Goal: Information Seeking & Learning: Learn about a topic

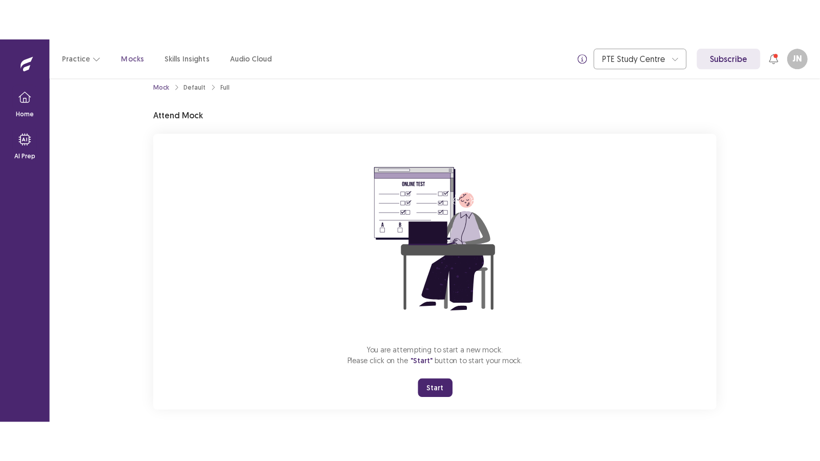
scroll to position [24, 0]
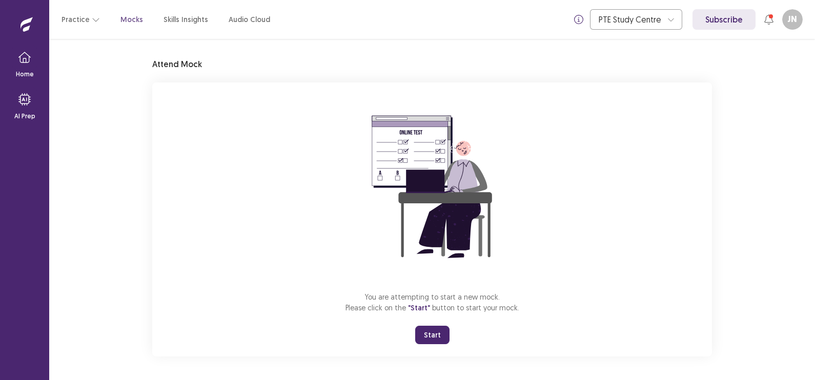
click at [438, 337] on button "Start" at bounding box center [432, 335] width 34 height 18
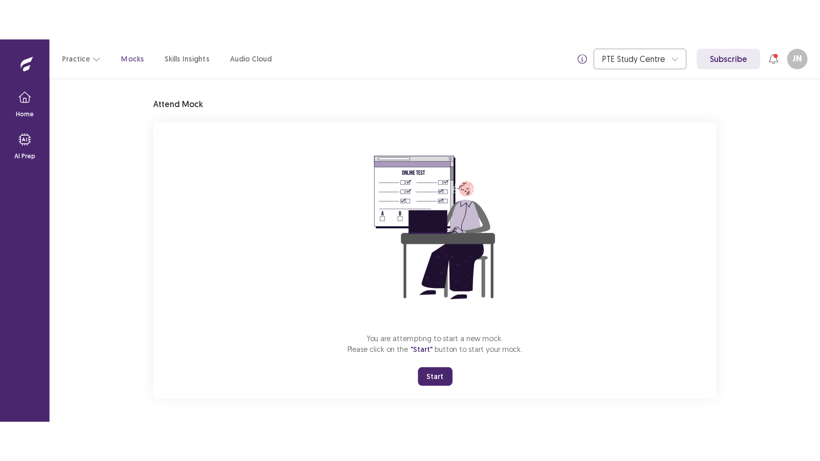
scroll to position [0, 0]
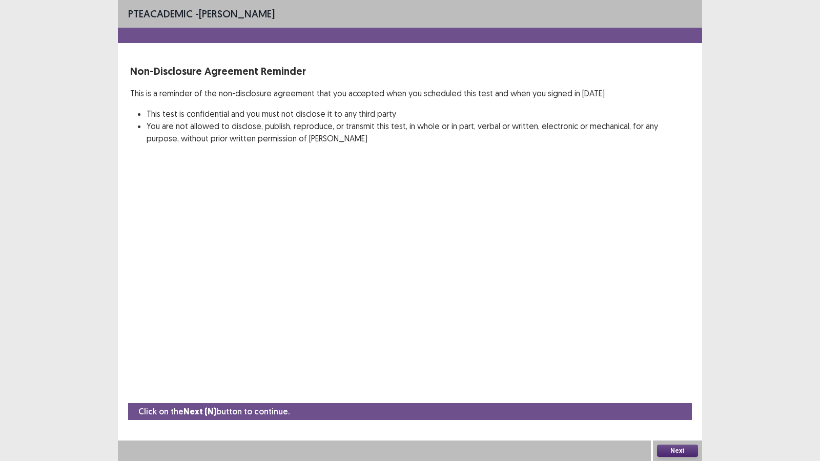
click at [690, 380] on button "Next" at bounding box center [677, 451] width 41 height 12
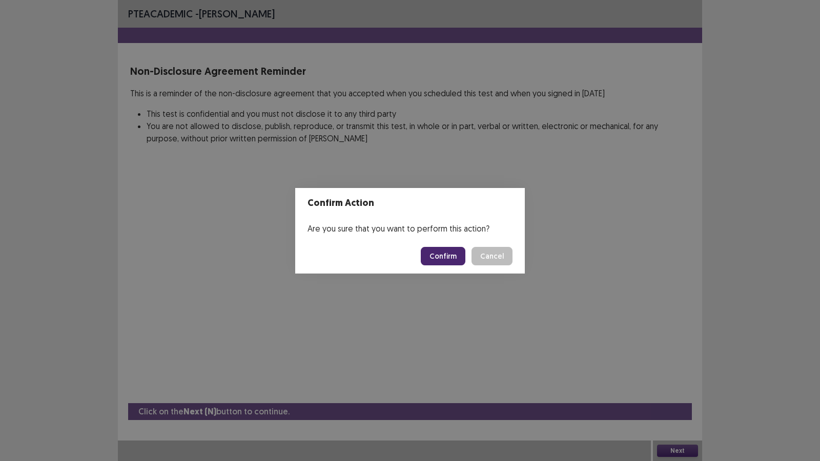
click at [434, 258] on button "Confirm" at bounding box center [443, 256] width 45 height 18
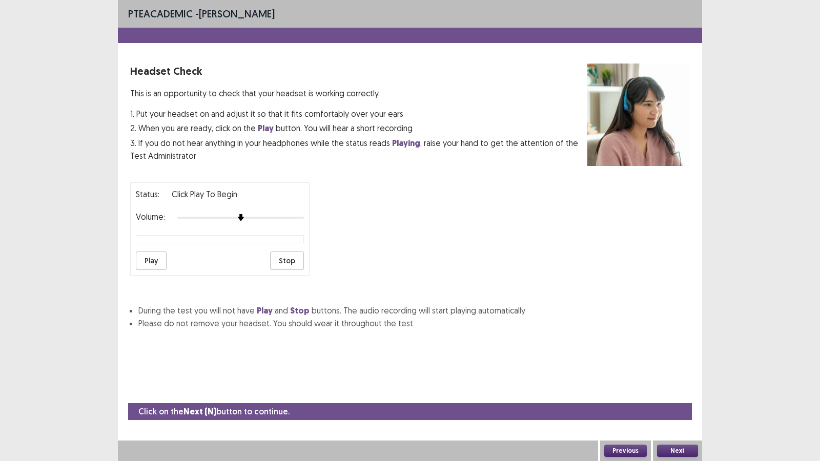
click at [144, 258] on button "Play" at bounding box center [151, 261] width 31 height 18
click at [275, 215] on img at bounding box center [279, 218] width 8 height 8
click at [152, 255] on button "Play" at bounding box center [151, 261] width 31 height 18
click at [151, 254] on button "Play" at bounding box center [151, 261] width 31 height 18
click at [284, 254] on button "Stop" at bounding box center [287, 261] width 34 height 18
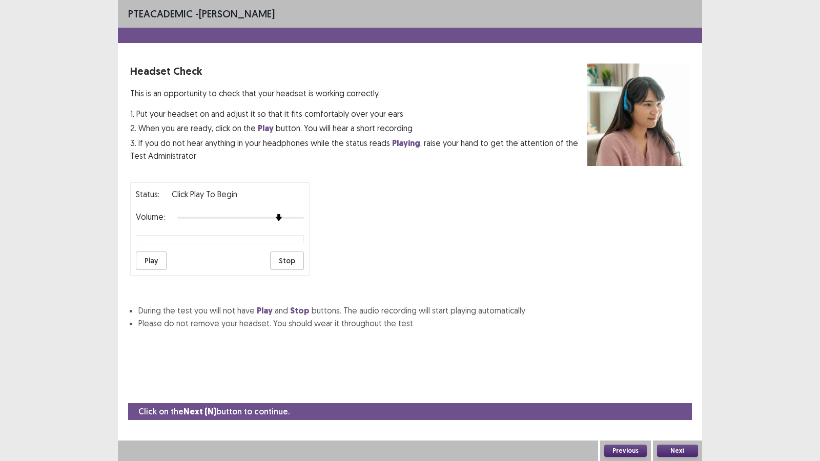
click at [153, 256] on button "Play" at bounding box center [151, 261] width 31 height 18
click at [287, 216] on img at bounding box center [291, 218] width 8 height 8
click at [631, 380] on button "Previous" at bounding box center [625, 451] width 43 height 12
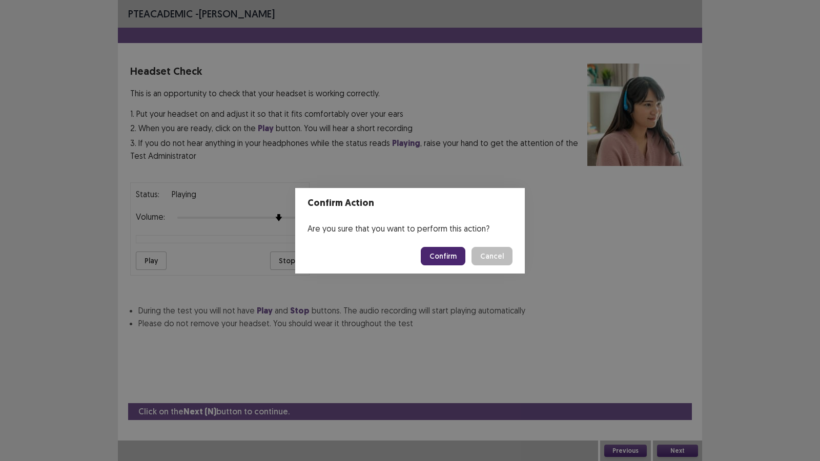
click at [445, 249] on button "Confirm" at bounding box center [443, 256] width 45 height 18
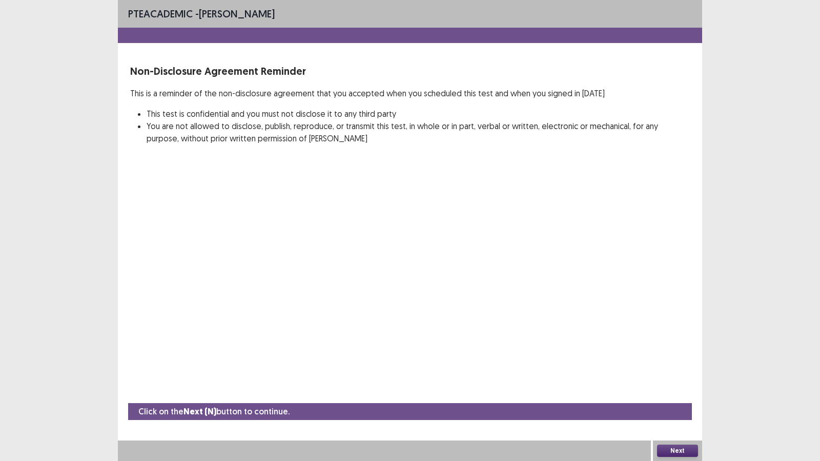
click at [682, 380] on button "Next" at bounding box center [677, 451] width 41 height 12
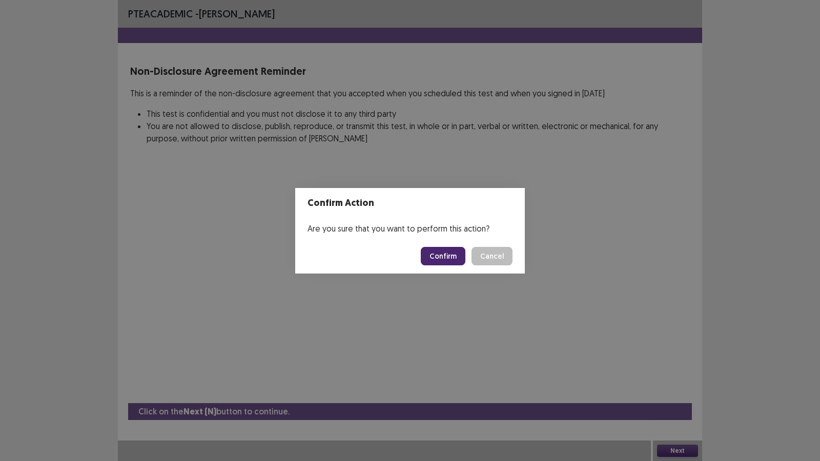
click at [489, 253] on button "Cancel" at bounding box center [492, 256] width 41 height 18
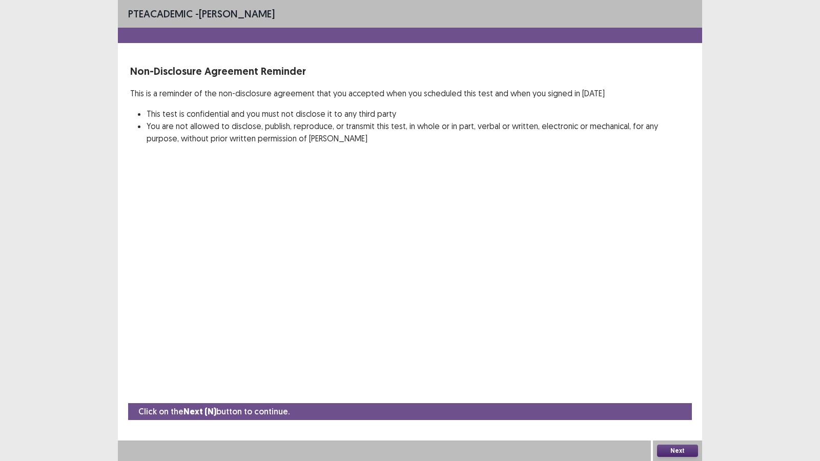
click at [489, 253] on div "PTE academic - [PERSON_NAME] Non-Disclosure Agreement Reminder This is a remind…" at bounding box center [410, 230] width 584 height 461
click at [681, 380] on button "Next" at bounding box center [677, 451] width 41 height 12
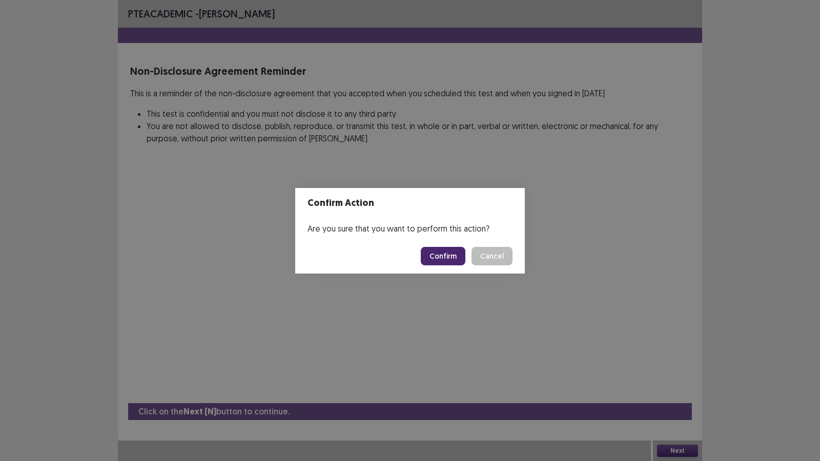
click at [453, 259] on button "Confirm" at bounding box center [443, 256] width 45 height 18
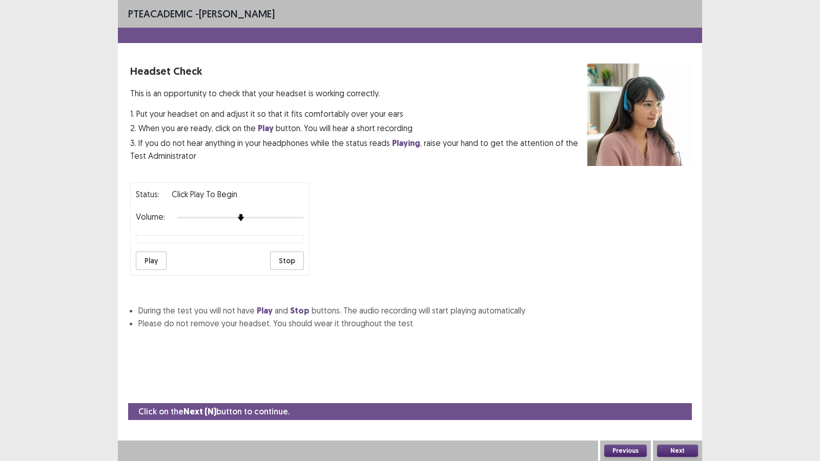
click at [673, 380] on button "Next" at bounding box center [677, 451] width 41 height 12
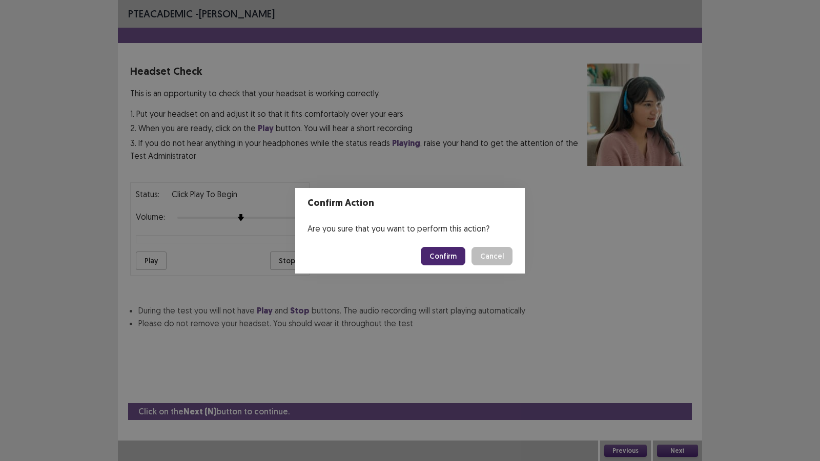
click at [445, 251] on button "Confirm" at bounding box center [443, 256] width 45 height 18
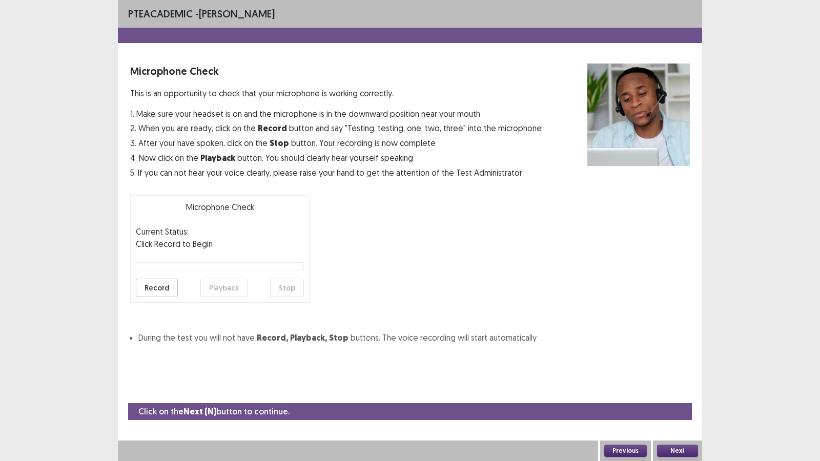
click at [157, 287] on button "Record" at bounding box center [157, 288] width 42 height 18
click at [293, 286] on button "Stop" at bounding box center [287, 288] width 34 height 18
click at [218, 287] on button "Playback" at bounding box center [223, 288] width 47 height 18
click at [160, 286] on button "Record" at bounding box center [157, 288] width 42 height 18
click at [299, 290] on button "Stop" at bounding box center [287, 288] width 34 height 18
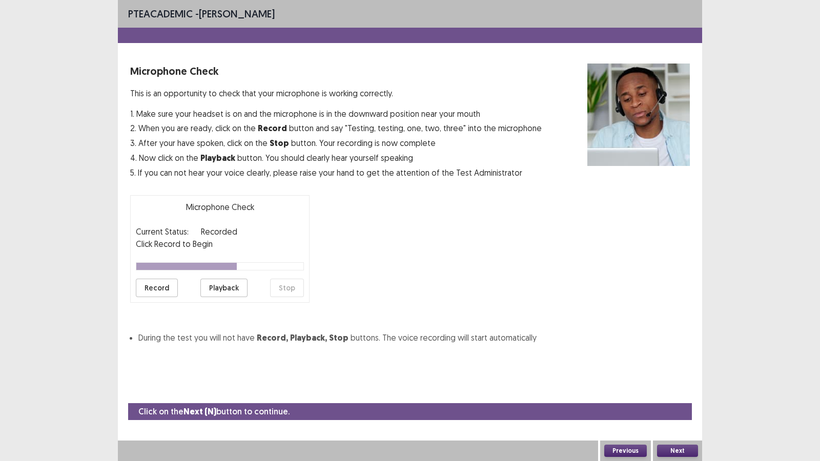
click at [220, 286] on button "Playback" at bounding box center [223, 288] width 47 height 18
click at [687, 380] on button "Next" at bounding box center [677, 451] width 41 height 12
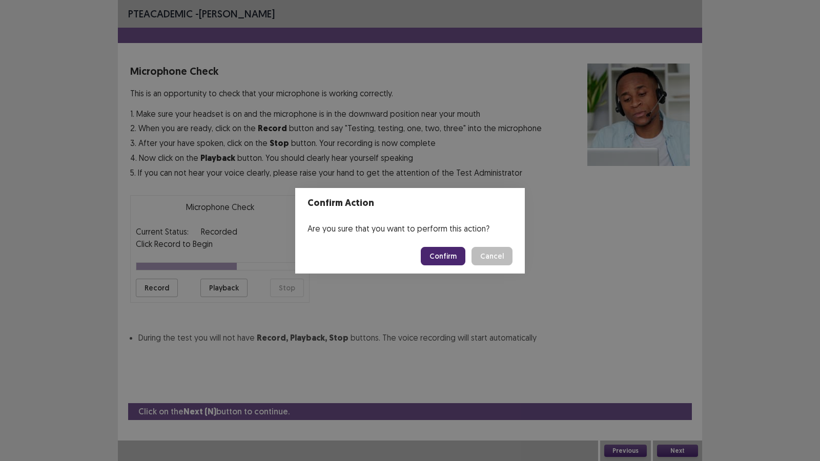
click at [458, 260] on button "Confirm" at bounding box center [443, 256] width 45 height 18
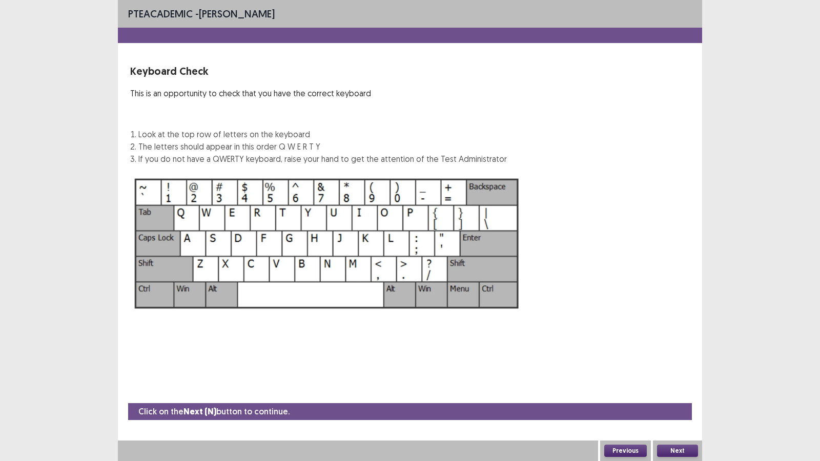
click at [663, 380] on button "Next" at bounding box center [677, 451] width 41 height 12
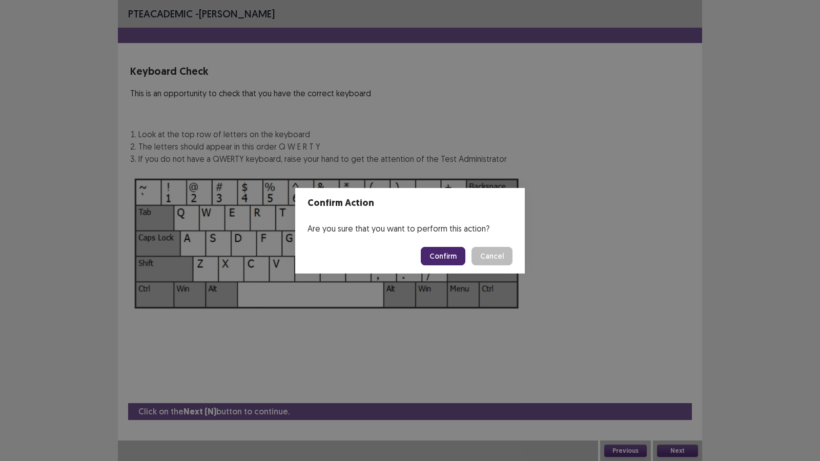
click at [453, 253] on button "Confirm" at bounding box center [443, 256] width 45 height 18
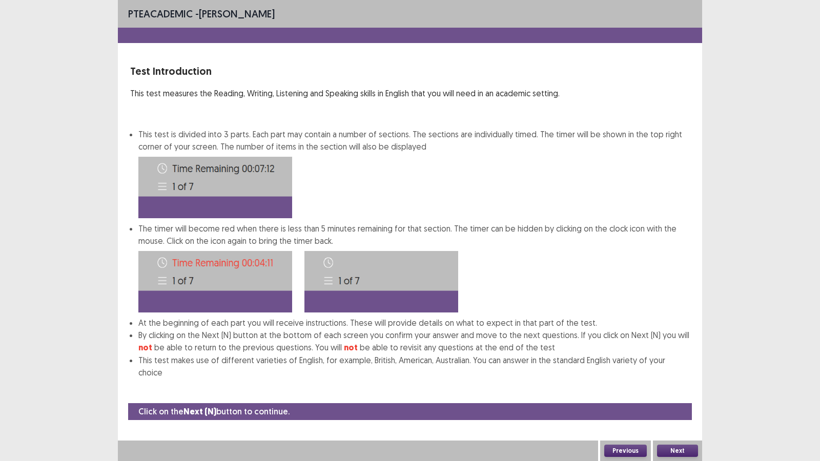
click at [669, 380] on button "Next" at bounding box center [677, 451] width 41 height 12
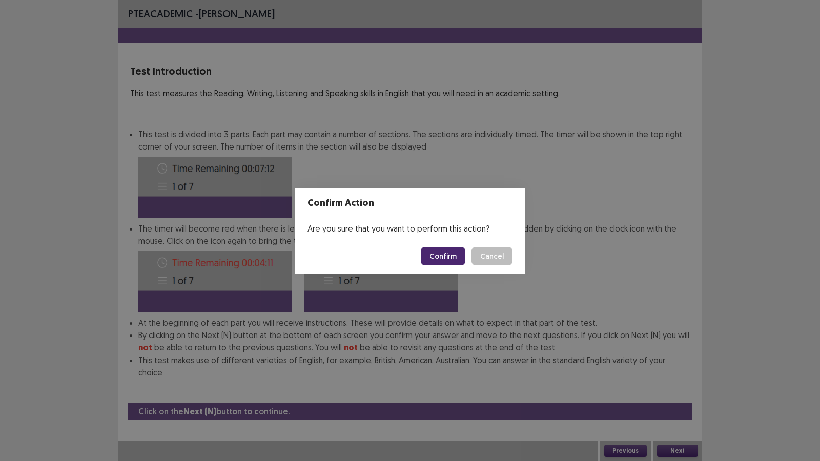
click at [448, 255] on button "Confirm" at bounding box center [443, 256] width 45 height 18
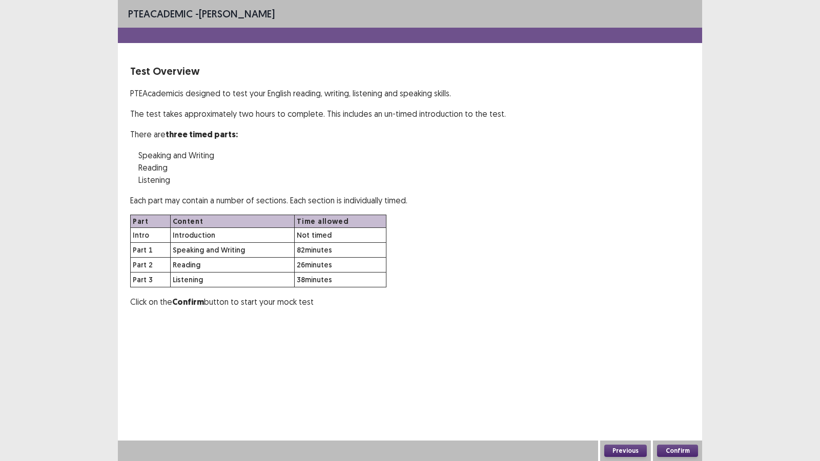
click at [675, 380] on button "Confirm" at bounding box center [677, 451] width 41 height 12
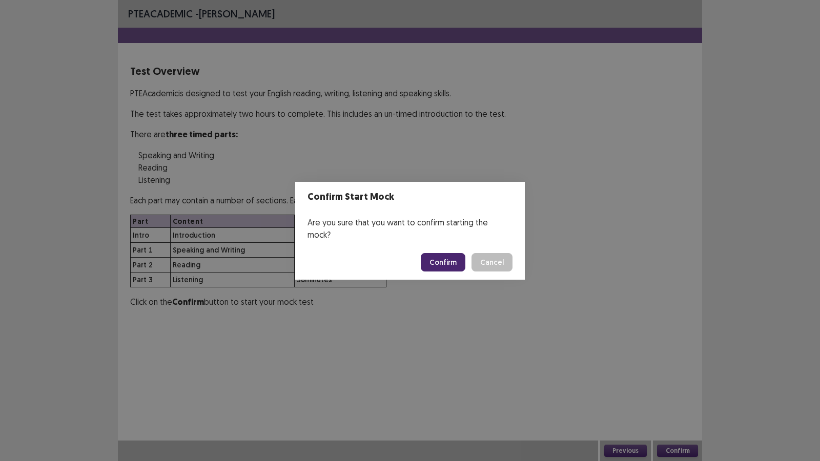
click at [456, 263] on button "Confirm" at bounding box center [443, 262] width 45 height 18
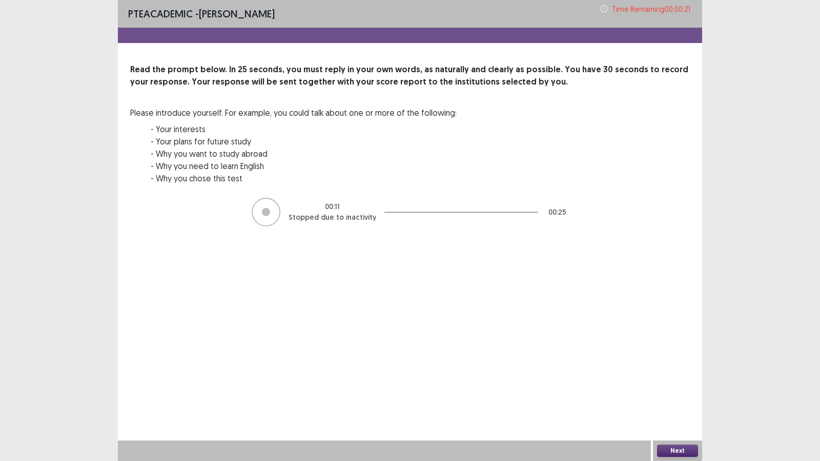
click at [667, 380] on button "Next" at bounding box center [677, 451] width 41 height 12
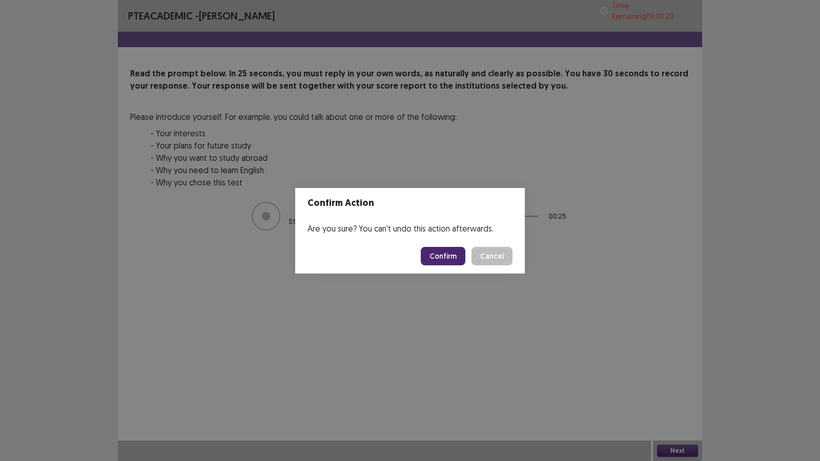
click at [435, 254] on button "Confirm" at bounding box center [443, 256] width 45 height 18
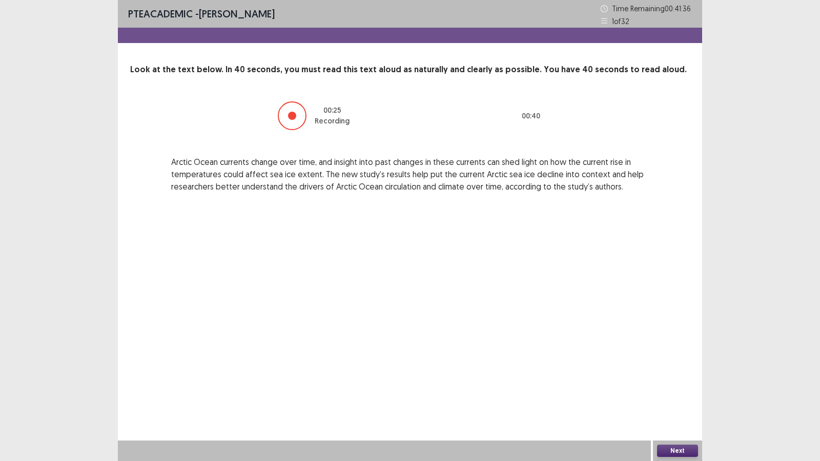
click at [682, 380] on button "Next" at bounding box center [677, 451] width 41 height 12
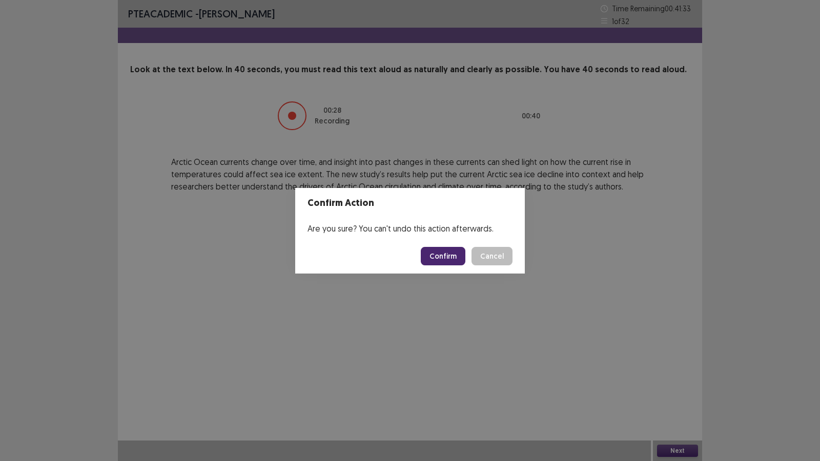
click at [446, 249] on button "Confirm" at bounding box center [443, 256] width 45 height 18
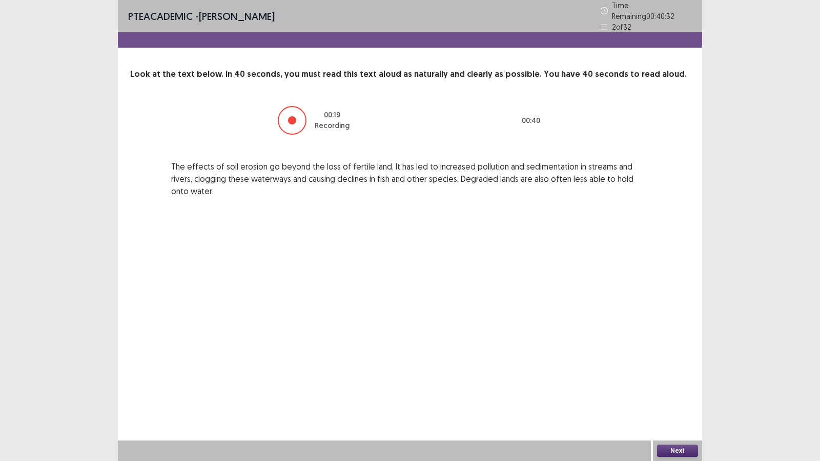
click at [667, 380] on button "Next" at bounding box center [677, 451] width 41 height 12
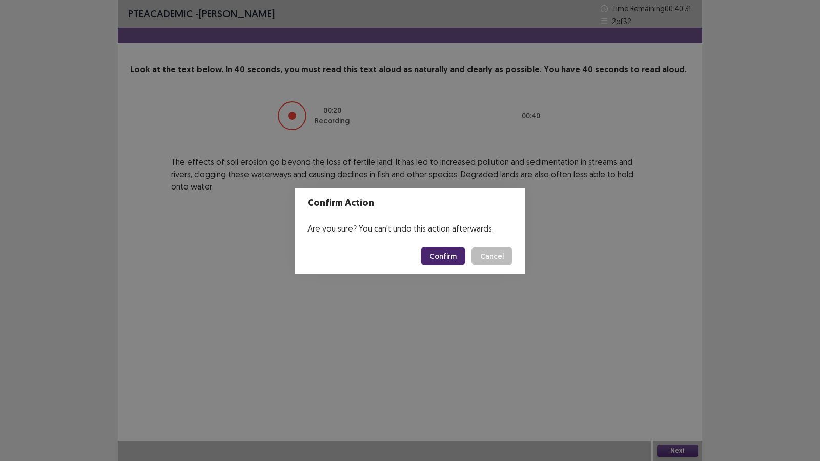
click at [427, 254] on button "Confirm" at bounding box center [443, 256] width 45 height 18
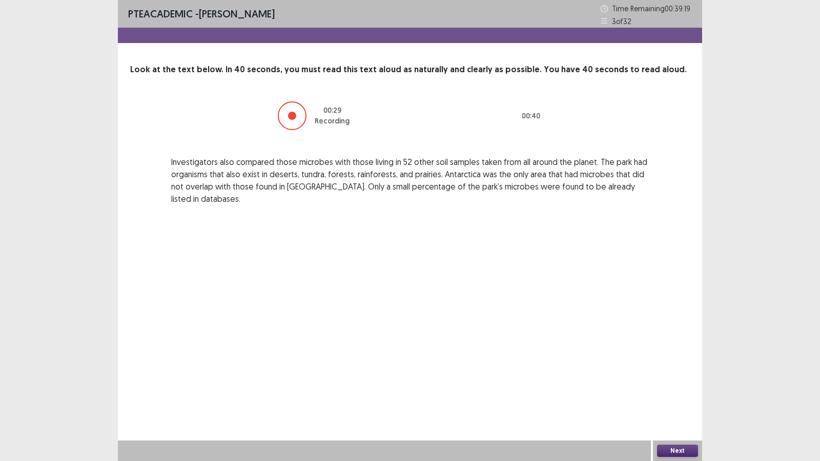
click at [692, 380] on button "Next" at bounding box center [677, 451] width 41 height 12
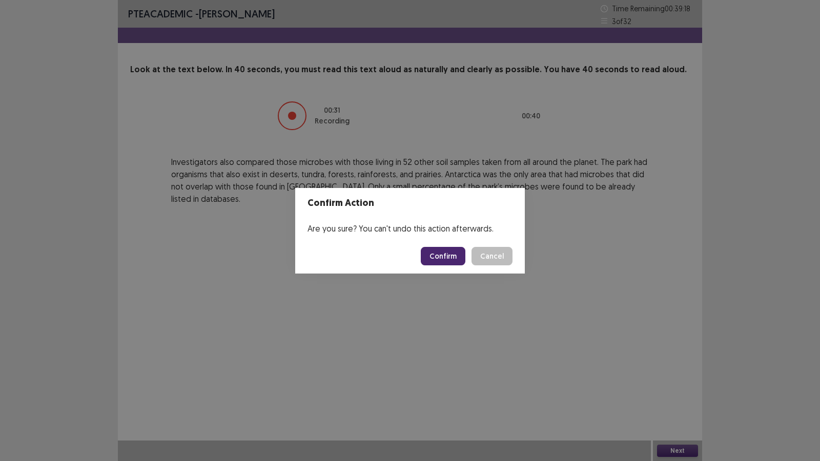
click at [446, 255] on button "Confirm" at bounding box center [443, 256] width 45 height 18
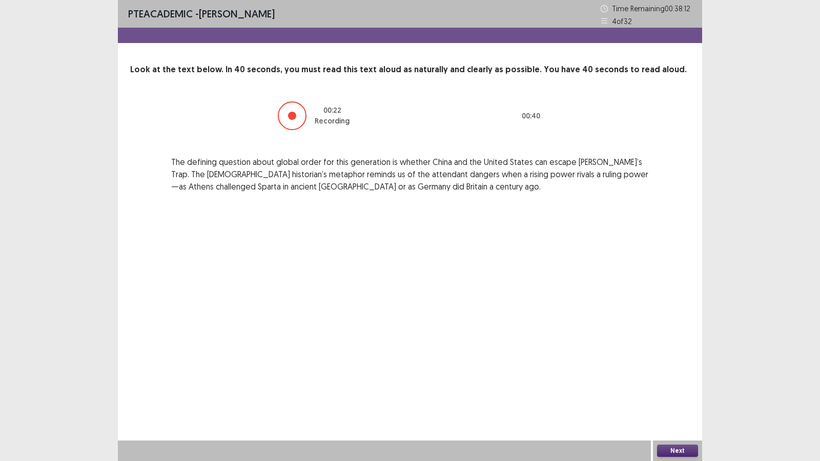
click at [681, 380] on button "Next" at bounding box center [677, 451] width 41 height 12
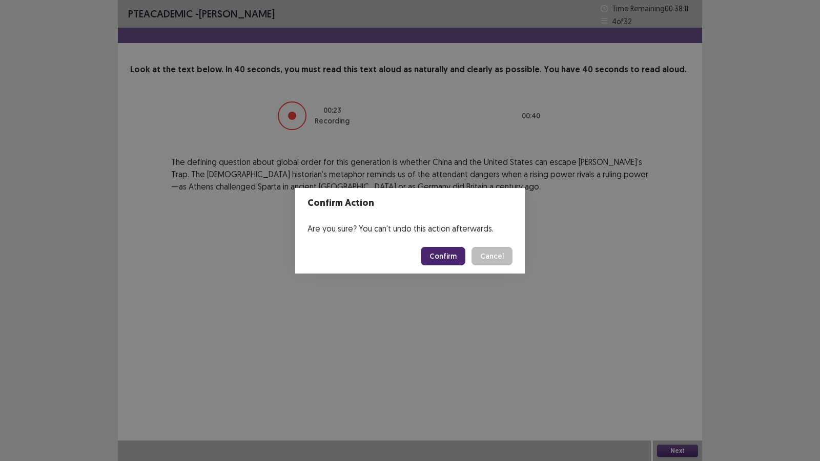
click at [433, 252] on button "Confirm" at bounding box center [443, 256] width 45 height 18
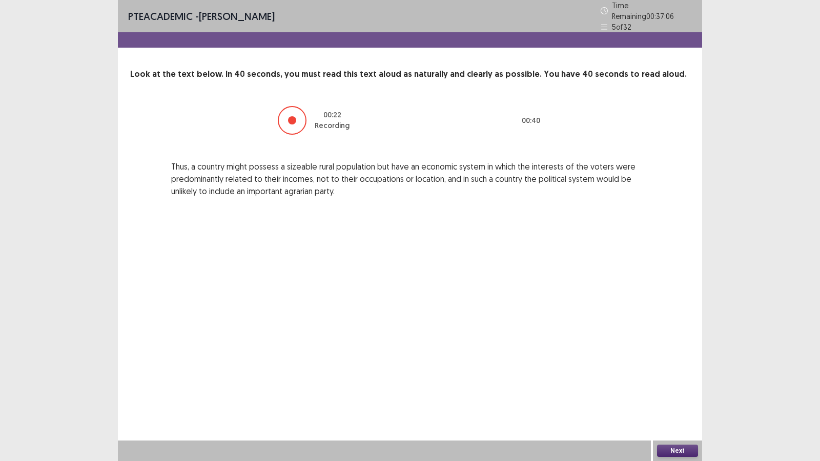
click at [689, 380] on button "Next" at bounding box center [677, 451] width 41 height 12
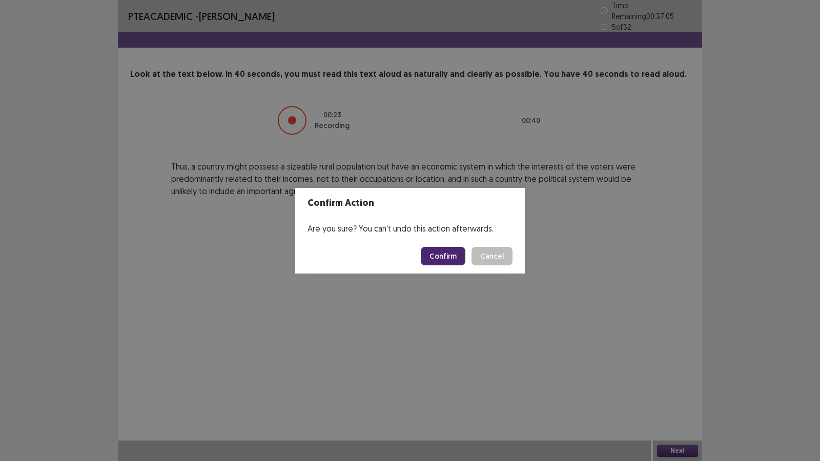
click at [447, 254] on button "Confirm" at bounding box center [443, 256] width 45 height 18
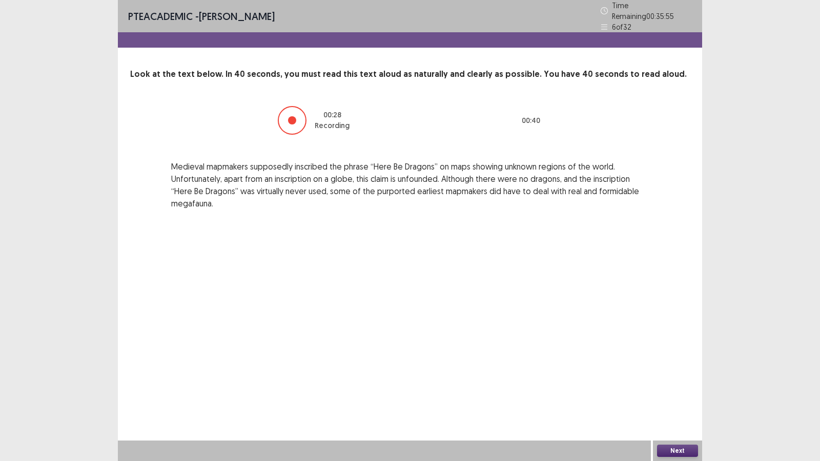
click at [672, 380] on button "Next" at bounding box center [677, 451] width 41 height 12
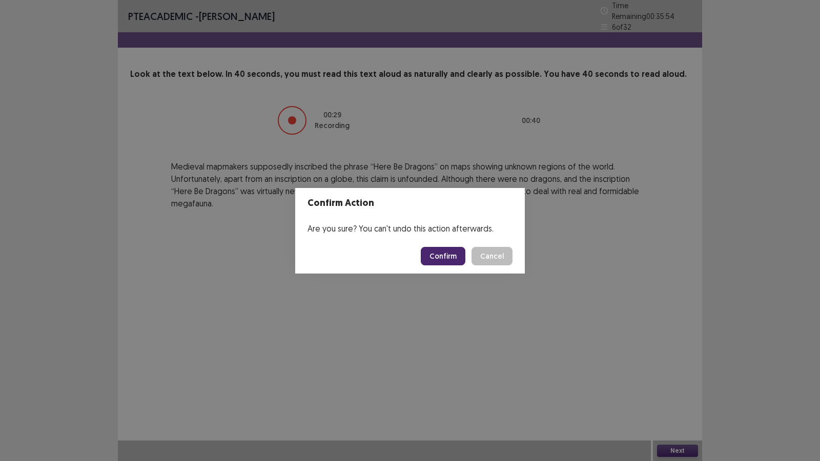
click at [447, 255] on button "Confirm" at bounding box center [443, 256] width 45 height 18
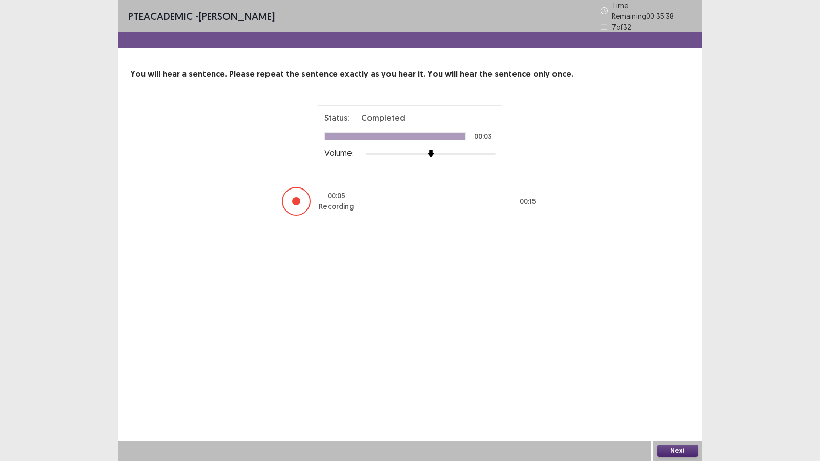
click at [676, 380] on button "Next" at bounding box center [677, 451] width 41 height 12
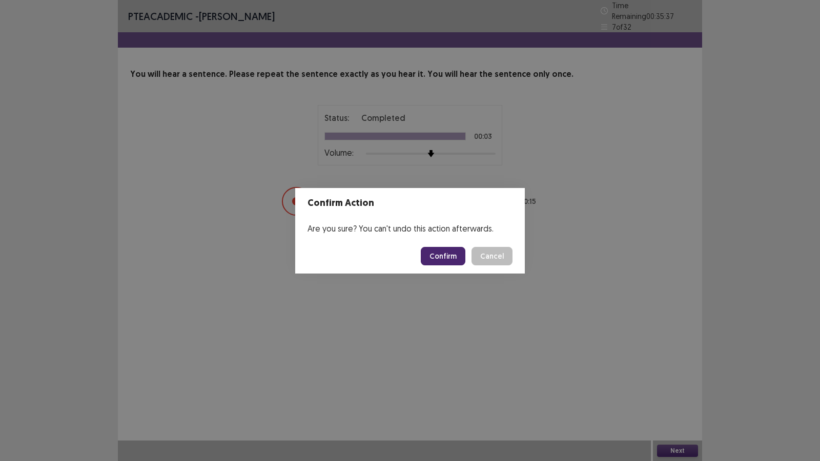
click at [445, 261] on button "Confirm" at bounding box center [443, 256] width 45 height 18
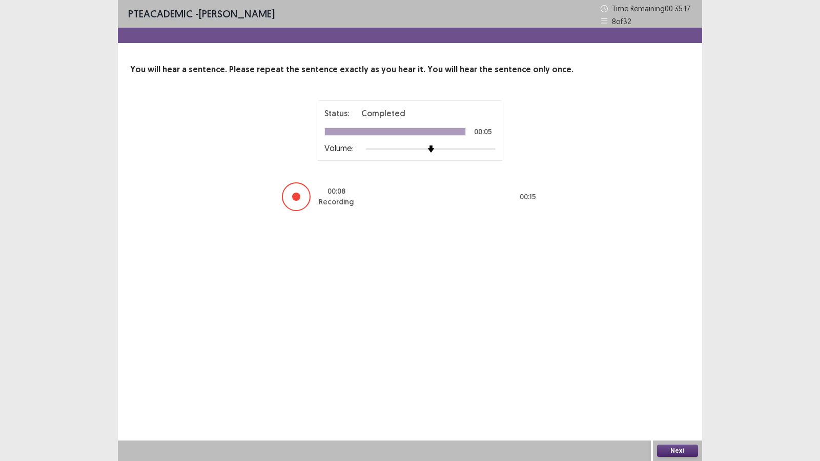
click at [685, 380] on button "Next" at bounding box center [677, 451] width 41 height 12
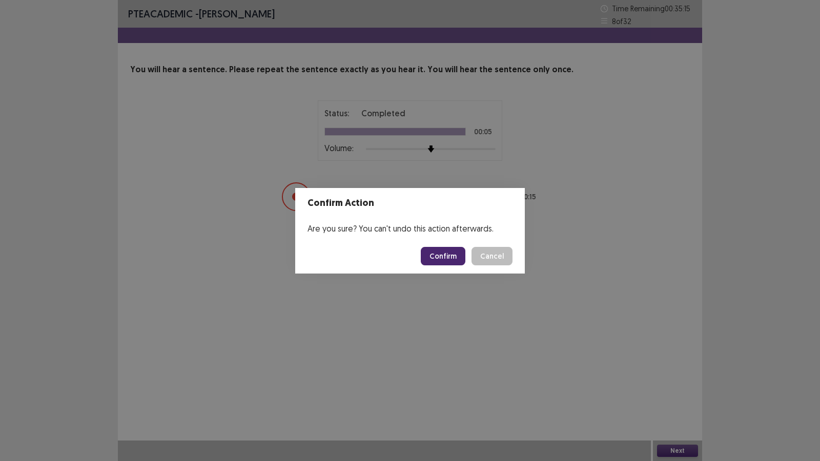
click at [446, 251] on button "Confirm" at bounding box center [443, 256] width 45 height 18
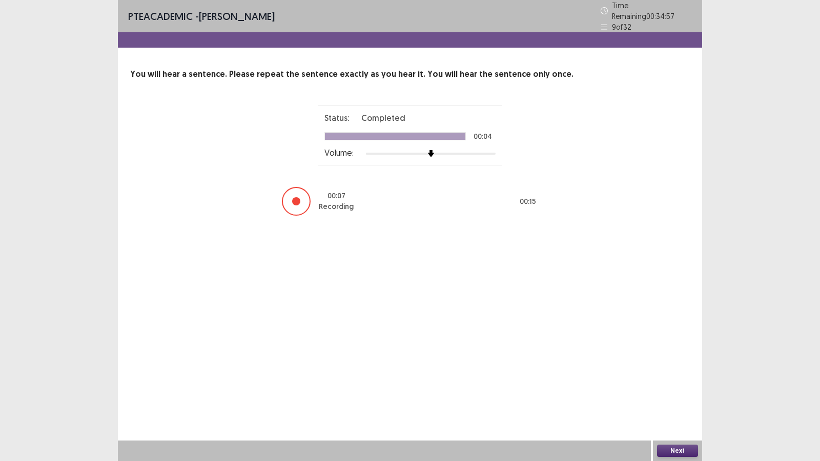
click at [676, 380] on button "Next" at bounding box center [677, 451] width 41 height 12
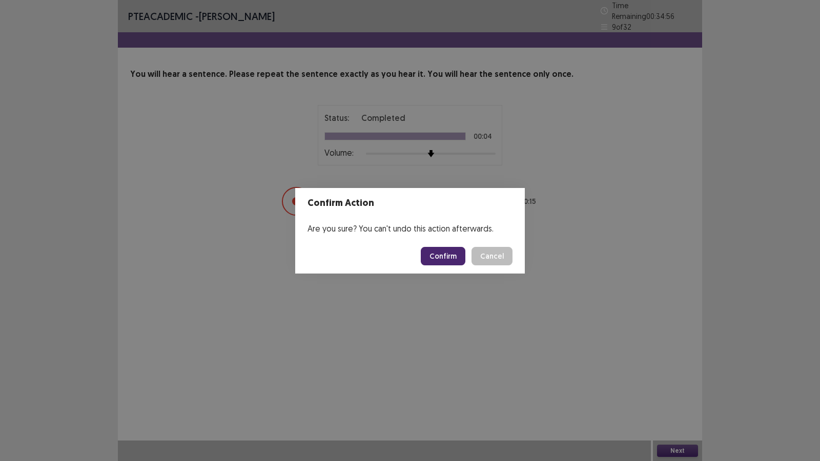
click at [447, 261] on button "Confirm" at bounding box center [443, 256] width 45 height 18
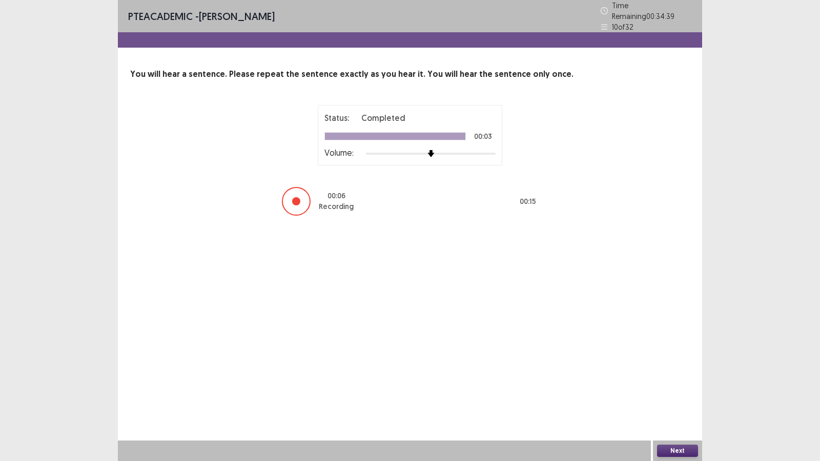
click at [670, 380] on button "Next" at bounding box center [677, 451] width 41 height 12
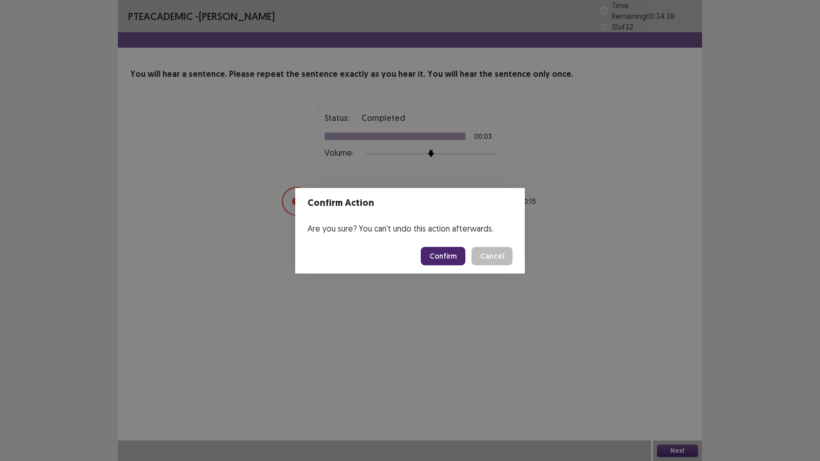
click at [449, 261] on button "Confirm" at bounding box center [443, 256] width 45 height 18
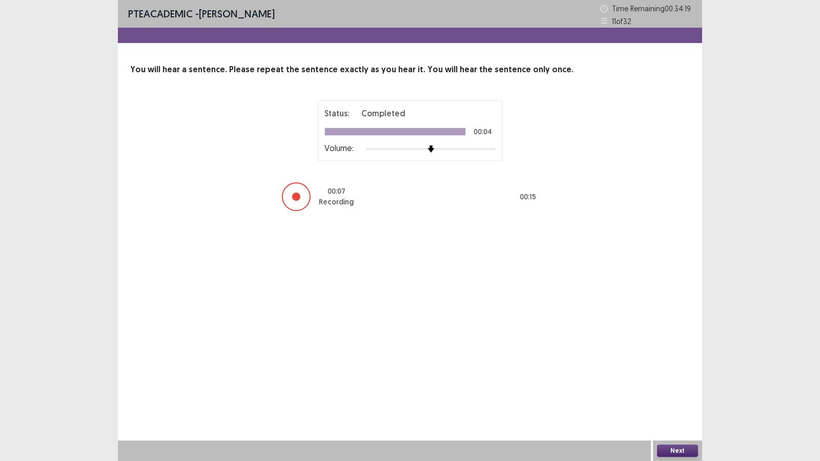
click at [663, 380] on button "Next" at bounding box center [677, 451] width 41 height 12
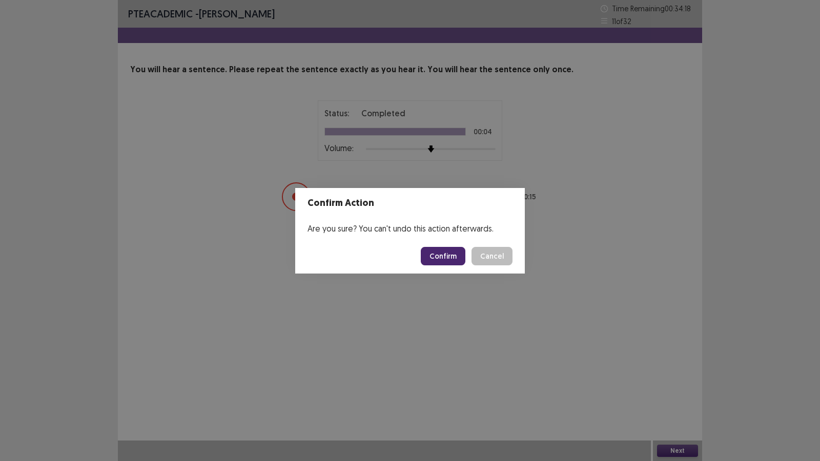
click at [436, 249] on button "Confirm" at bounding box center [443, 256] width 45 height 18
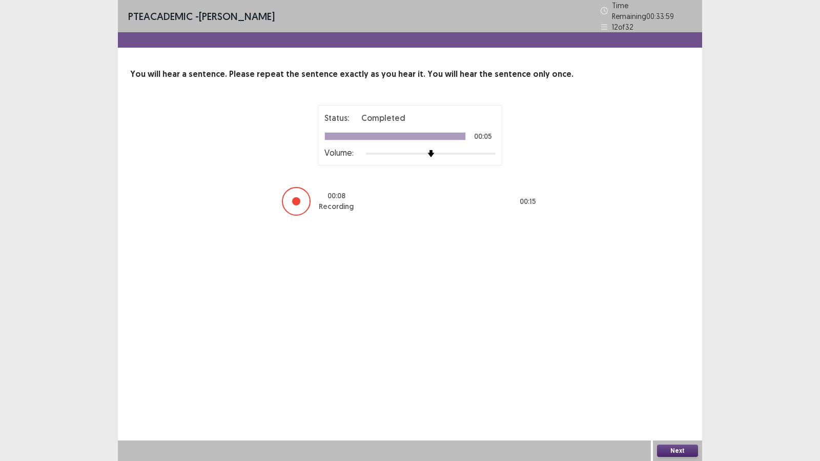
click at [680, 380] on button "Next" at bounding box center [677, 451] width 41 height 12
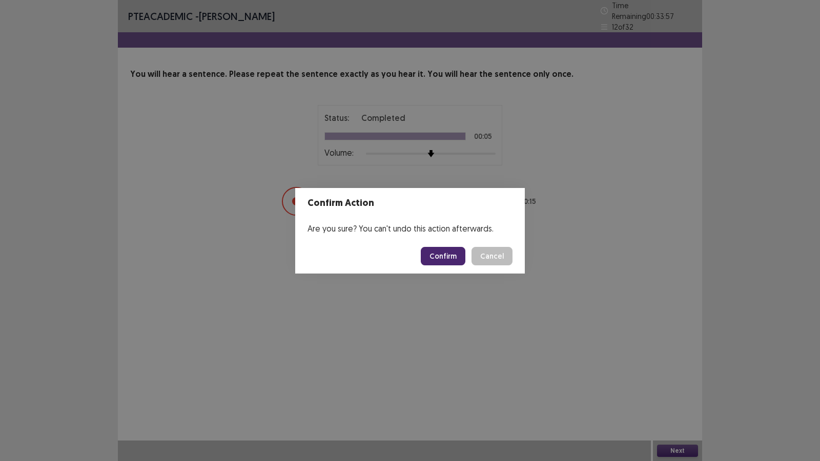
click at [438, 258] on button "Confirm" at bounding box center [443, 256] width 45 height 18
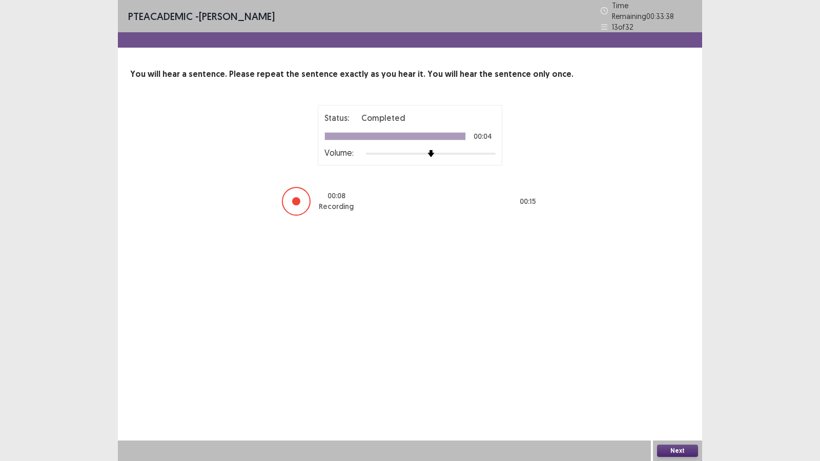
click at [661, 380] on button "Next" at bounding box center [677, 451] width 41 height 12
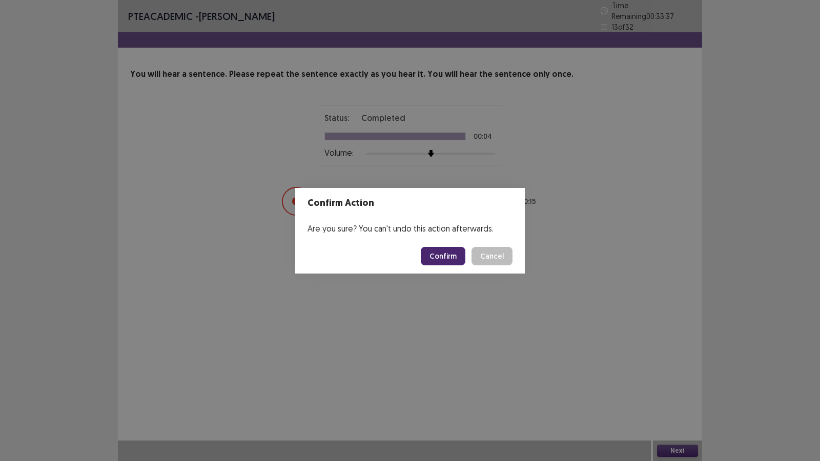
click at [439, 251] on button "Confirm" at bounding box center [443, 256] width 45 height 18
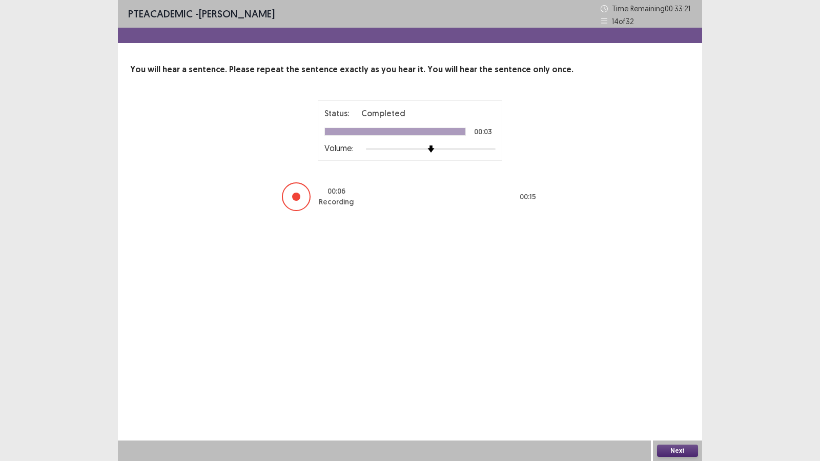
click at [673, 380] on button "Next" at bounding box center [677, 451] width 41 height 12
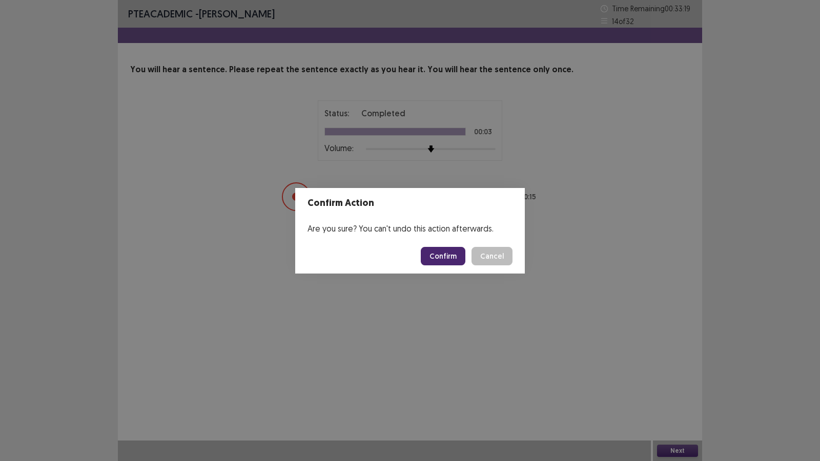
click at [442, 259] on button "Confirm" at bounding box center [443, 256] width 45 height 18
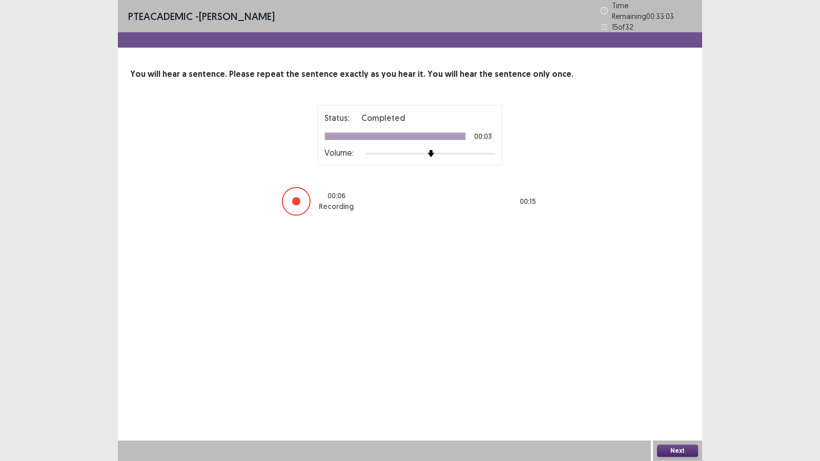
click at [664, 380] on div "Next" at bounding box center [677, 451] width 49 height 21
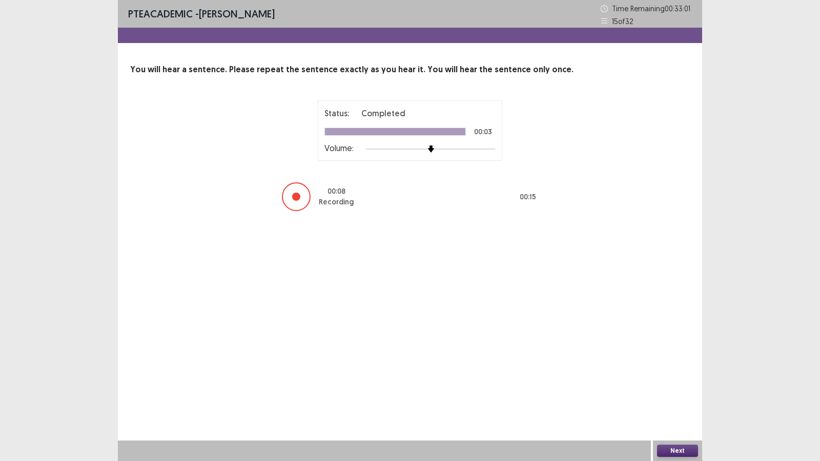
click at [662, 380] on button "Next" at bounding box center [677, 451] width 41 height 12
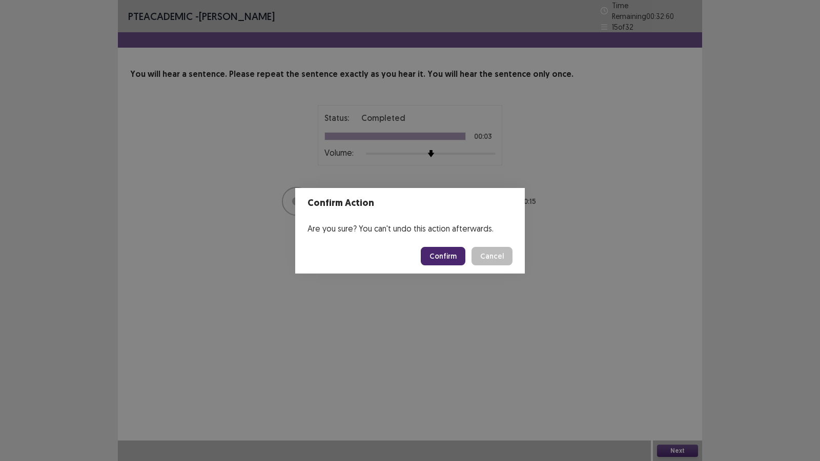
click at [436, 254] on button "Confirm" at bounding box center [443, 256] width 45 height 18
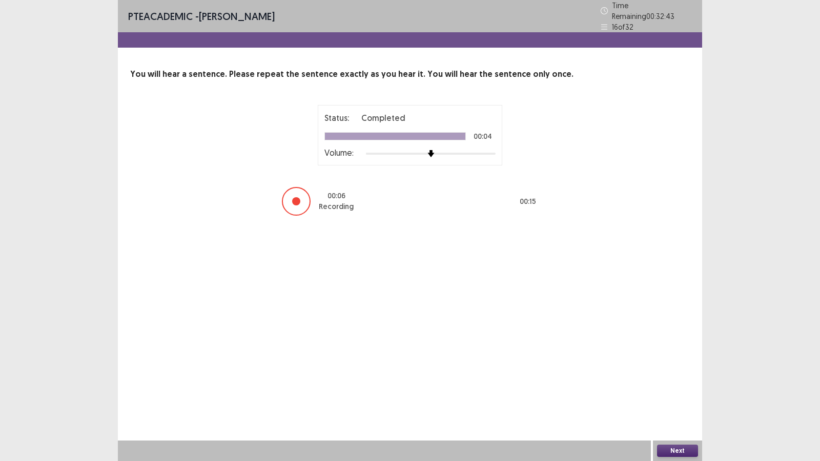
click at [661, 380] on button "Next" at bounding box center [677, 451] width 41 height 12
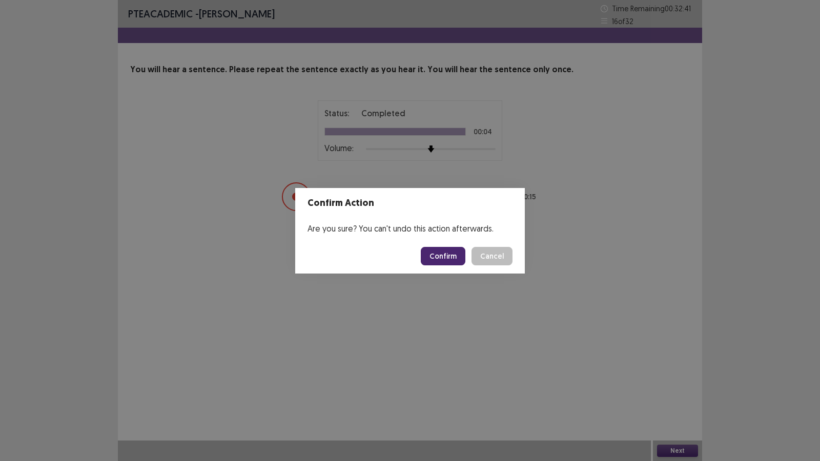
click at [445, 259] on button "Confirm" at bounding box center [443, 256] width 45 height 18
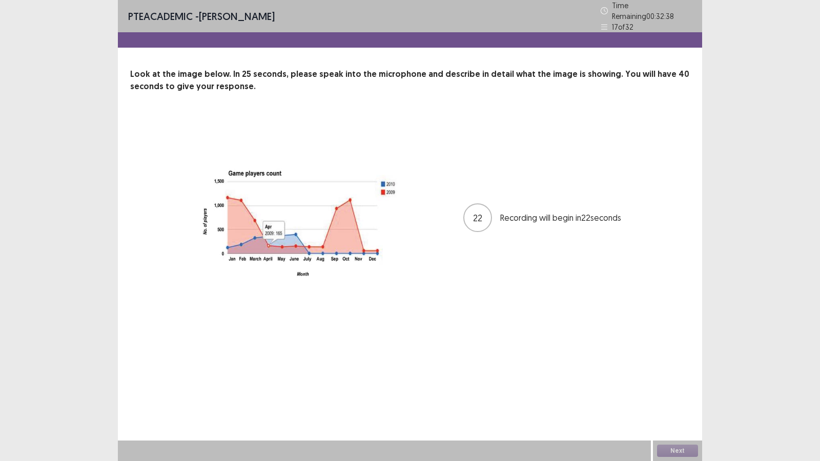
click at [397, 123] on img at bounding box center [299, 217] width 256 height 201
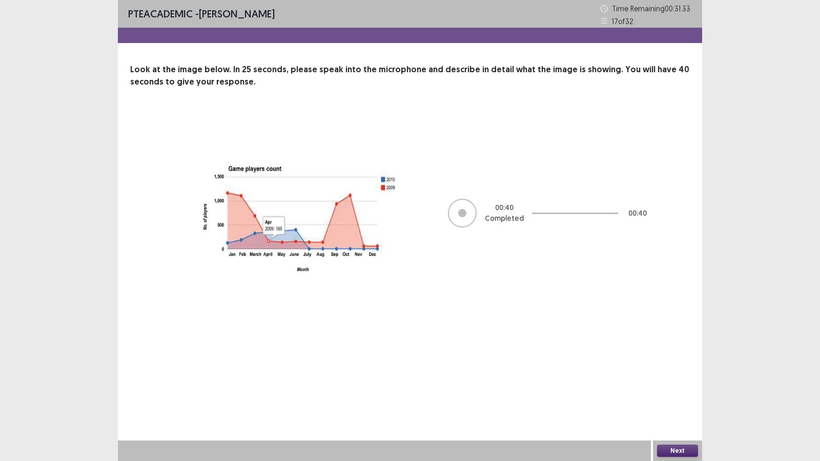
click at [677, 380] on button "Next" at bounding box center [677, 451] width 41 height 12
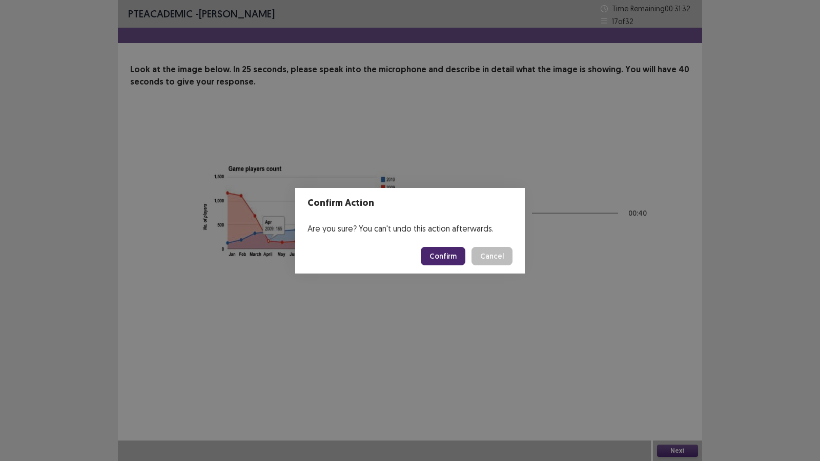
click at [448, 259] on button "Confirm" at bounding box center [443, 256] width 45 height 18
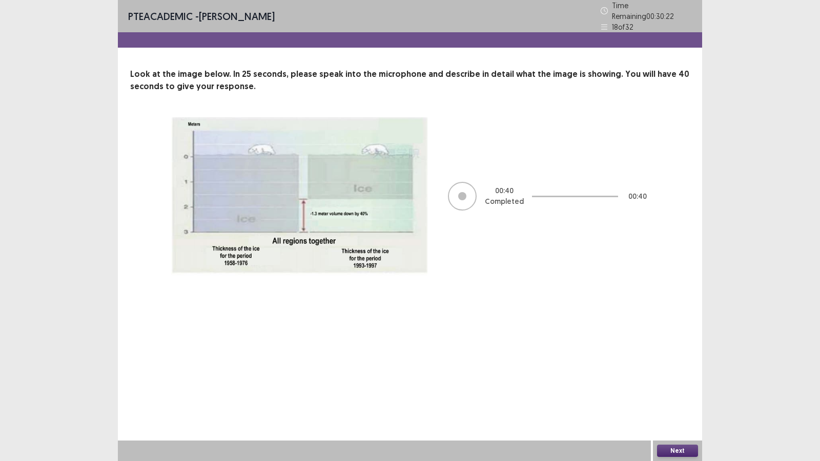
click at [683, 380] on button "Next" at bounding box center [677, 451] width 41 height 12
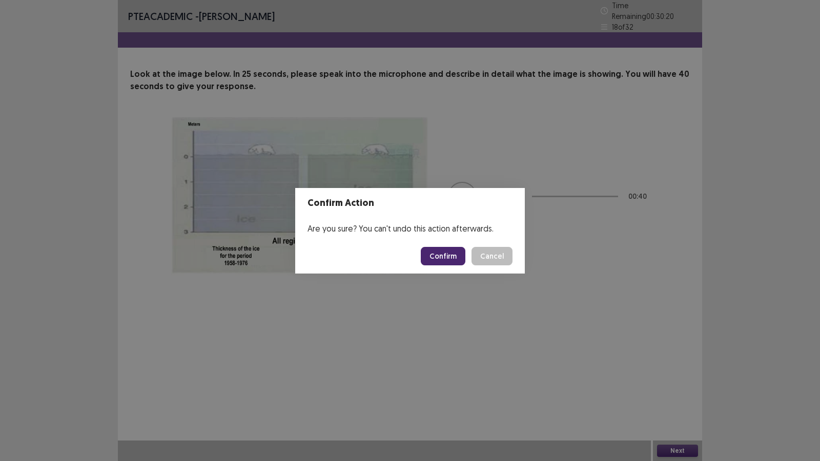
click at [441, 261] on button "Confirm" at bounding box center [443, 256] width 45 height 18
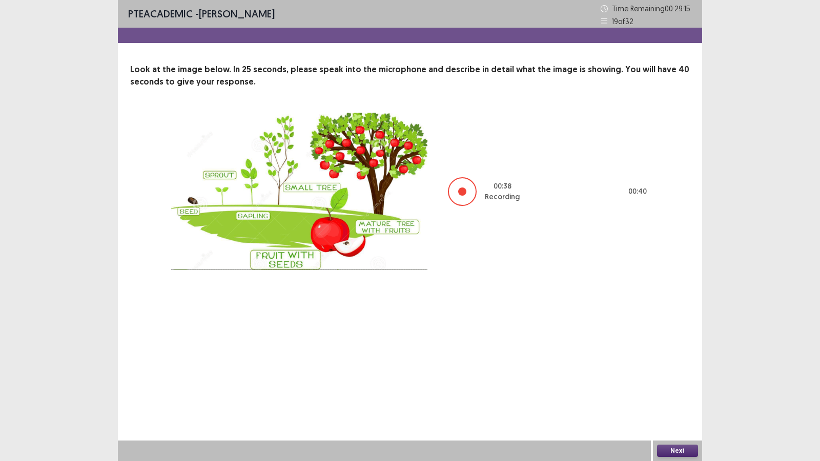
click at [671, 380] on button "Next" at bounding box center [677, 451] width 41 height 12
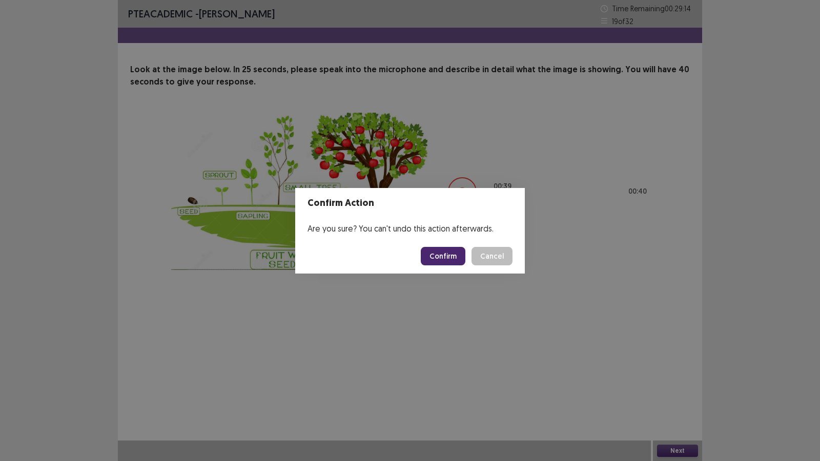
click at [446, 257] on button "Confirm" at bounding box center [443, 256] width 45 height 18
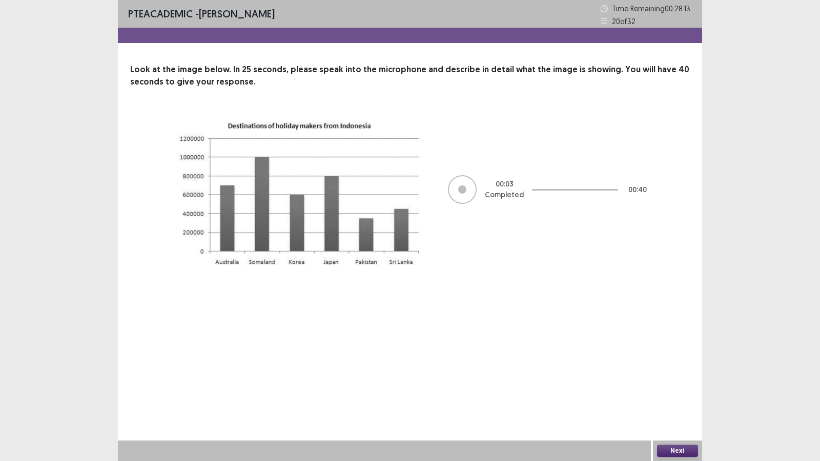
click at [682, 380] on button "Next" at bounding box center [677, 451] width 41 height 12
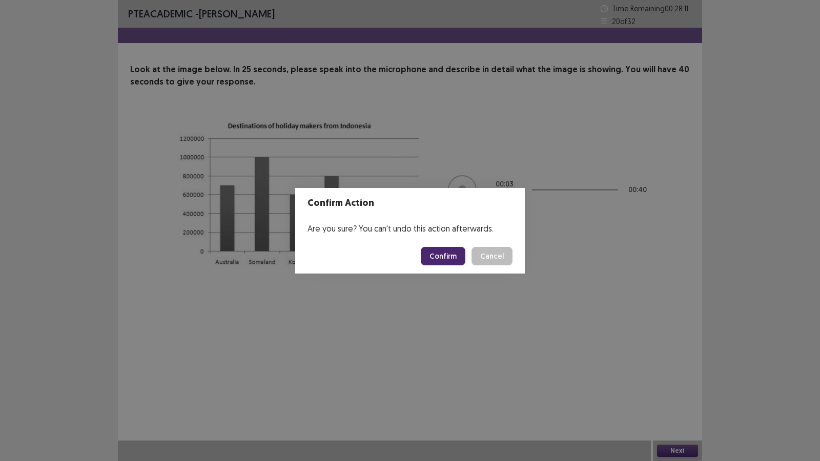
click at [442, 260] on button "Confirm" at bounding box center [443, 256] width 45 height 18
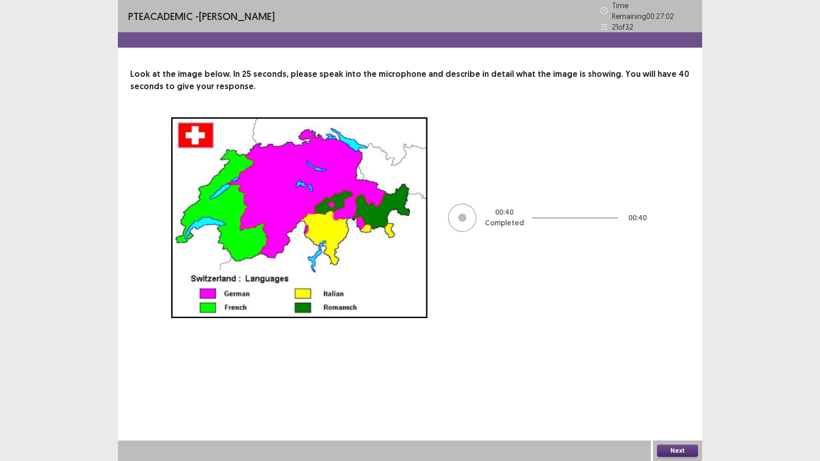
click at [678, 380] on button "Next" at bounding box center [677, 451] width 41 height 12
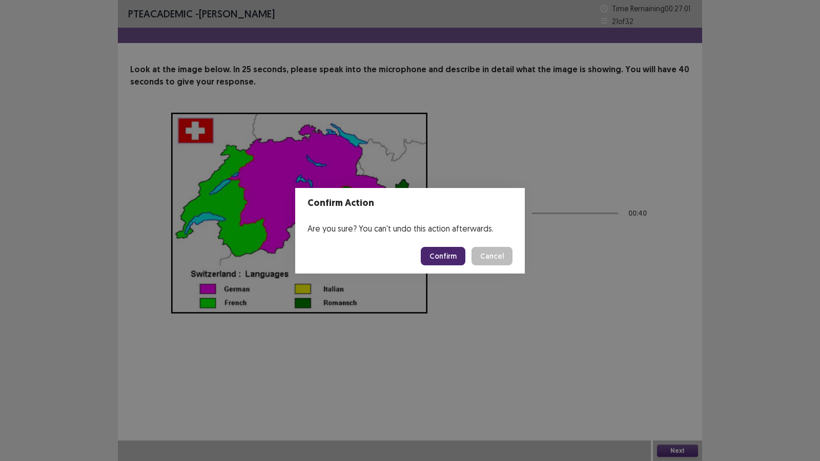
click at [443, 260] on button "Confirm" at bounding box center [443, 256] width 45 height 18
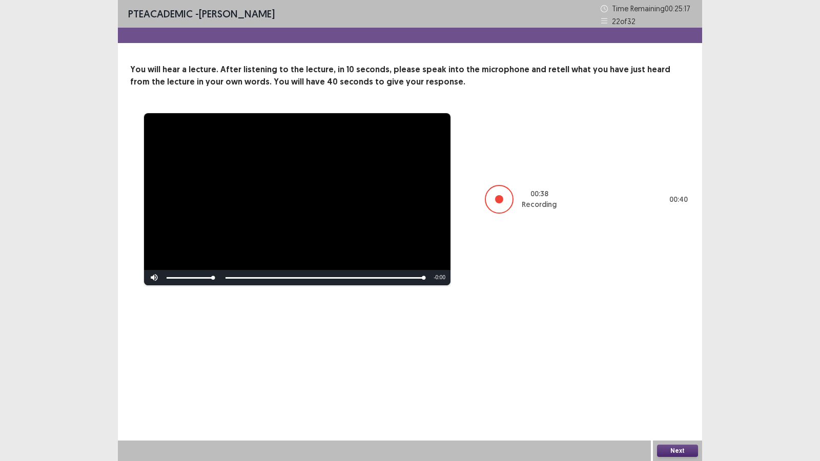
click at [671, 380] on button "Next" at bounding box center [677, 451] width 41 height 12
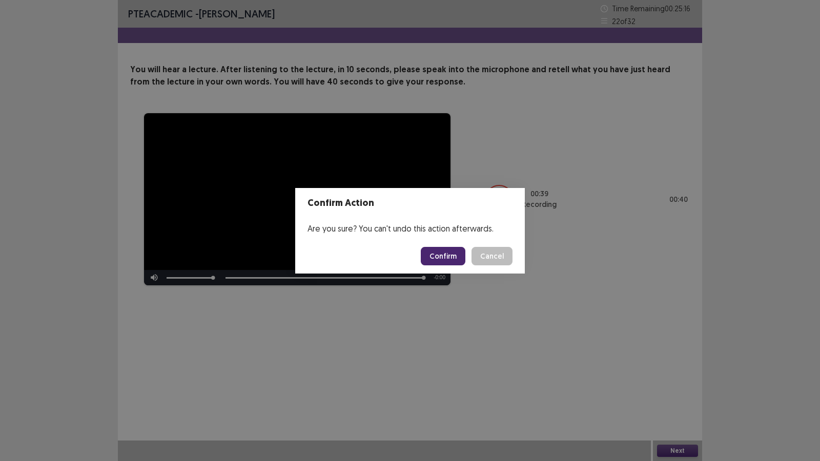
click at [451, 260] on button "Confirm" at bounding box center [443, 256] width 45 height 18
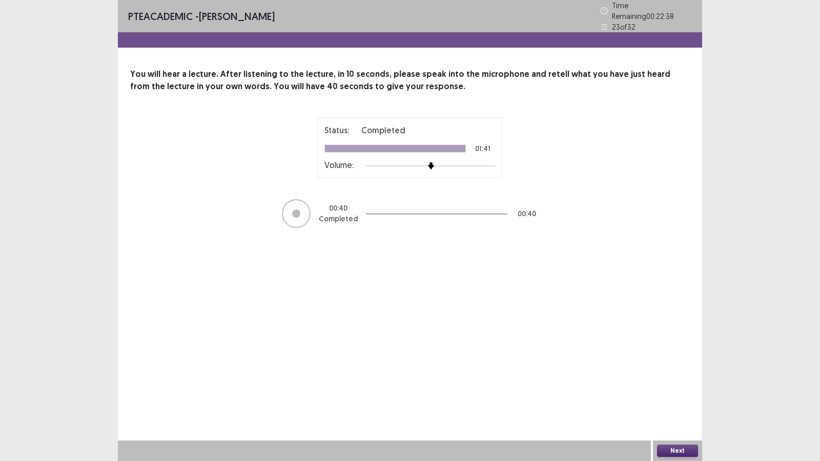
click at [676, 380] on button "Next" at bounding box center [677, 451] width 41 height 12
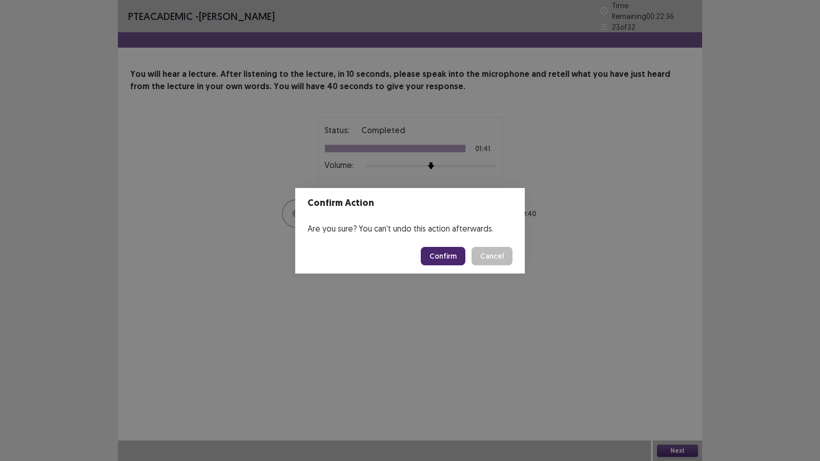
click at [454, 255] on button "Confirm" at bounding box center [443, 256] width 45 height 18
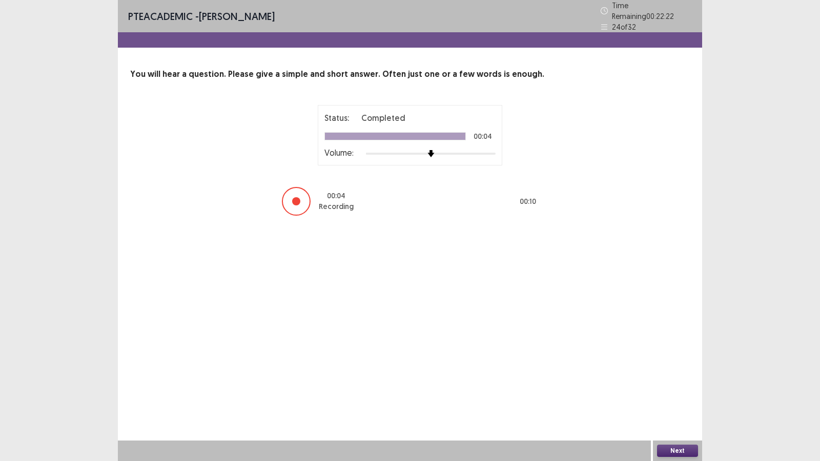
click at [671, 380] on button "Next" at bounding box center [677, 451] width 41 height 12
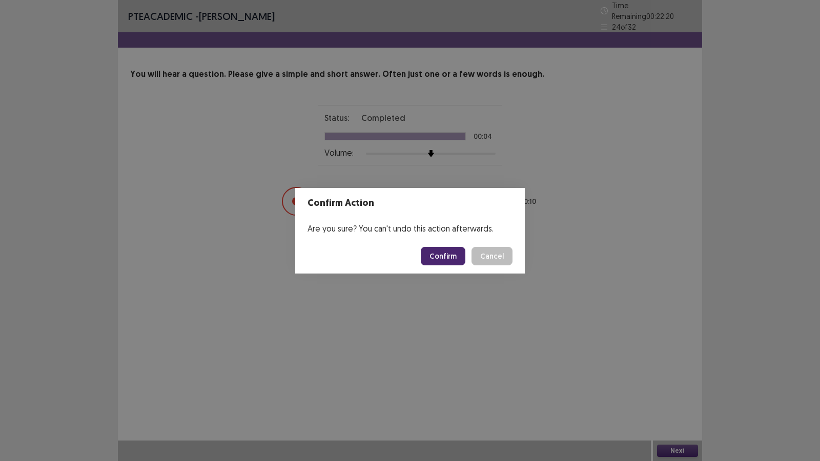
click at [436, 252] on button "Confirm" at bounding box center [443, 256] width 45 height 18
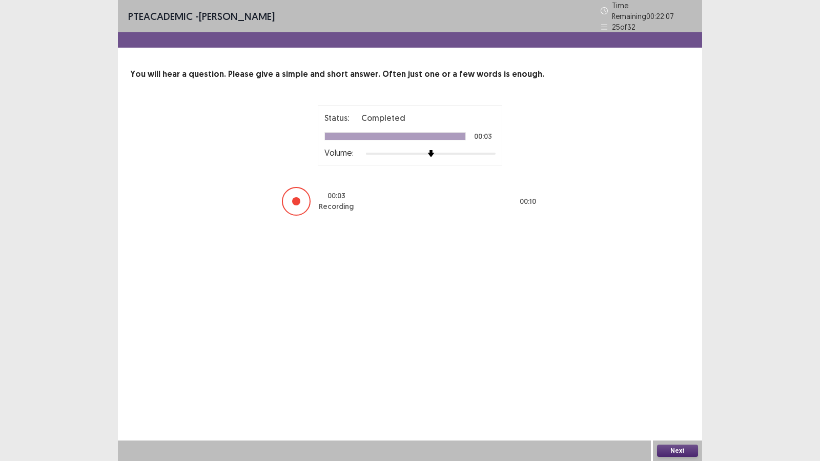
click at [669, 380] on button "Next" at bounding box center [677, 451] width 41 height 12
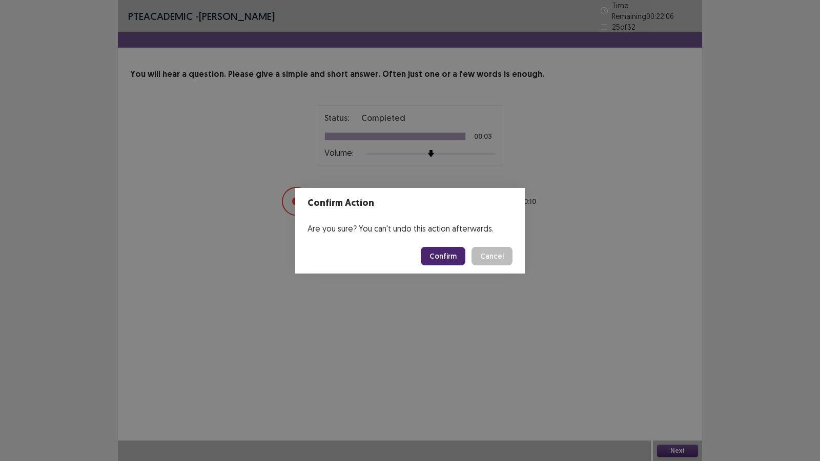
click at [433, 254] on button "Confirm" at bounding box center [443, 256] width 45 height 18
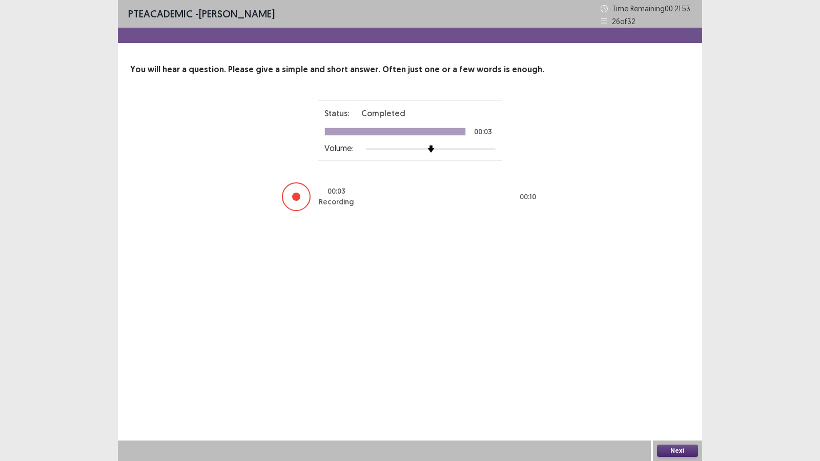
click at [660, 380] on button "Next" at bounding box center [677, 451] width 41 height 12
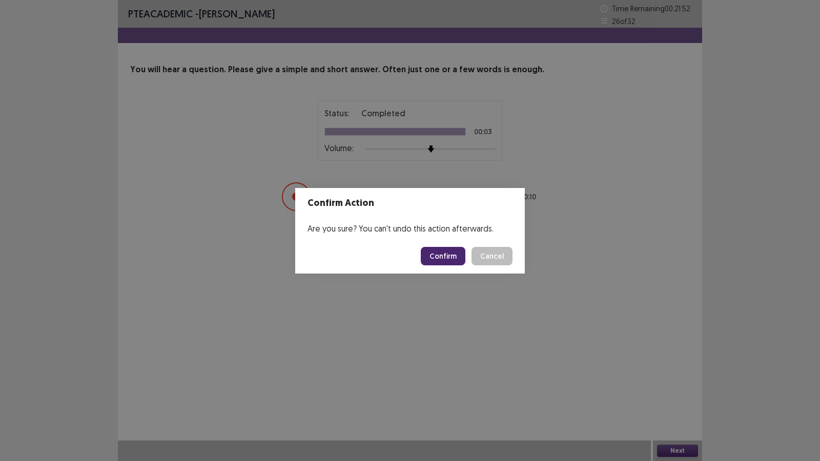
click at [434, 256] on button "Confirm" at bounding box center [443, 256] width 45 height 18
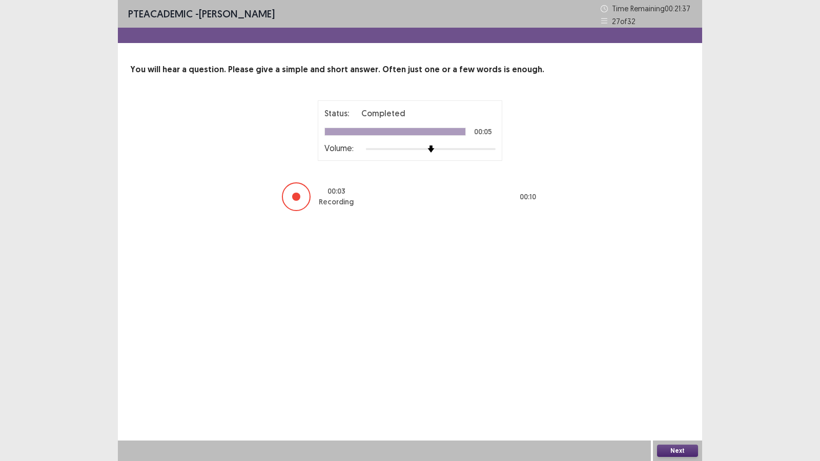
click at [689, 380] on button "Next" at bounding box center [677, 451] width 41 height 12
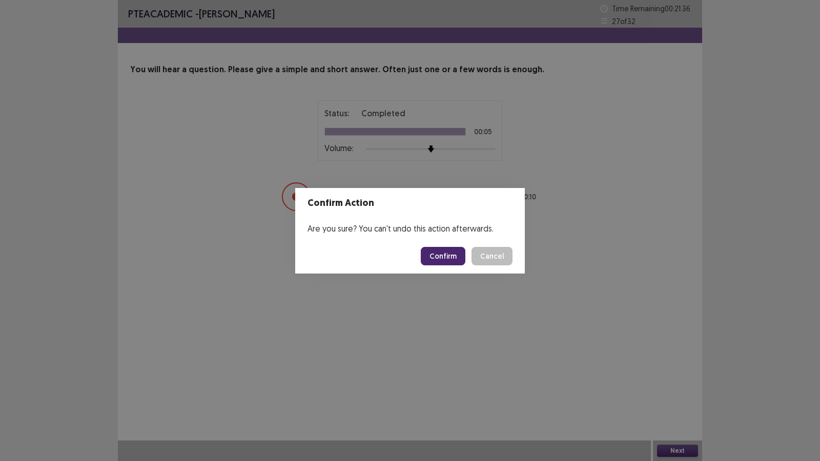
click at [444, 255] on button "Confirm" at bounding box center [443, 256] width 45 height 18
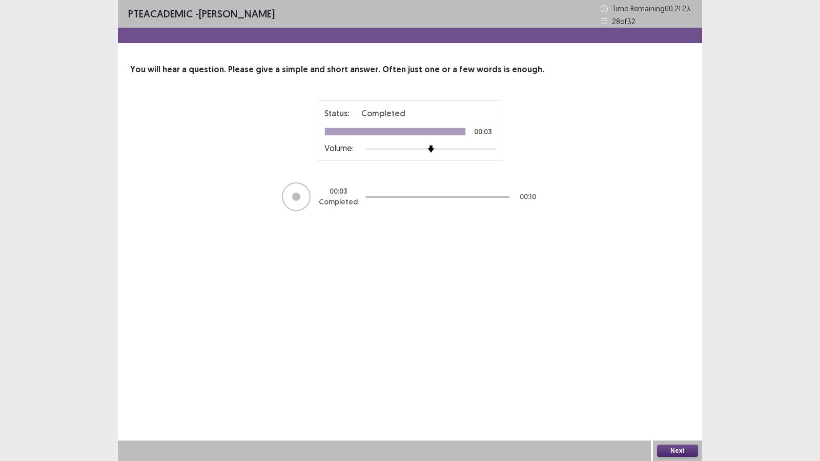
click at [683, 380] on button "Next" at bounding box center [677, 451] width 41 height 12
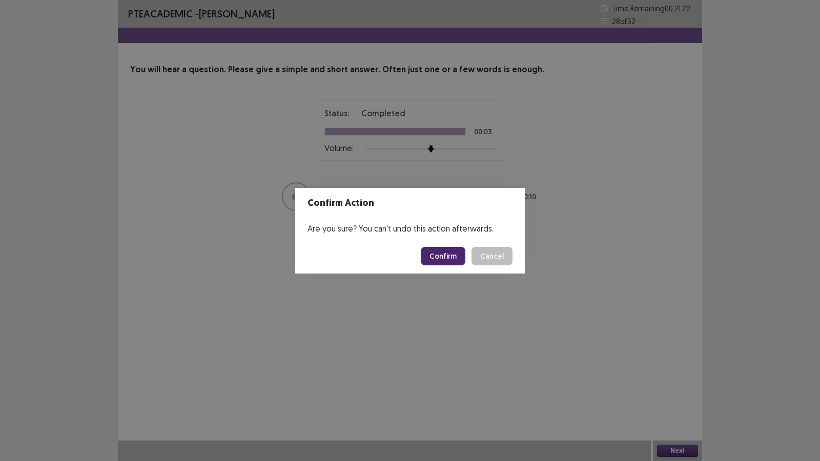
click at [437, 252] on button "Confirm" at bounding box center [443, 256] width 45 height 18
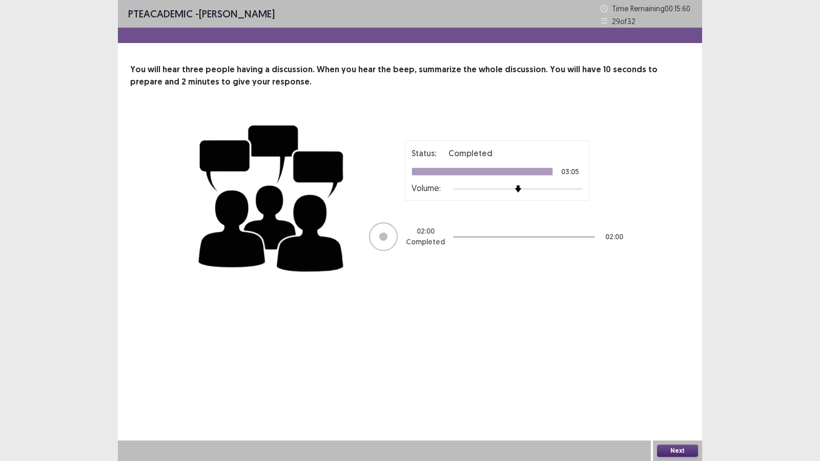
click at [676, 380] on button "Next" at bounding box center [677, 451] width 41 height 12
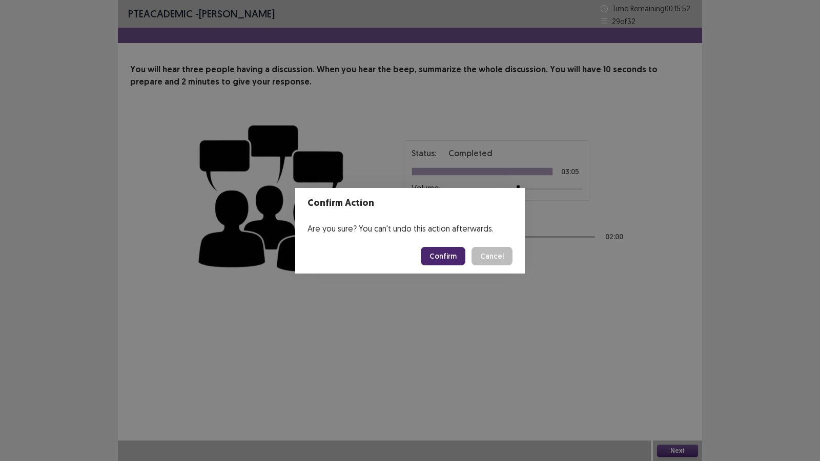
click at [443, 260] on button "Confirm" at bounding box center [443, 256] width 45 height 18
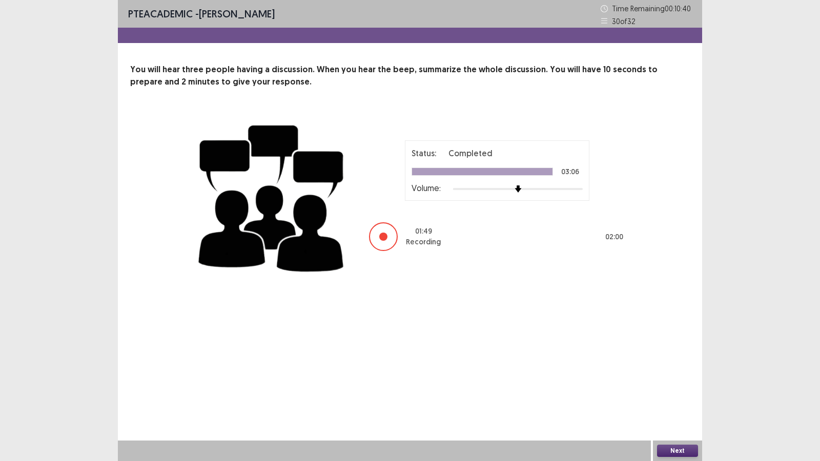
click at [682, 380] on button "Next" at bounding box center [677, 451] width 41 height 12
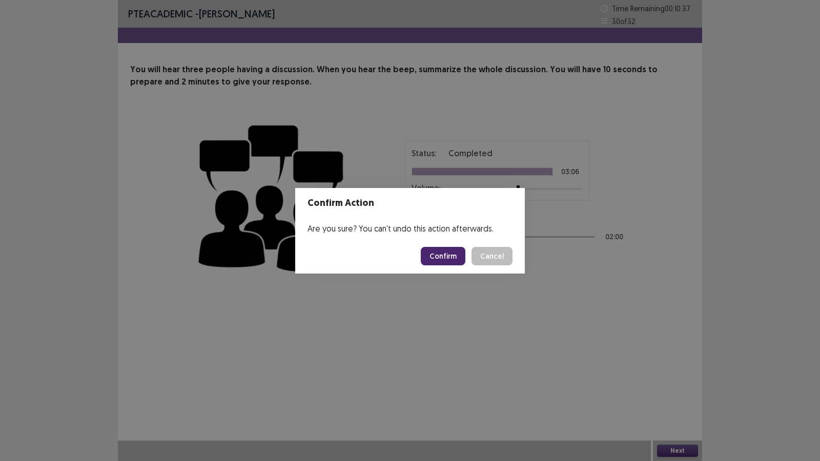
click at [448, 259] on button "Confirm" at bounding box center [443, 256] width 45 height 18
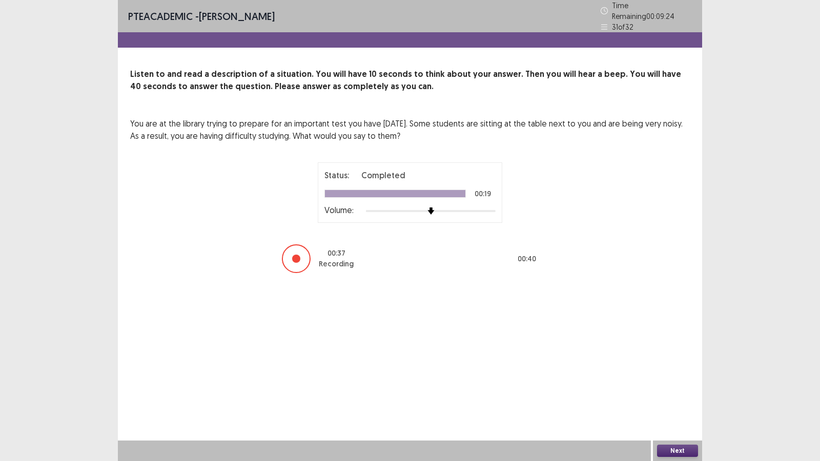
click at [671, 380] on button "Next" at bounding box center [677, 451] width 41 height 12
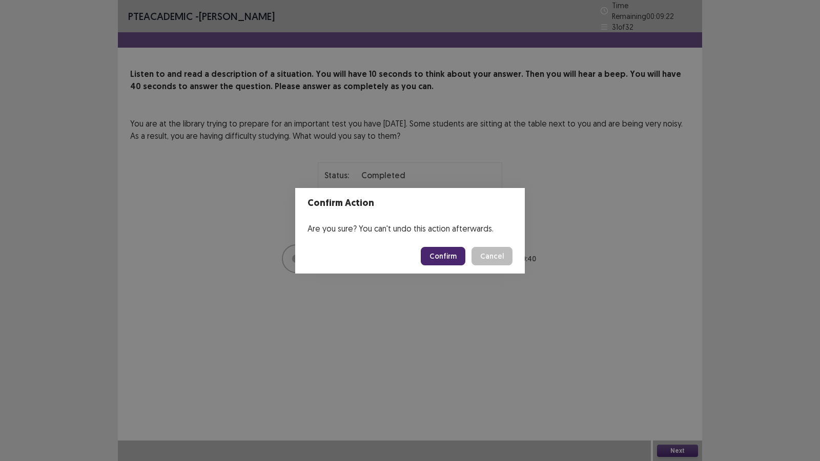
click at [443, 252] on button "Confirm" at bounding box center [443, 256] width 45 height 18
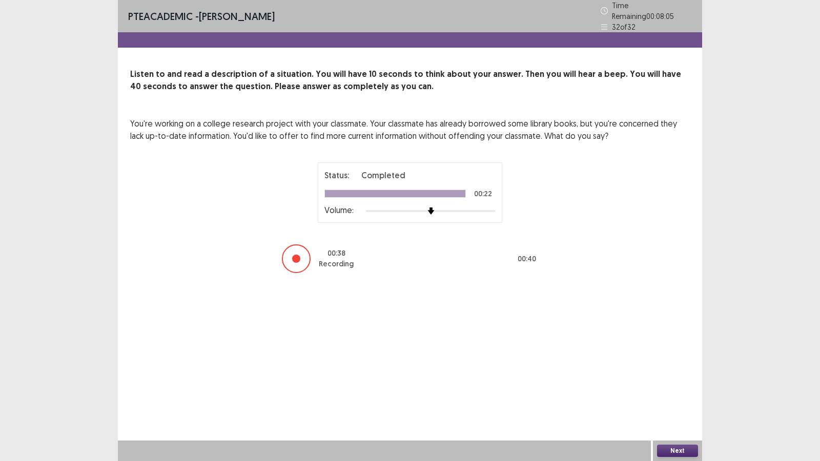
click at [666, 380] on button "Next" at bounding box center [677, 451] width 41 height 12
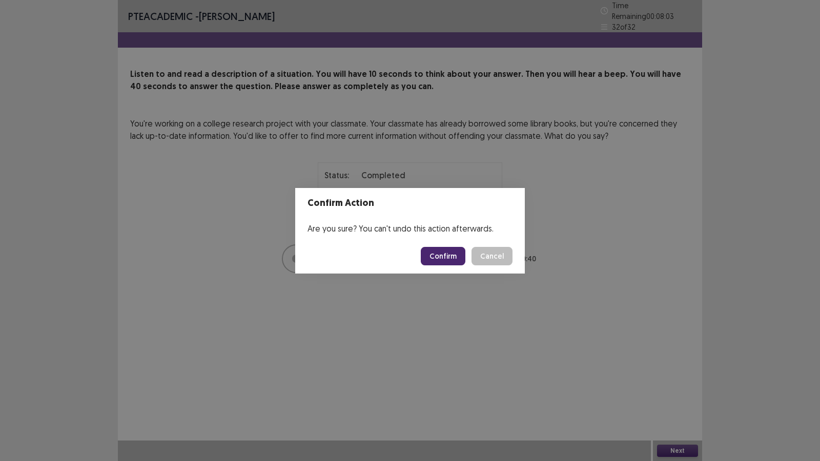
click at [448, 263] on button "Confirm" at bounding box center [443, 256] width 45 height 18
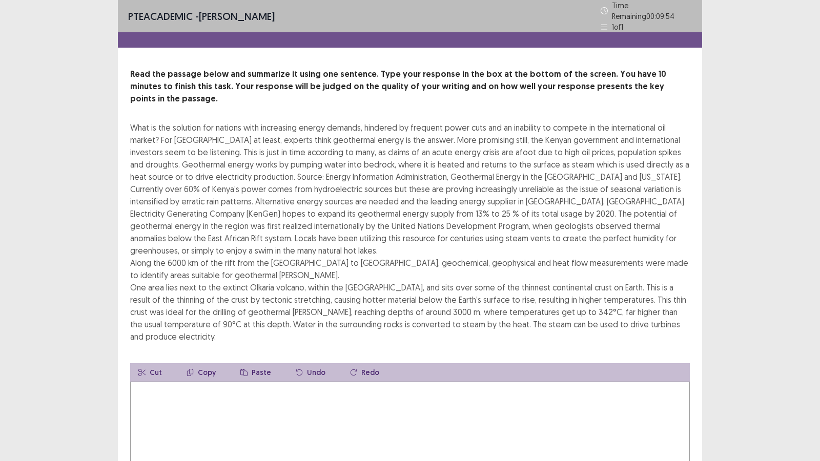
click at [161, 380] on textarea at bounding box center [410, 438] width 560 height 113
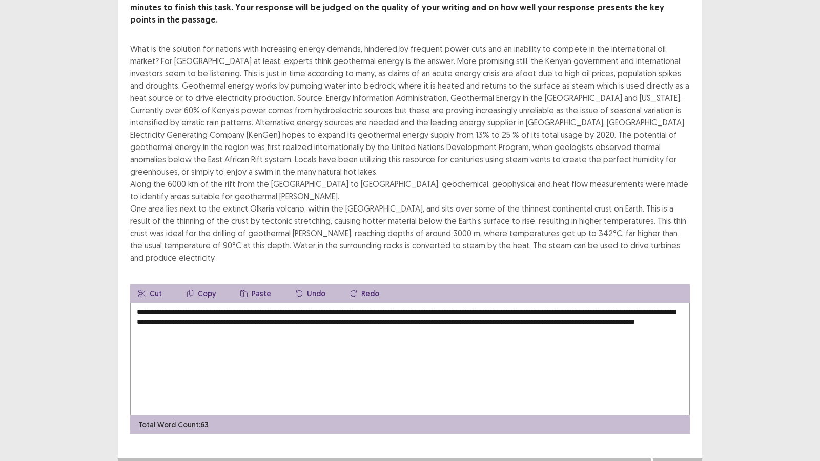
scroll to position [79, 0]
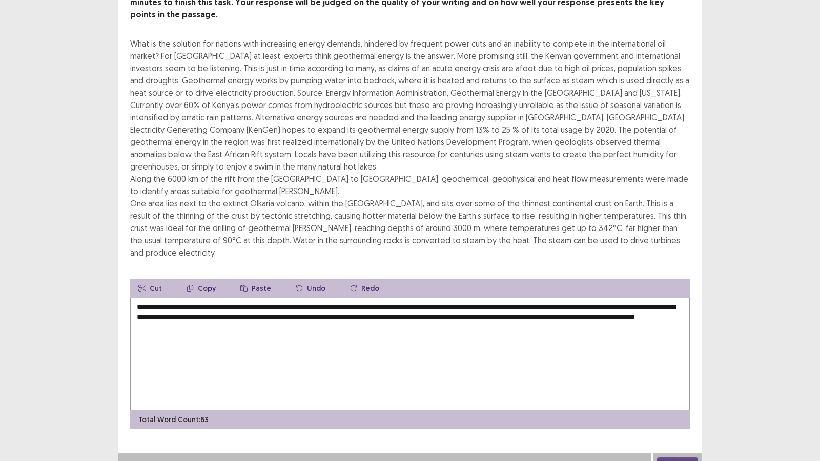
type textarea "**********"
click at [686, 380] on button "Next" at bounding box center [677, 464] width 41 height 12
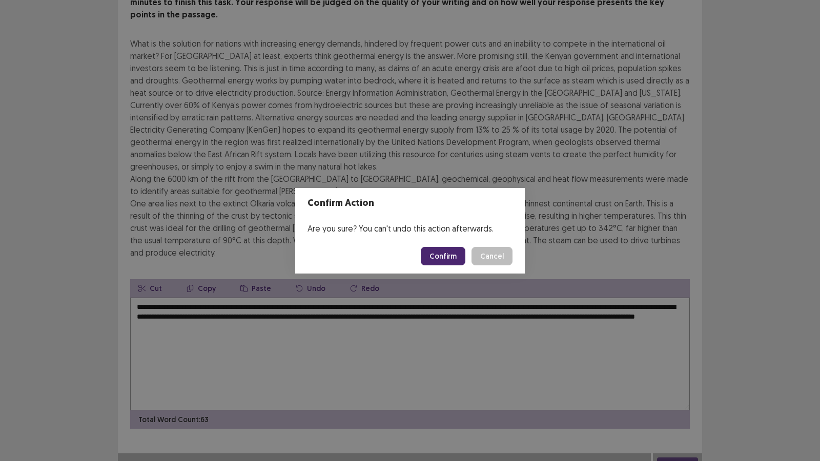
click at [439, 260] on button "Confirm" at bounding box center [443, 256] width 45 height 18
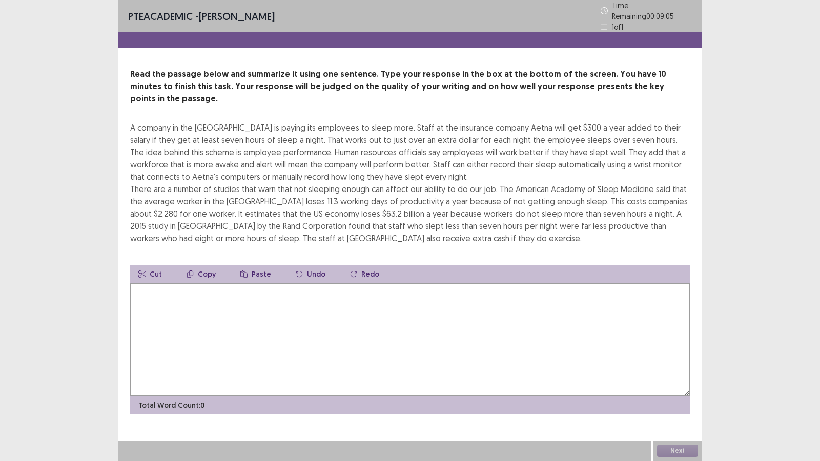
click at [160, 287] on textarea at bounding box center [410, 339] width 560 height 113
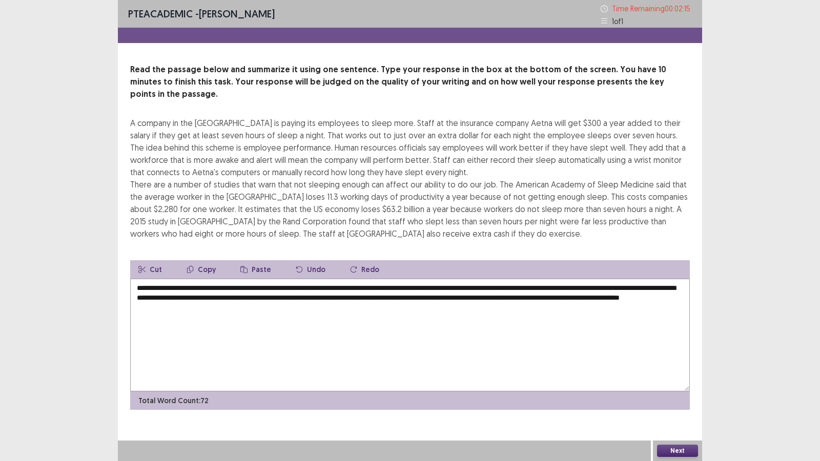
type textarea "**********"
click at [679, 380] on button "Next" at bounding box center [677, 451] width 41 height 12
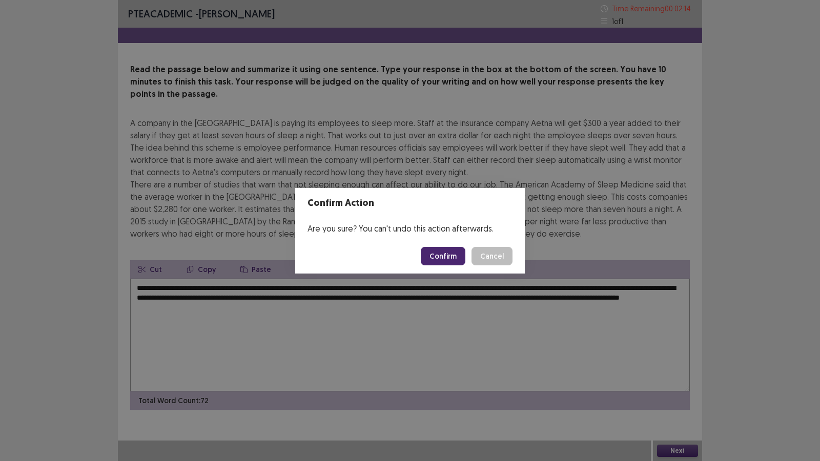
click at [456, 255] on button "Confirm" at bounding box center [443, 256] width 45 height 18
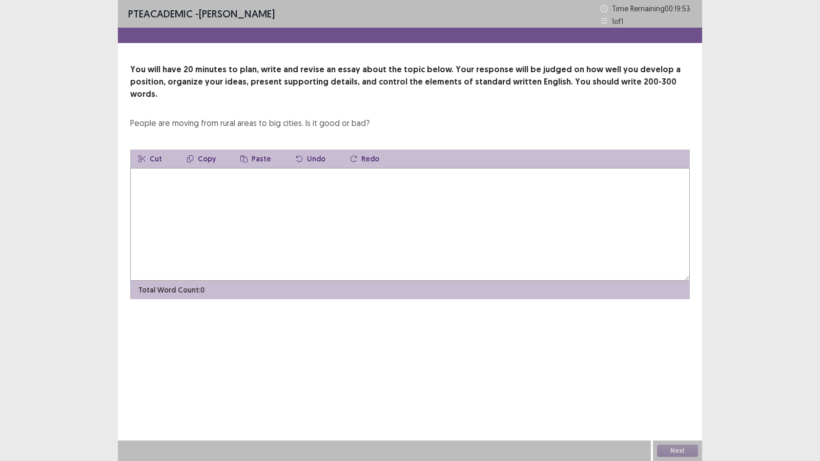
click at [239, 196] on textarea at bounding box center [410, 224] width 560 height 113
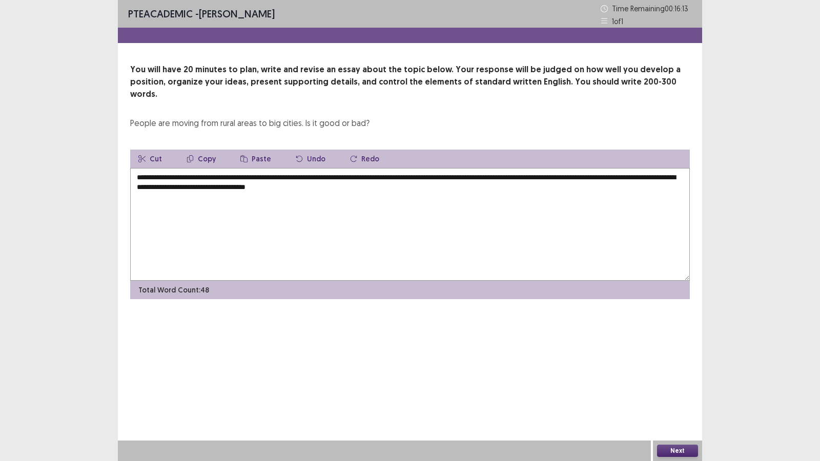
click at [387, 177] on textarea "**********" at bounding box center [410, 224] width 560 height 113
click at [441, 192] on textarea "**********" at bounding box center [410, 224] width 560 height 113
click at [533, 185] on textarea "**********" at bounding box center [410, 224] width 560 height 113
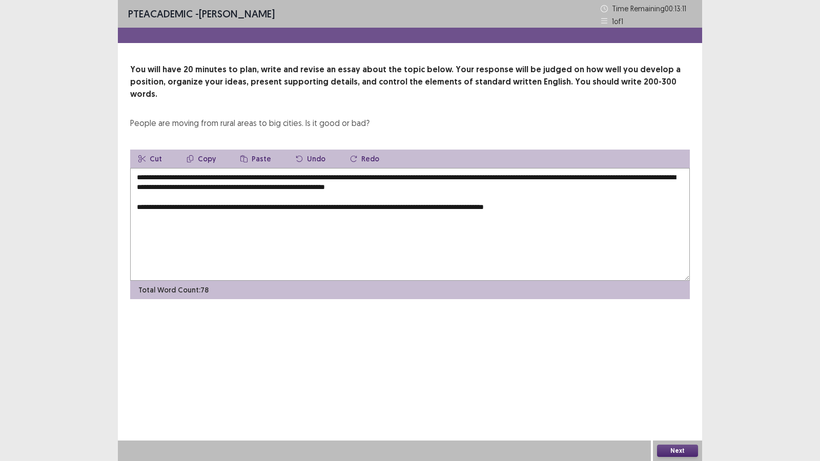
click at [23, 380] on div "**********" at bounding box center [410, 230] width 820 height 461
click at [589, 201] on textarea "**********" at bounding box center [410, 224] width 560 height 113
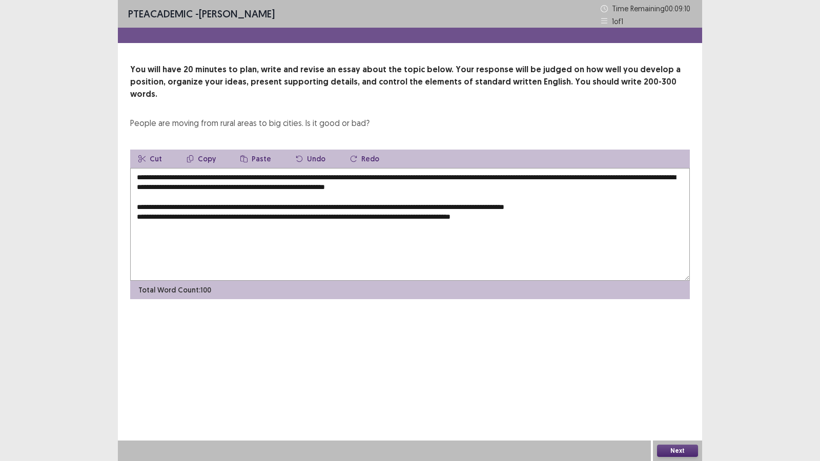
click at [592, 201] on textarea "**********" at bounding box center [410, 224] width 560 height 113
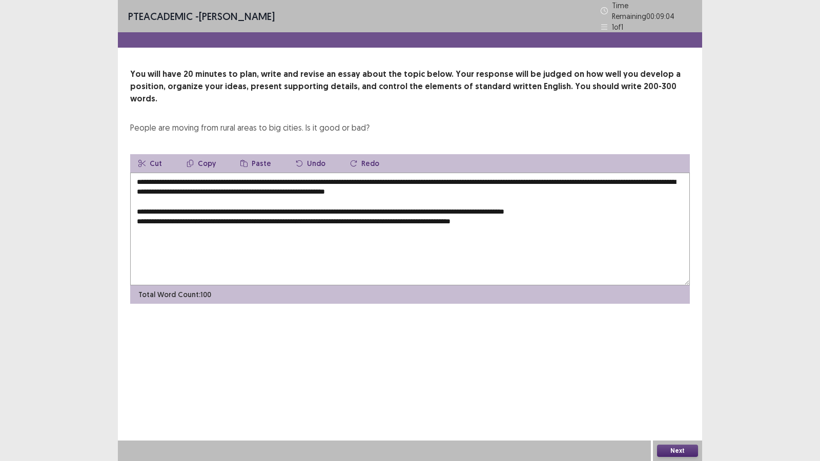
click at [595, 195] on textarea "**********" at bounding box center [410, 229] width 560 height 113
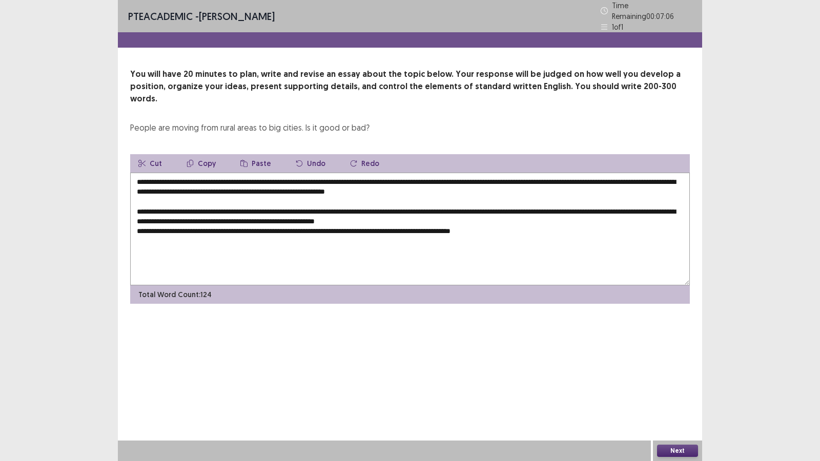
click at [505, 217] on textarea "**********" at bounding box center [410, 229] width 560 height 113
click at [198, 238] on textarea "**********" at bounding box center [410, 229] width 560 height 113
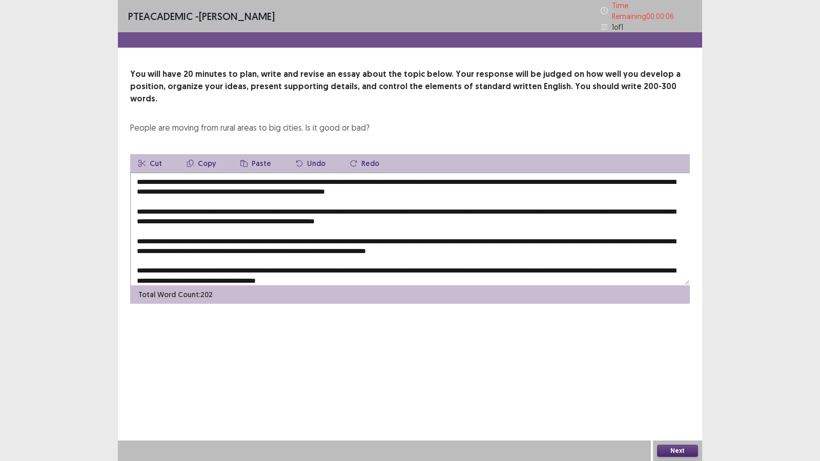
type textarea "**********"
click at [688, 380] on button "Next" at bounding box center [677, 451] width 41 height 12
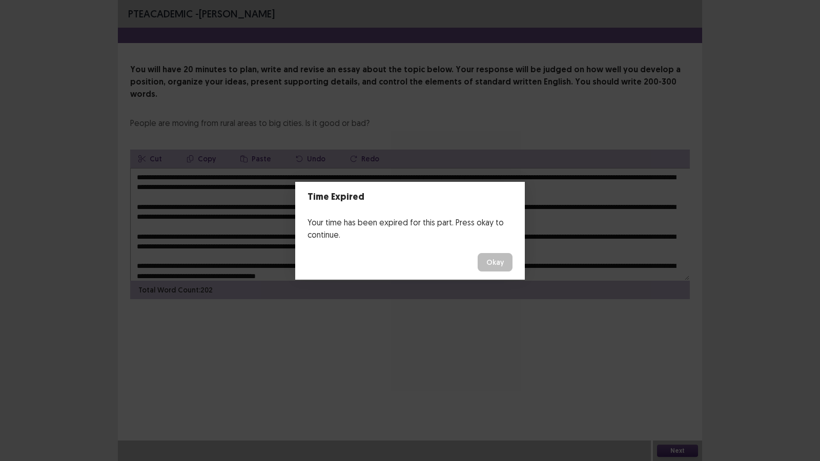
click at [500, 264] on button "Okay" at bounding box center [495, 262] width 35 height 18
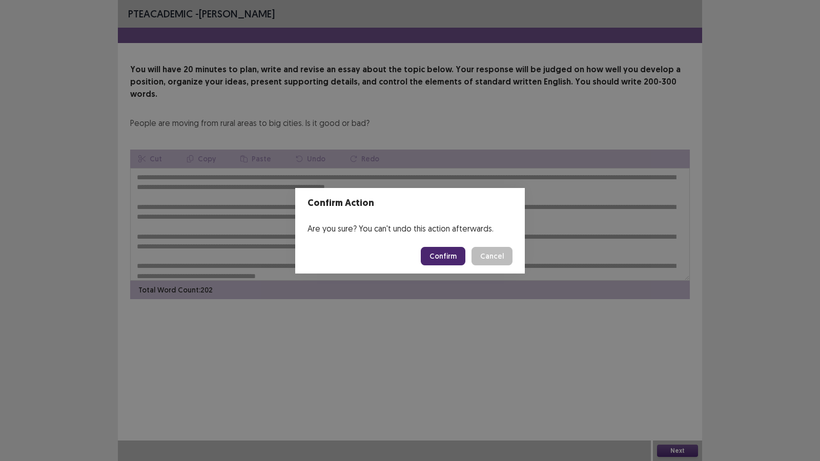
click at [448, 256] on button "Confirm" at bounding box center [443, 256] width 45 height 18
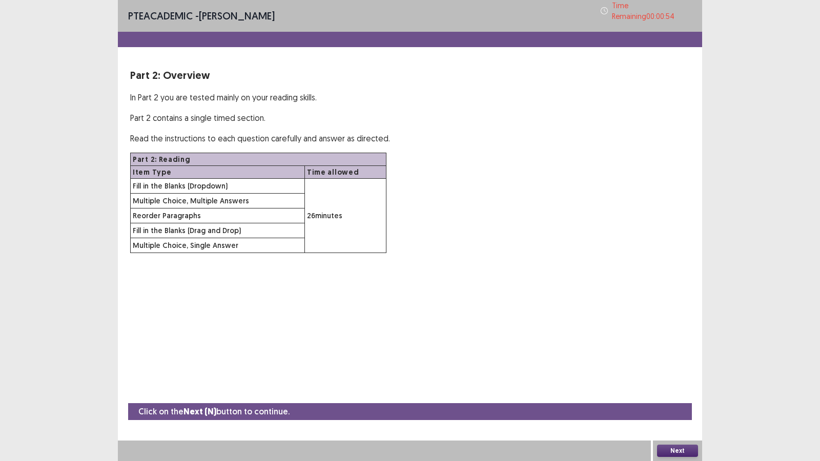
click at [666, 380] on button "Next" at bounding box center [677, 451] width 41 height 12
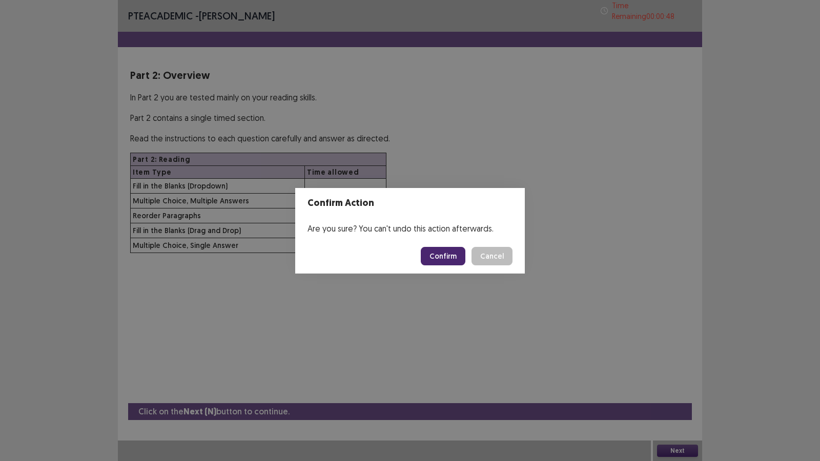
click at [452, 256] on button "Confirm" at bounding box center [443, 256] width 45 height 18
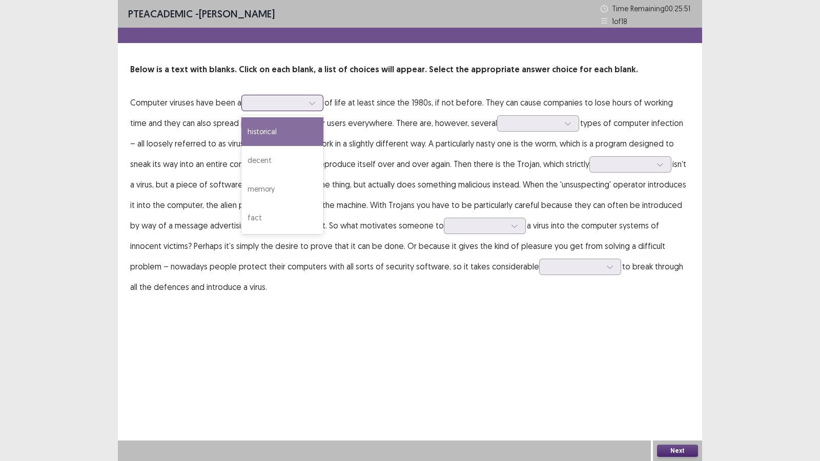
click at [313, 103] on icon at bounding box center [312, 102] width 7 height 7
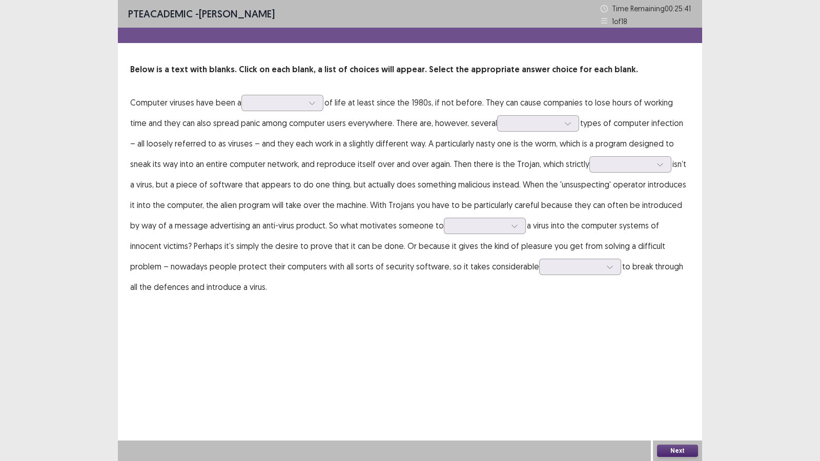
click at [400, 130] on p "Computer viruses have been a of life at least since the 1980s, if not before. T…" at bounding box center [410, 194] width 560 height 205
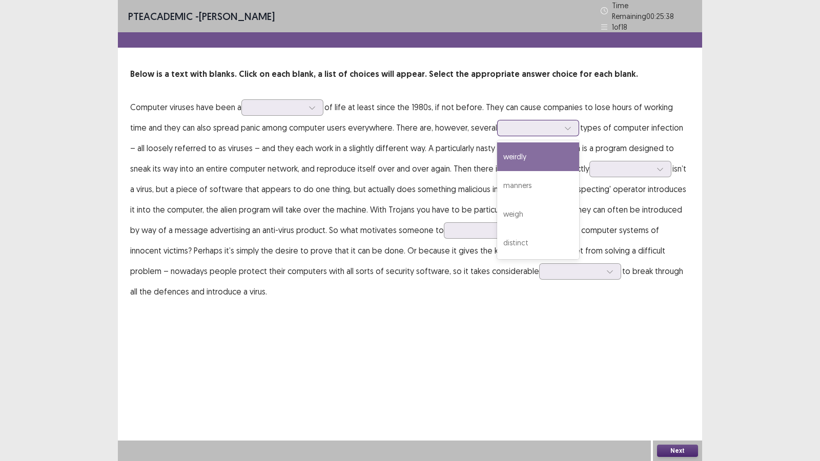
click at [564, 125] on icon at bounding box center [567, 128] width 7 height 7
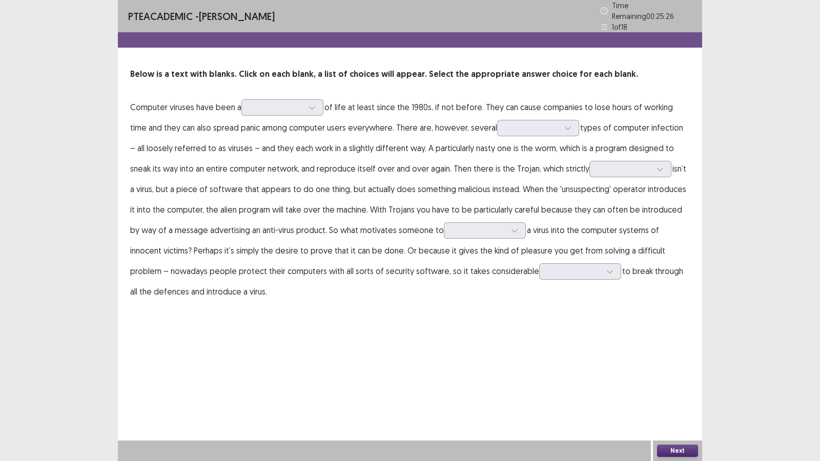
click at [660, 136] on p "Computer viruses have been a of life at least since the 1980s, if not before. T…" at bounding box center [410, 199] width 560 height 205
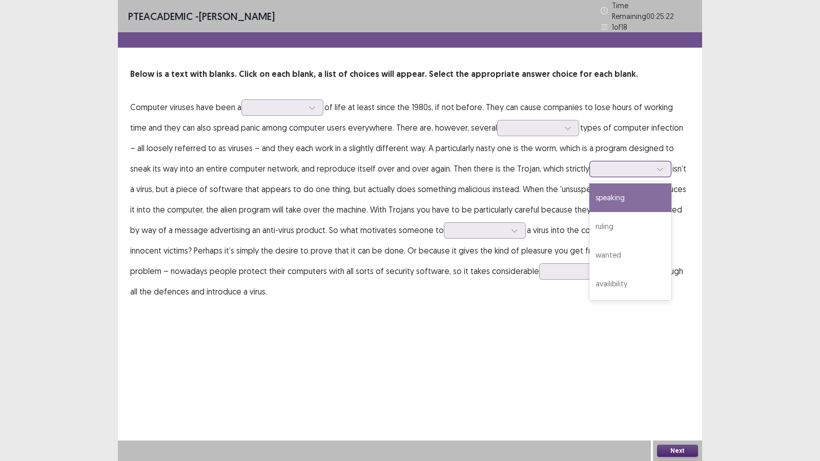
click at [657, 168] on icon at bounding box center [660, 169] width 6 height 3
click at [542, 153] on p "Computer viruses have been a of life at least since the 1980s, if not before. T…" at bounding box center [410, 199] width 560 height 205
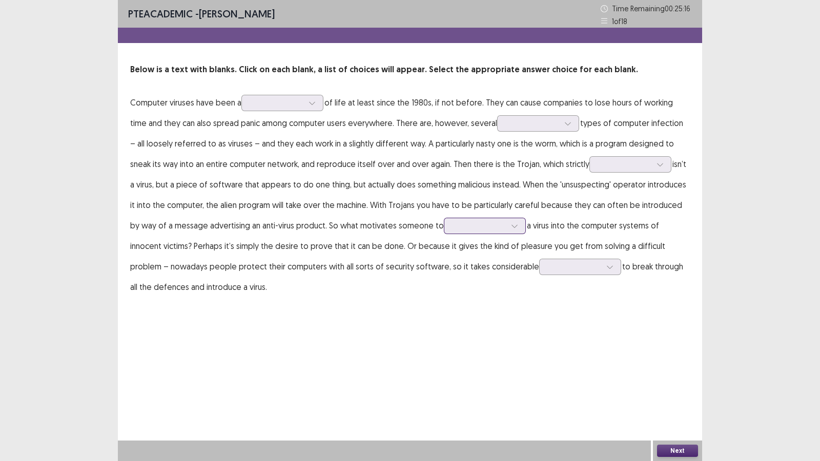
click at [507, 223] on div at bounding box center [514, 225] width 15 height 15
click at [473, 203] on p "Computer viruses have been a of life at least since the 1980s, if not before. T…" at bounding box center [410, 194] width 560 height 205
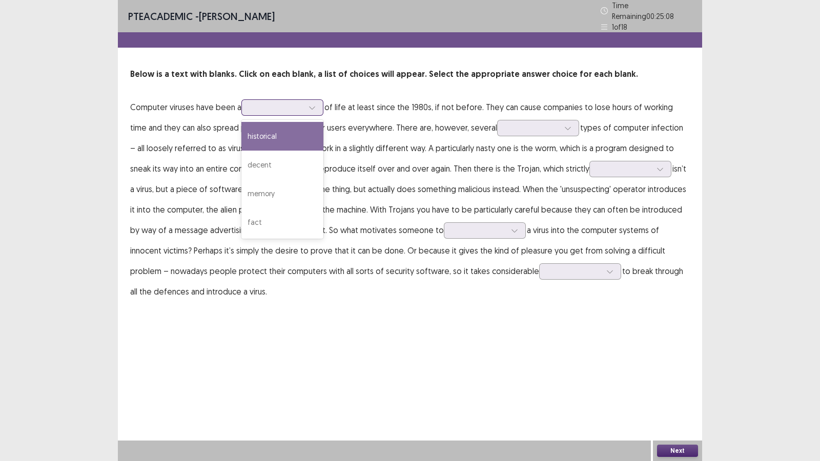
click at [317, 105] on div at bounding box center [311, 107] width 15 height 15
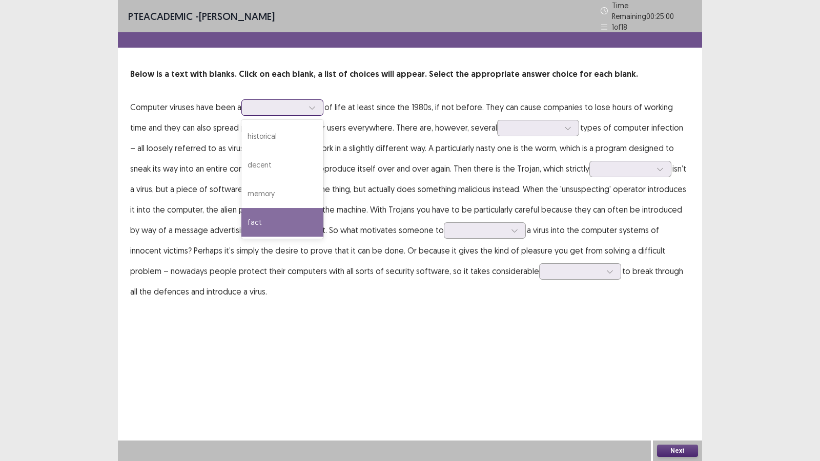
click at [266, 214] on div "fact" at bounding box center [282, 222] width 82 height 29
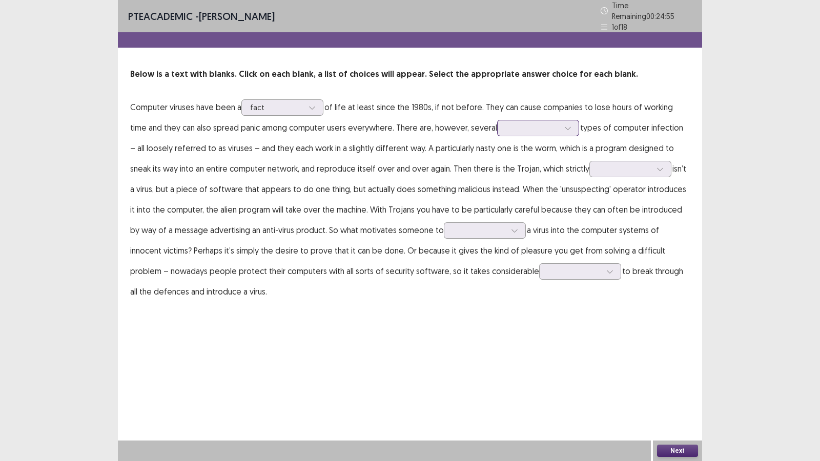
click at [564, 125] on icon at bounding box center [567, 128] width 7 height 7
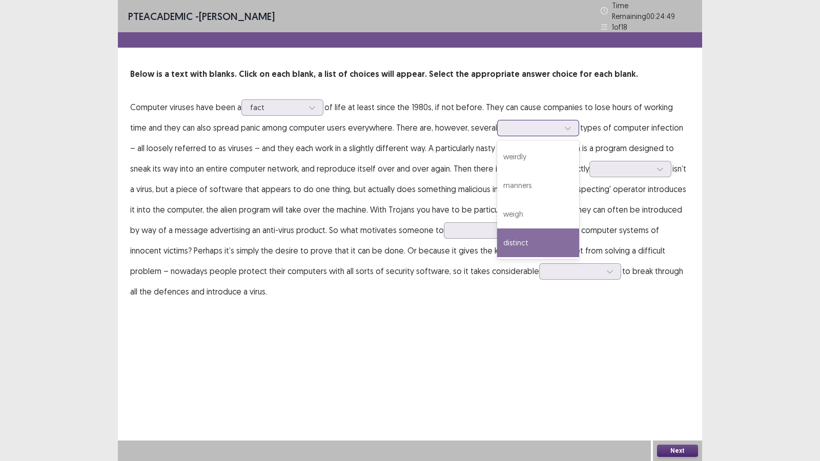
click at [497, 241] on div "distinct" at bounding box center [538, 243] width 82 height 29
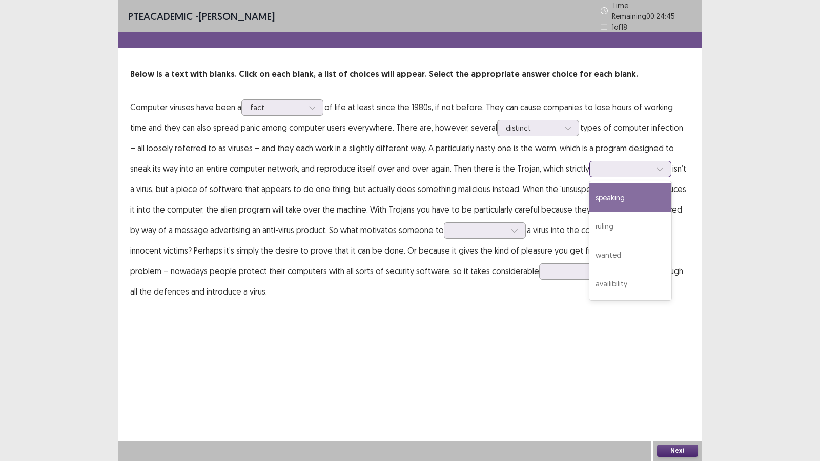
click at [652, 161] on div at bounding box center [659, 168] width 15 height 15
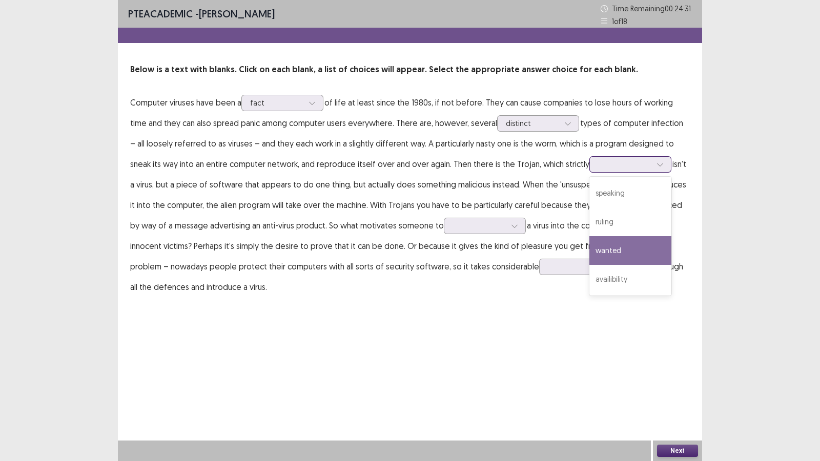
click at [609, 251] on div "wanted" at bounding box center [630, 250] width 82 height 29
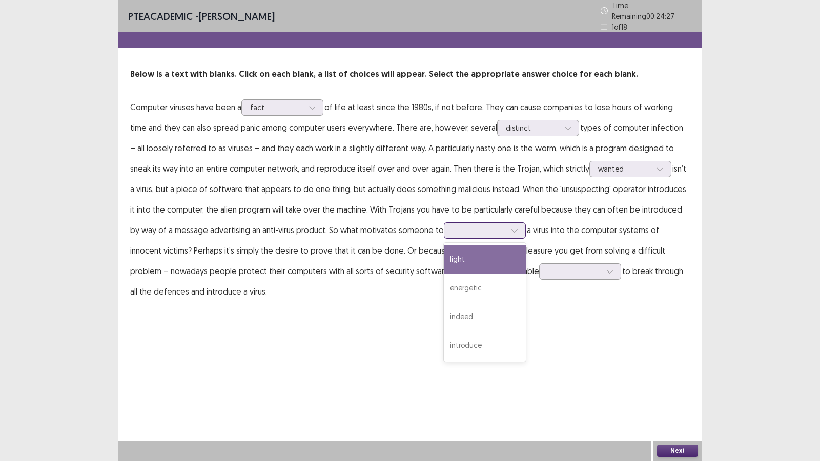
click at [507, 223] on div at bounding box center [514, 230] width 15 height 15
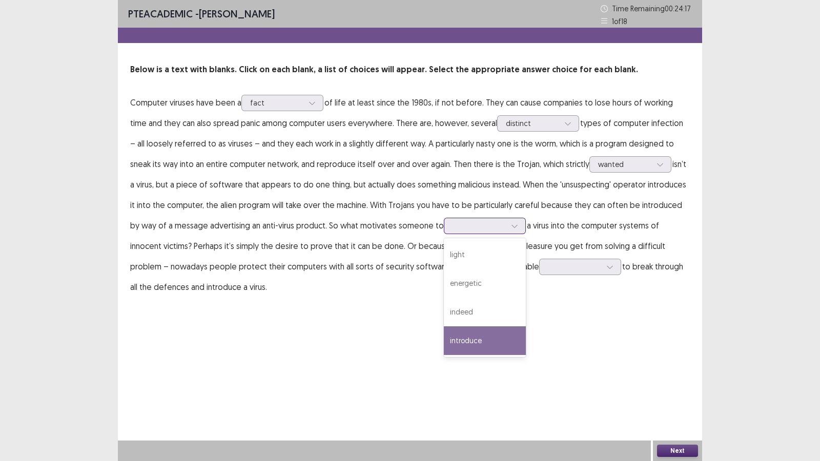
click at [457, 335] on div "introduce" at bounding box center [485, 340] width 82 height 29
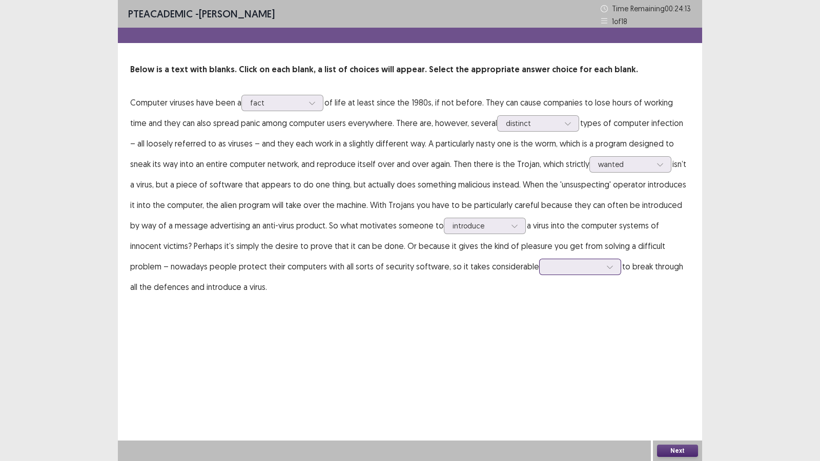
click at [602, 263] on div at bounding box center [609, 266] width 15 height 15
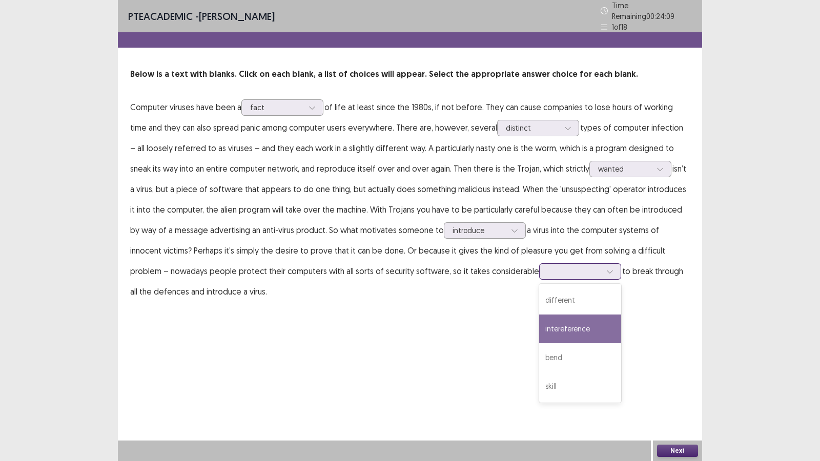
click at [539, 320] on div "intereference" at bounding box center [580, 329] width 82 height 29
click at [684, 380] on button "Next" at bounding box center [677, 451] width 41 height 12
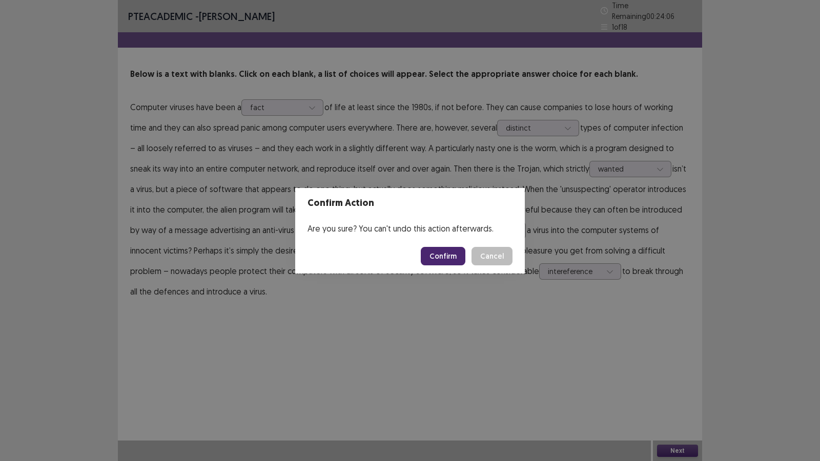
click at [432, 259] on button "Confirm" at bounding box center [443, 256] width 45 height 18
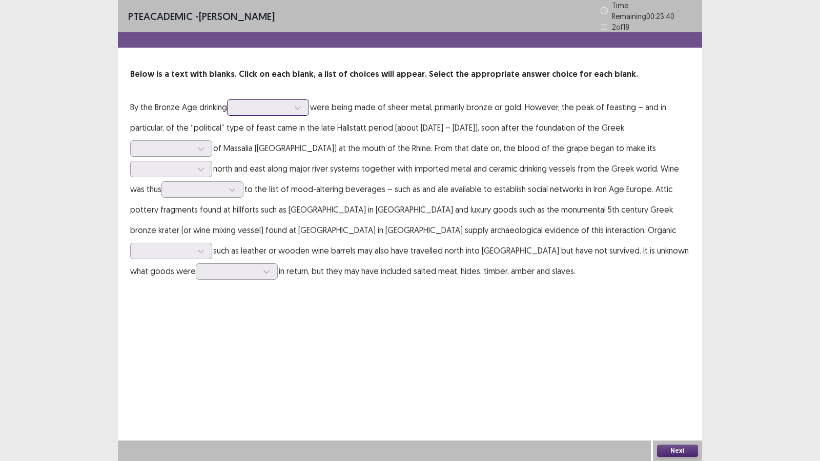
click at [298, 105] on icon at bounding box center [297, 107] width 7 height 7
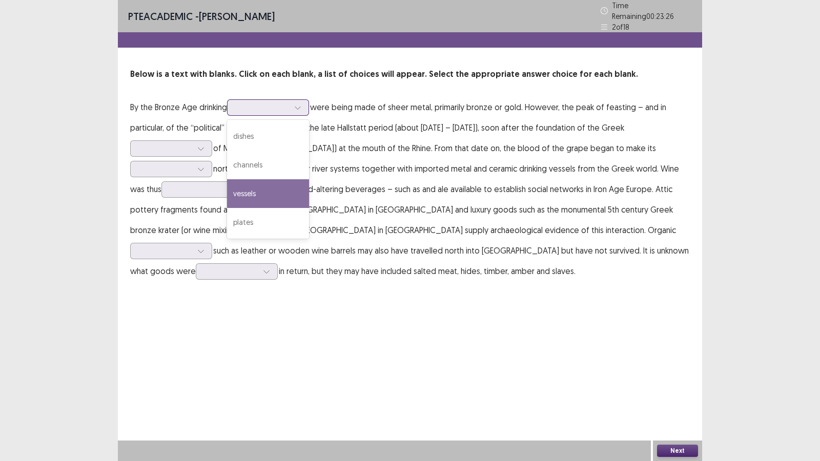
click at [297, 190] on div "vessels" at bounding box center [268, 193] width 82 height 29
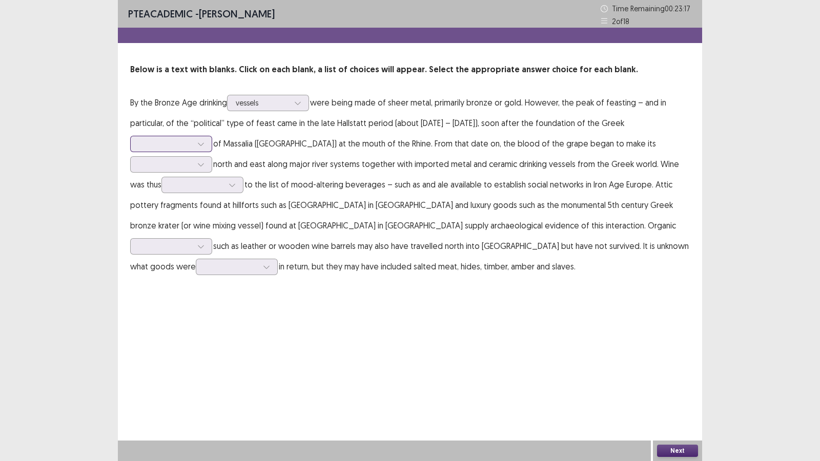
click at [203, 145] on icon at bounding box center [200, 143] width 7 height 7
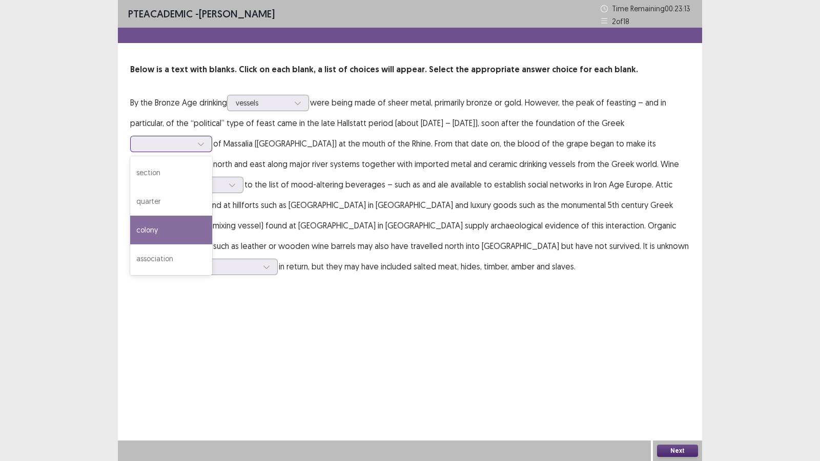
click at [187, 220] on div "colony" at bounding box center [171, 230] width 82 height 29
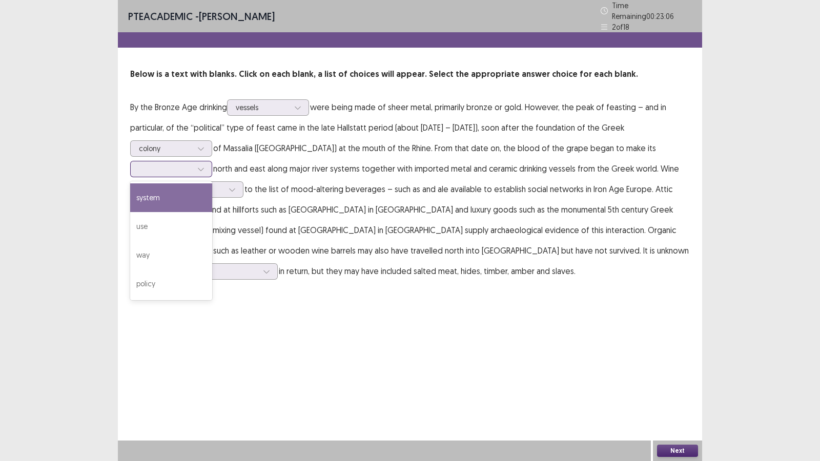
click at [200, 166] on icon at bounding box center [200, 169] width 7 height 7
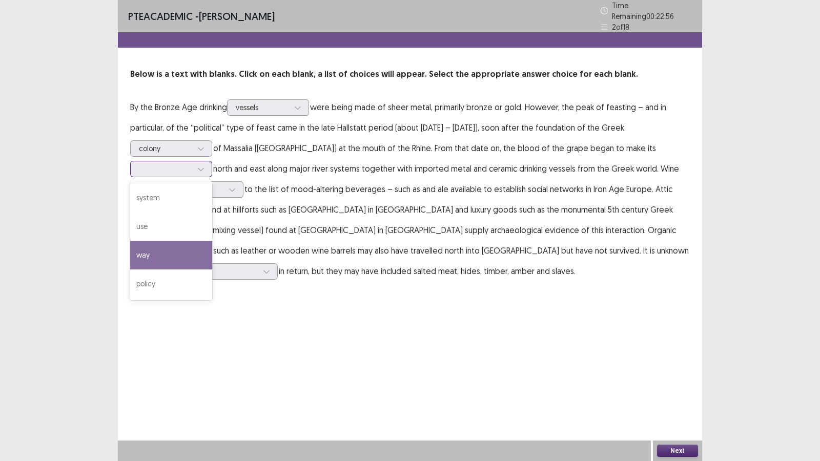
click at [190, 241] on div "way" at bounding box center [171, 255] width 82 height 29
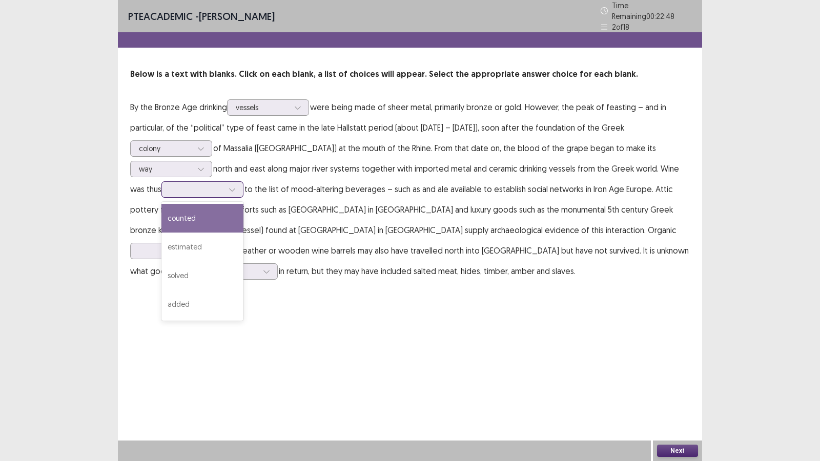
click at [240, 186] on div at bounding box center [231, 189] width 15 height 15
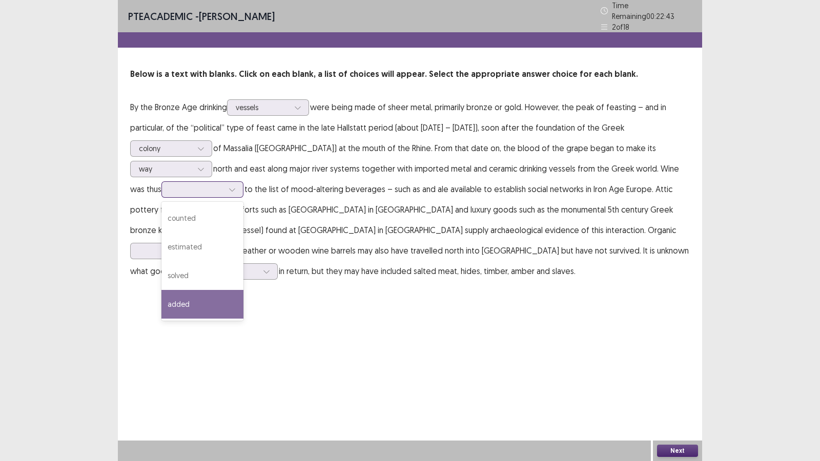
click at [235, 305] on div "added" at bounding box center [202, 304] width 82 height 29
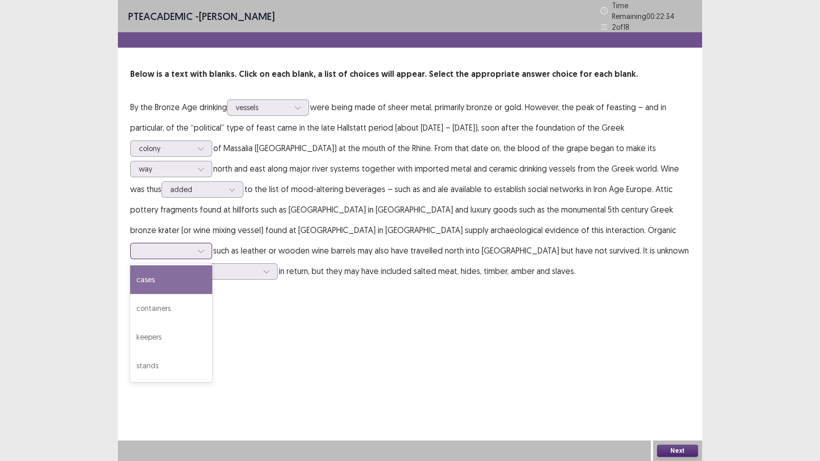
click at [209, 243] on div at bounding box center [200, 250] width 15 height 15
click at [212, 265] on div "cases" at bounding box center [171, 279] width 82 height 29
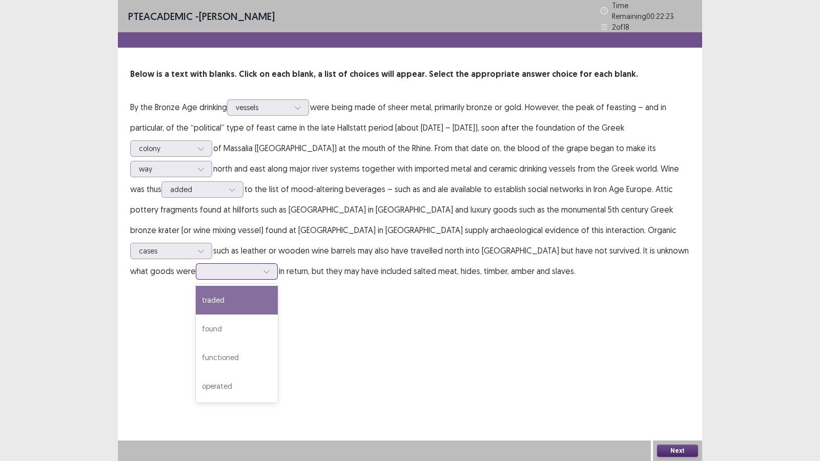
click at [274, 264] on div at bounding box center [266, 271] width 15 height 15
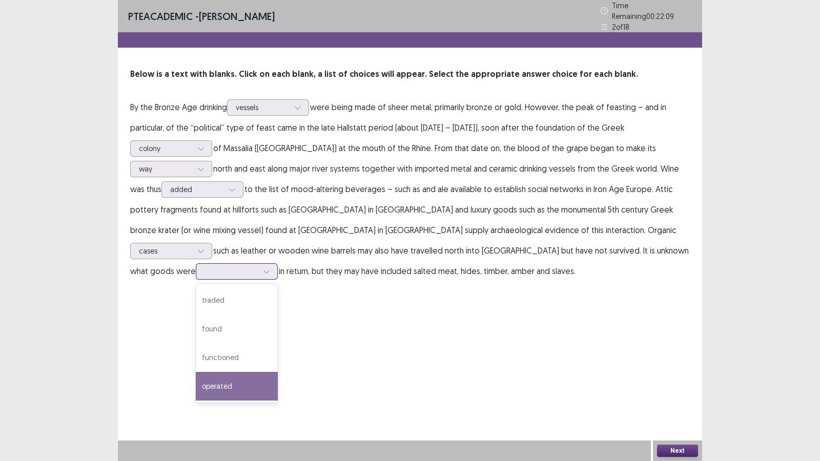
click at [278, 372] on div "operated" at bounding box center [237, 386] width 82 height 29
click at [664, 380] on button "Next" at bounding box center [677, 451] width 41 height 12
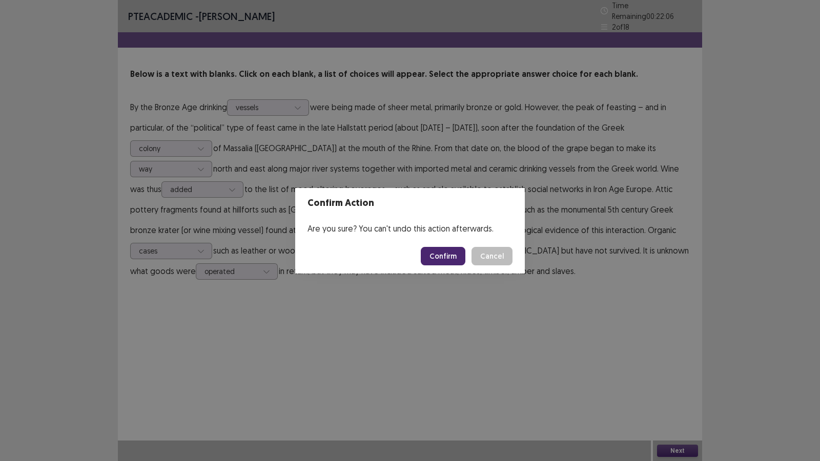
click at [448, 255] on button "Confirm" at bounding box center [443, 256] width 45 height 18
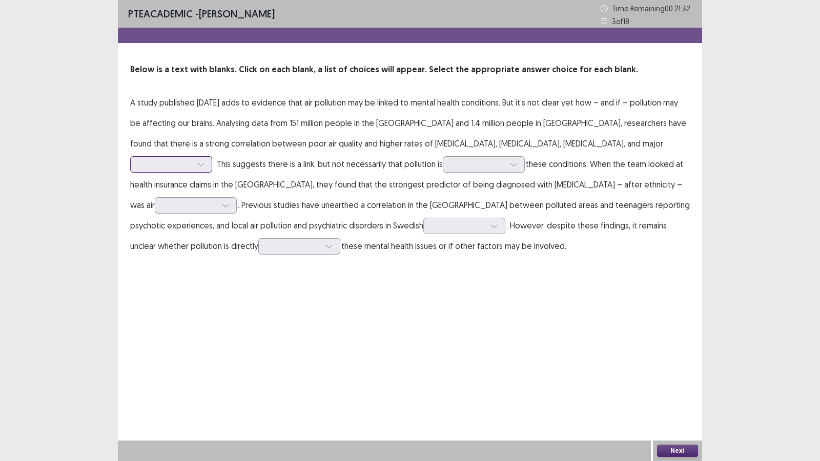
click at [205, 161] on icon at bounding box center [200, 164] width 7 height 7
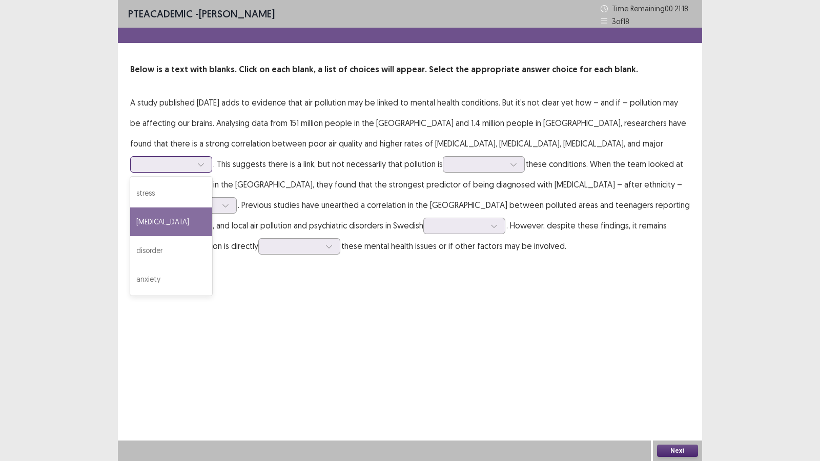
click at [212, 208] on div "[MEDICAL_DATA]" at bounding box center [171, 222] width 82 height 29
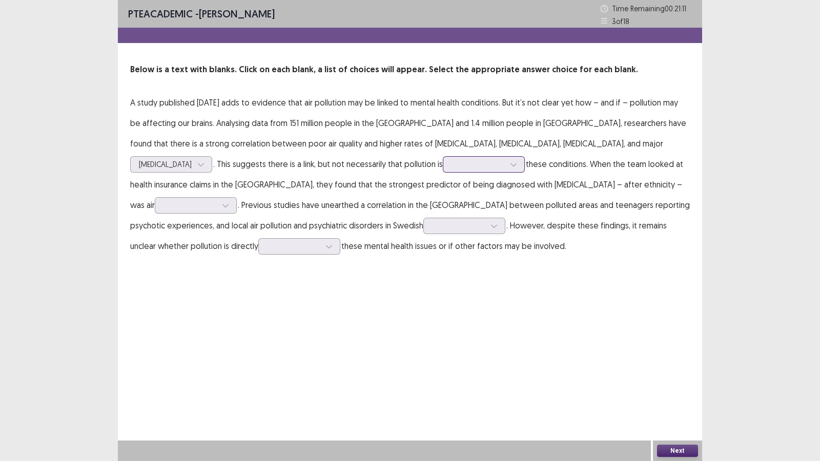
click at [510, 164] on icon at bounding box center [513, 165] width 6 height 3
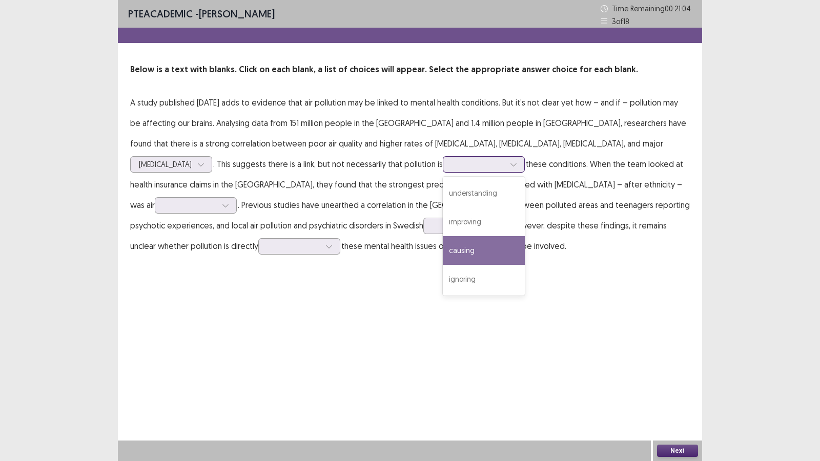
click at [443, 251] on div "causing" at bounding box center [484, 250] width 82 height 29
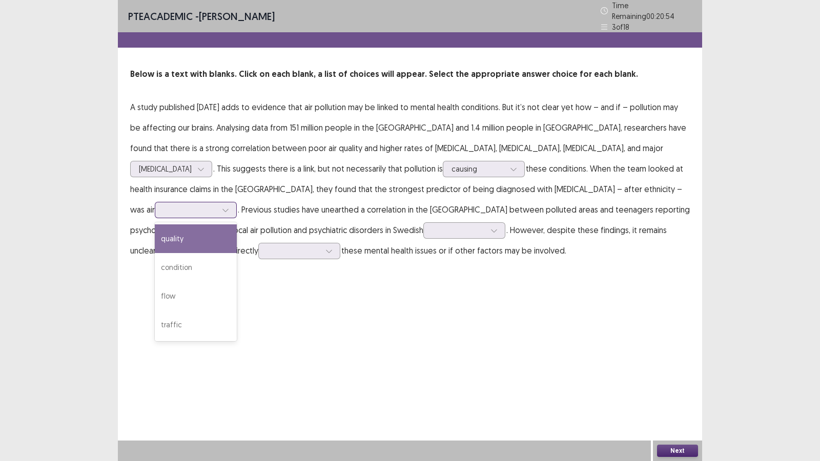
click at [229, 207] on icon at bounding box center [225, 210] width 7 height 7
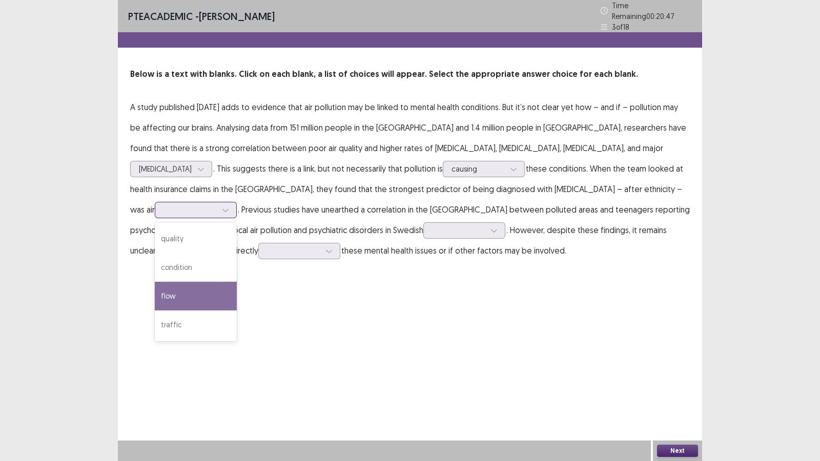
click at [237, 282] on div "flow" at bounding box center [196, 296] width 82 height 29
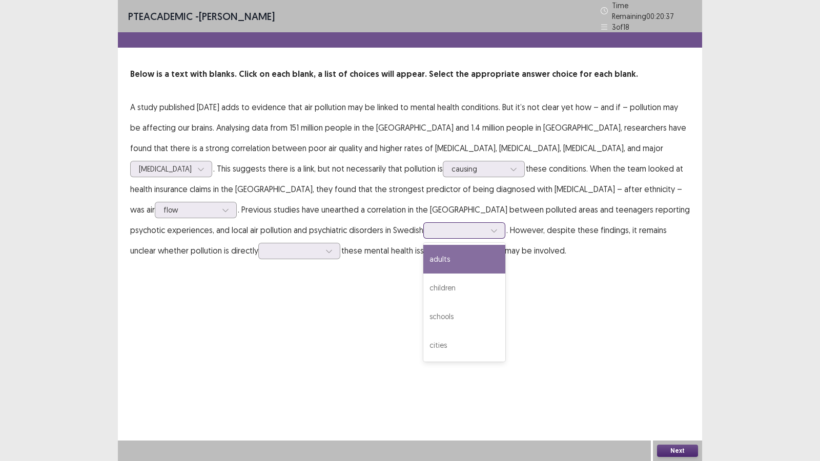
click at [491, 228] on icon at bounding box center [494, 230] width 7 height 7
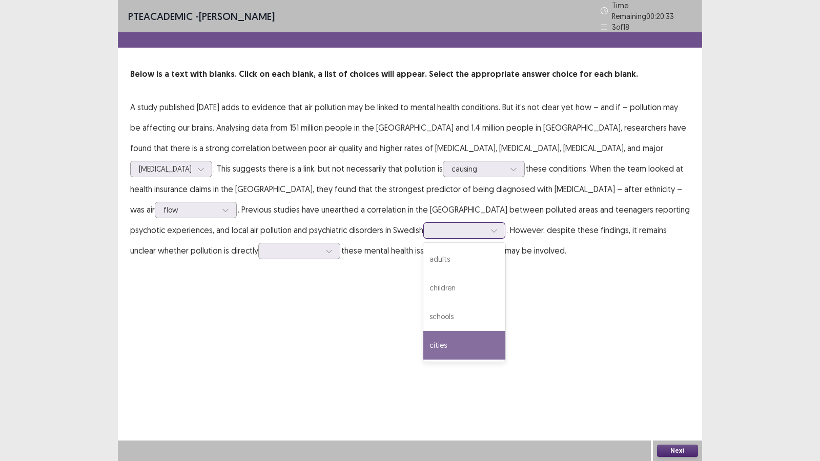
click at [423, 343] on div "cities" at bounding box center [464, 345] width 82 height 29
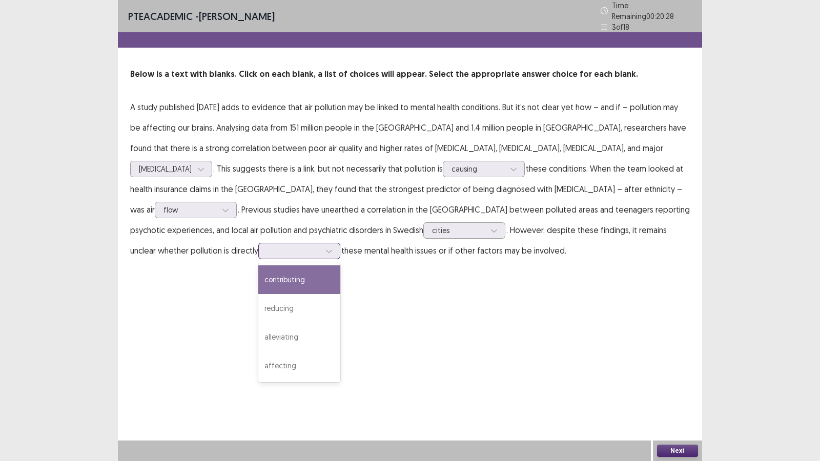
click at [337, 243] on div at bounding box center [328, 250] width 15 height 15
click at [340, 265] on div "contributing" at bounding box center [299, 279] width 82 height 29
click at [672, 380] on button "Next" at bounding box center [677, 451] width 41 height 12
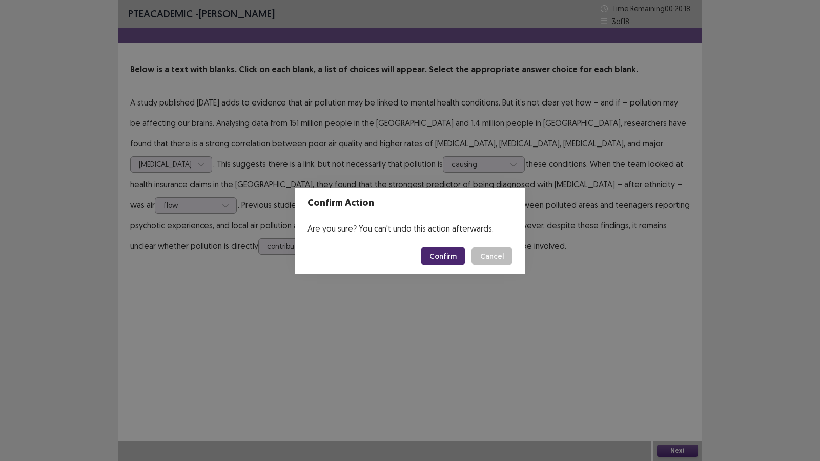
click at [436, 252] on button "Confirm" at bounding box center [443, 256] width 45 height 18
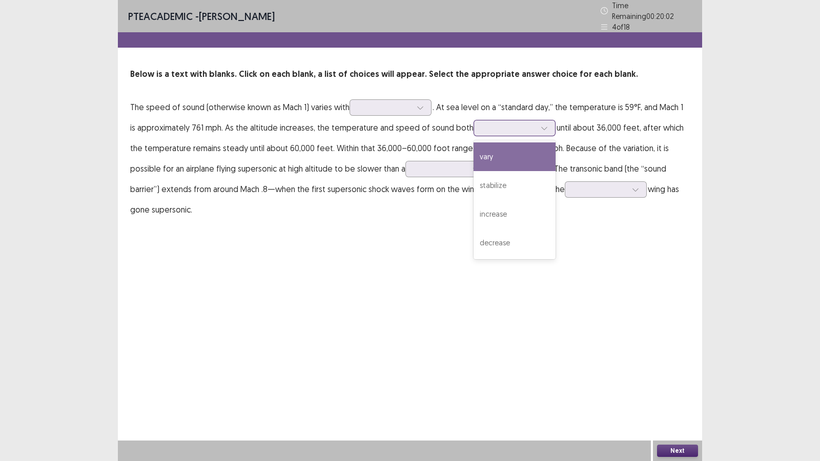
click at [541, 125] on icon at bounding box center [544, 128] width 7 height 7
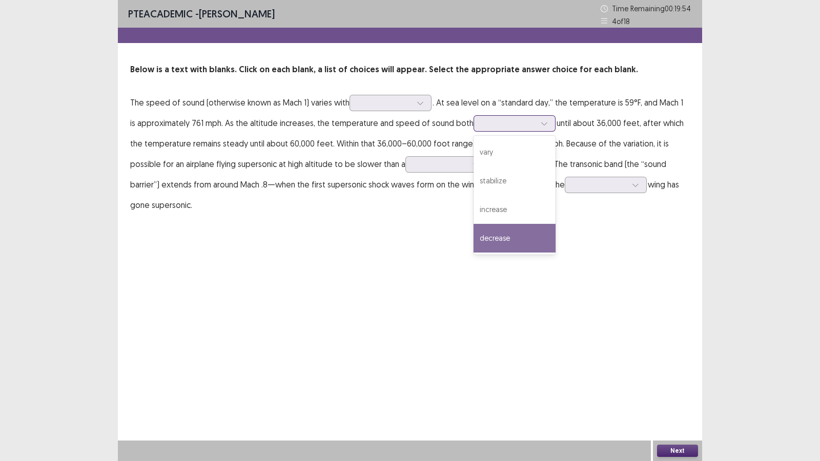
click at [503, 243] on div "decrease" at bounding box center [515, 238] width 82 height 29
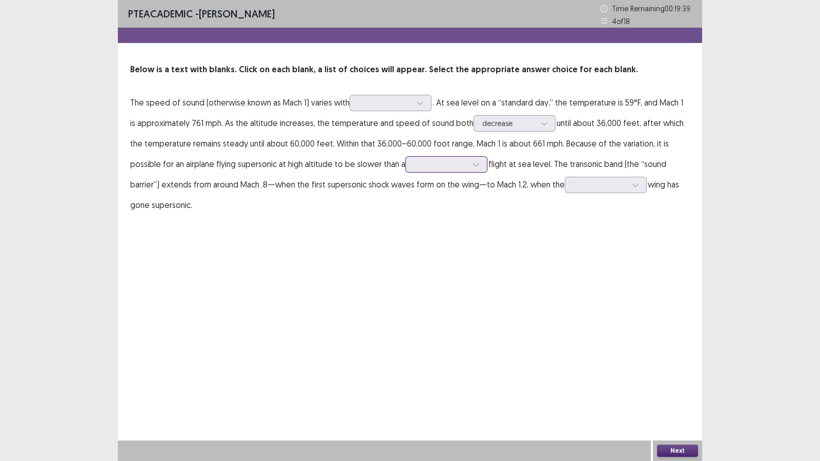
click at [473, 162] on icon at bounding box center [476, 164] width 7 height 7
click at [407, 195] on div "transonic" at bounding box center [446, 193] width 82 height 29
click at [632, 187] on icon at bounding box center [635, 184] width 7 height 7
click at [567, 246] on div "upper" at bounding box center [606, 242] width 82 height 29
click at [428, 100] on div at bounding box center [420, 102] width 15 height 15
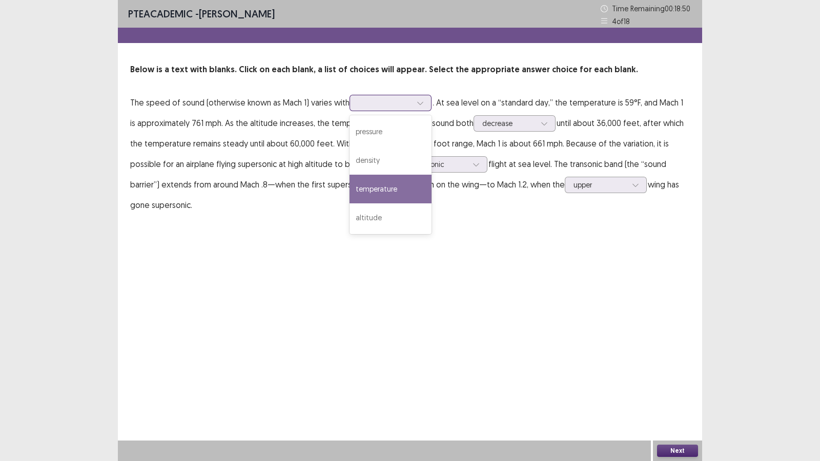
click at [396, 193] on div "temperature" at bounding box center [391, 189] width 82 height 29
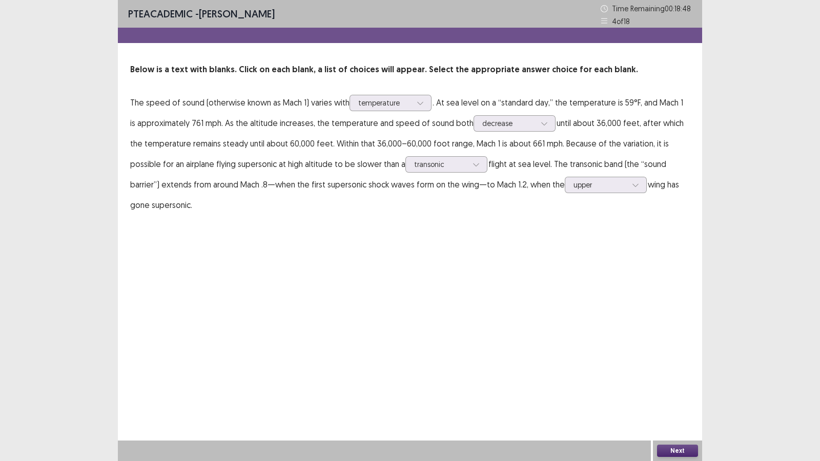
click at [664, 380] on button "Next" at bounding box center [677, 451] width 41 height 12
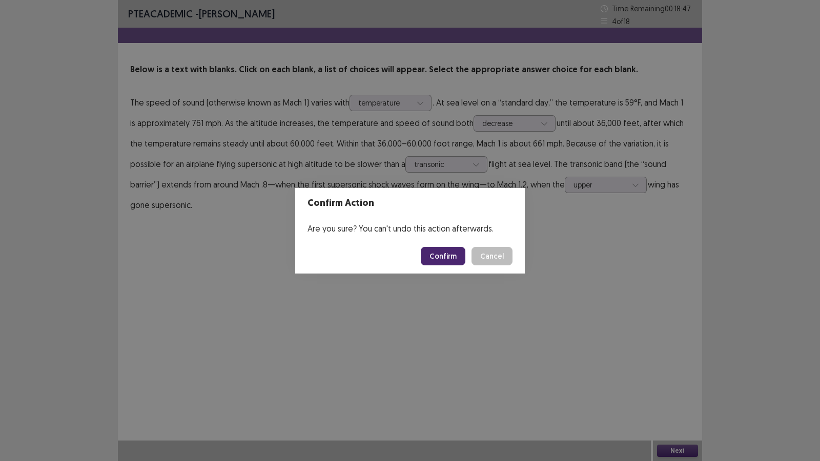
click at [447, 261] on button "Confirm" at bounding box center [443, 256] width 45 height 18
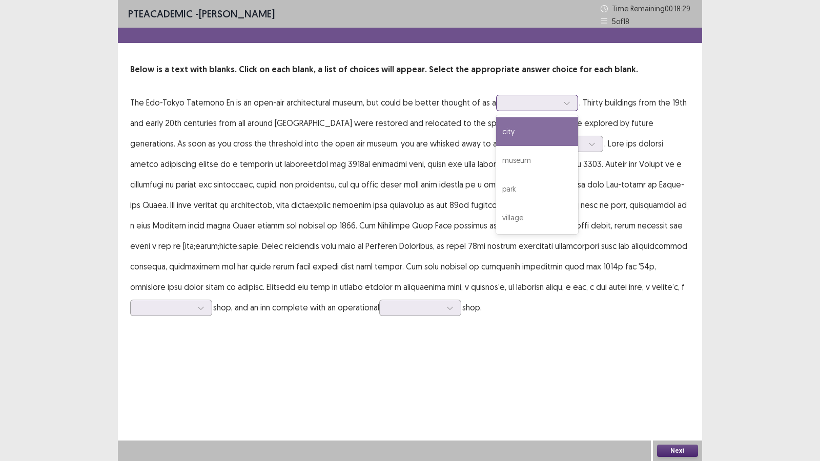
click at [567, 102] on icon at bounding box center [566, 102] width 7 height 7
click at [473, 118] on p "The Edo-Tokyo Tatemono En is an open-air architectural museum, but could be bet…" at bounding box center [410, 205] width 560 height 226
click at [564, 104] on icon at bounding box center [566, 102] width 7 height 7
click at [560, 123] on div "city" at bounding box center [537, 131] width 82 height 29
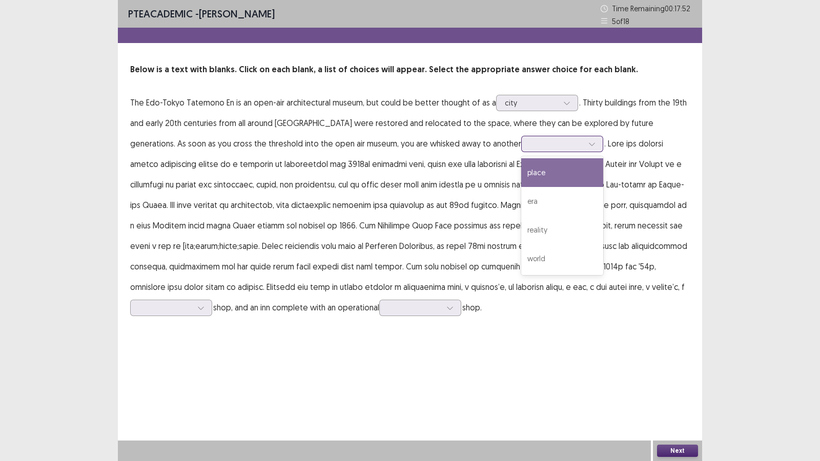
click at [584, 146] on div at bounding box center [591, 143] width 15 height 15
click at [521, 171] on div "place" at bounding box center [562, 172] width 82 height 29
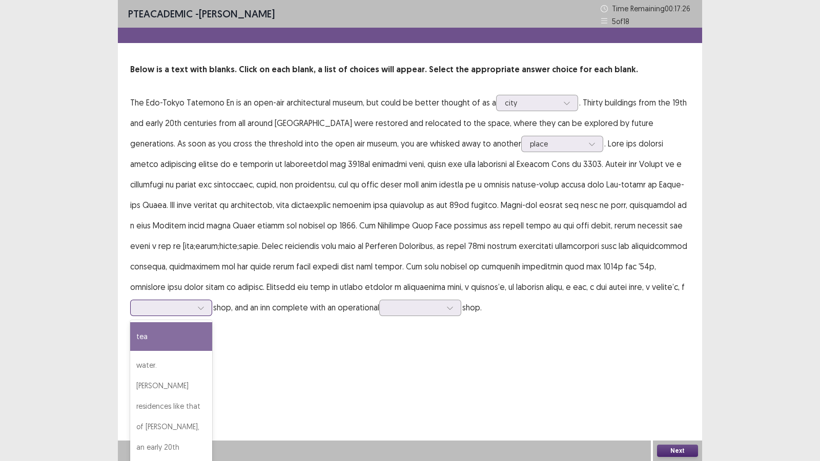
click at [209, 300] on div at bounding box center [200, 307] width 15 height 15
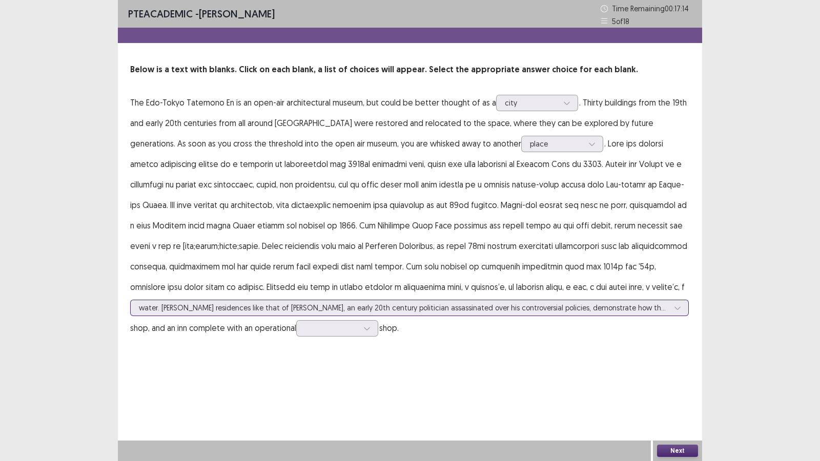
click at [675, 308] on icon at bounding box center [677, 307] width 7 height 7
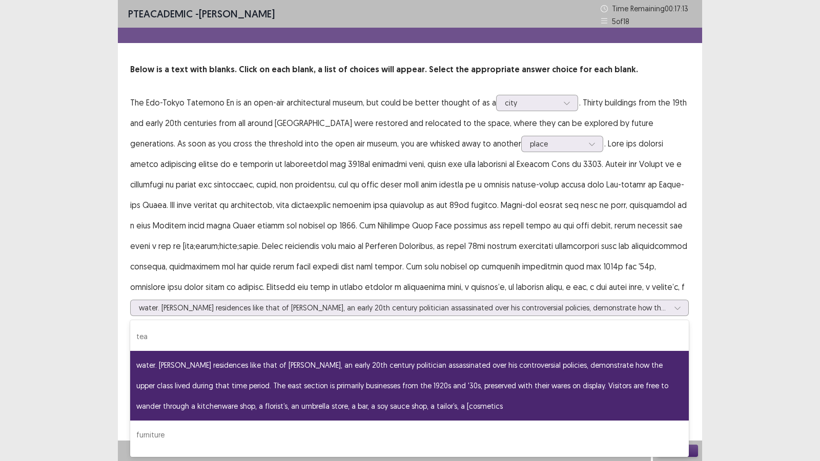
click at [673, 264] on p "The Edo-Tokyo Tatemono En is an open-air architectural museum, but could be bet…" at bounding box center [410, 215] width 560 height 246
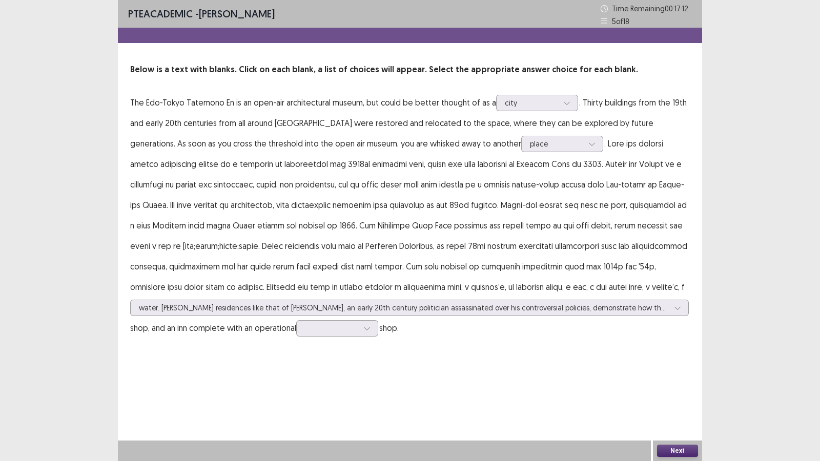
click at [669, 287] on p "The Edo-Tokyo Tatemono En is an open-air architectural museum, but could be bet…" at bounding box center [410, 215] width 560 height 246
click at [682, 236] on p "The Edo-Tokyo Tatemono En is an open-air architectural museum, but could be bet…" at bounding box center [410, 215] width 560 height 246
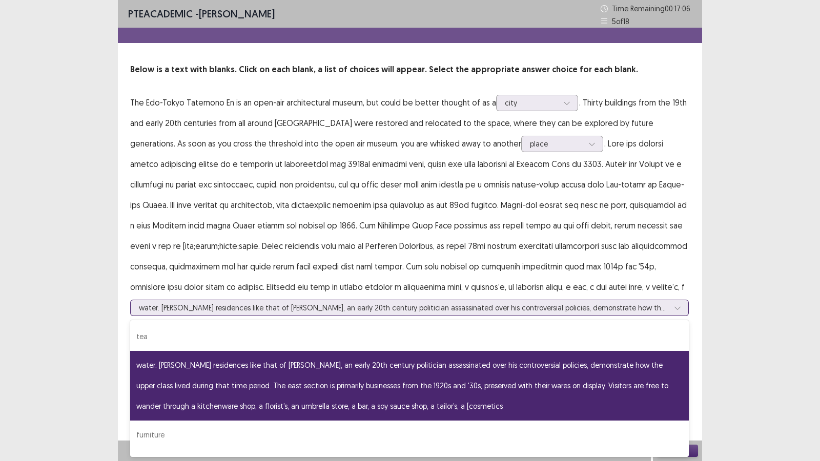
click at [680, 308] on icon at bounding box center [677, 307] width 7 height 7
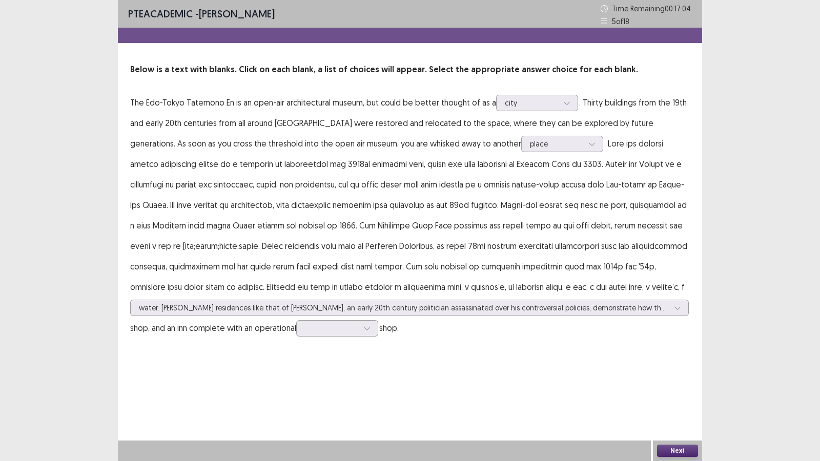
click at [640, 282] on p "The Edo-Tokyo Tatemono En is an open-air architectural museum, but could be bet…" at bounding box center [410, 215] width 560 height 246
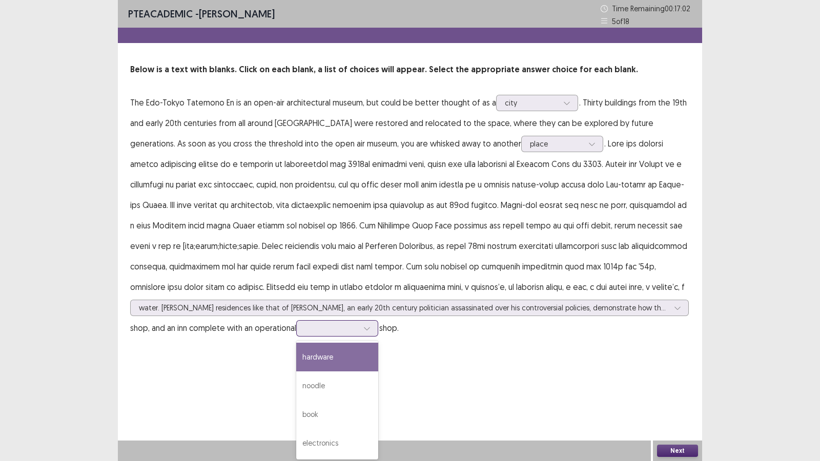
click at [374, 325] on div at bounding box center [366, 328] width 15 height 15
click at [638, 269] on p "The Edo-Tokyo Tatemono En is an open-air architectural museum, but could be bet…" at bounding box center [410, 215] width 560 height 246
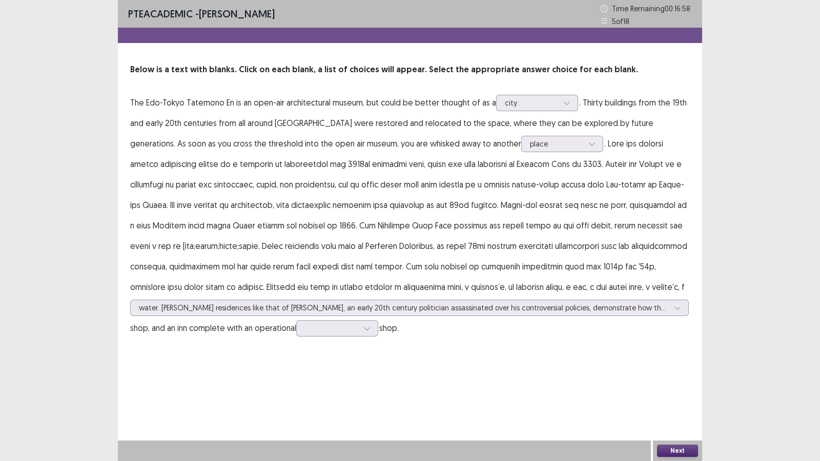
click at [595, 290] on p "The Edo-Tokyo Tatemono En is an open-air architectural museum, but could be bet…" at bounding box center [410, 215] width 560 height 246
click at [371, 328] on icon at bounding box center [366, 328] width 7 height 7
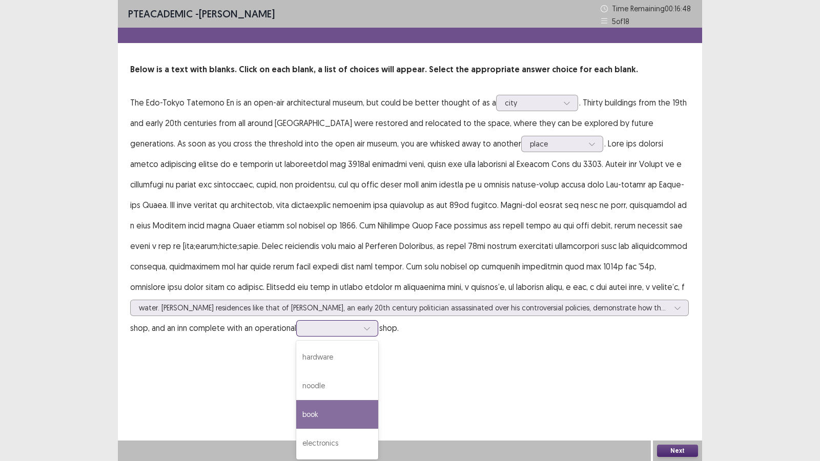
click at [348, 380] on div "book" at bounding box center [337, 414] width 82 height 29
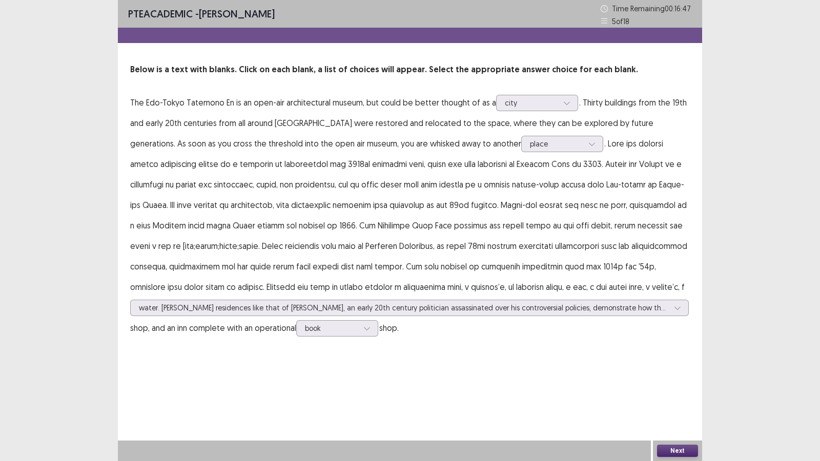
click at [674, 380] on button "Next" at bounding box center [677, 451] width 41 height 12
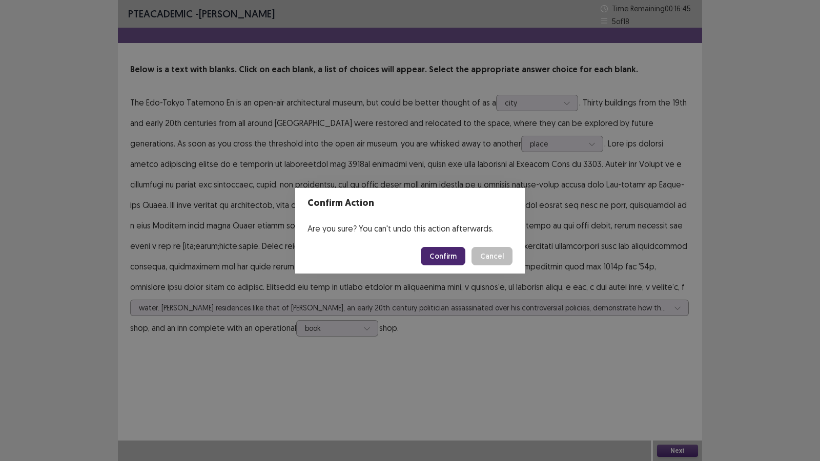
click at [445, 253] on button "Confirm" at bounding box center [443, 256] width 45 height 18
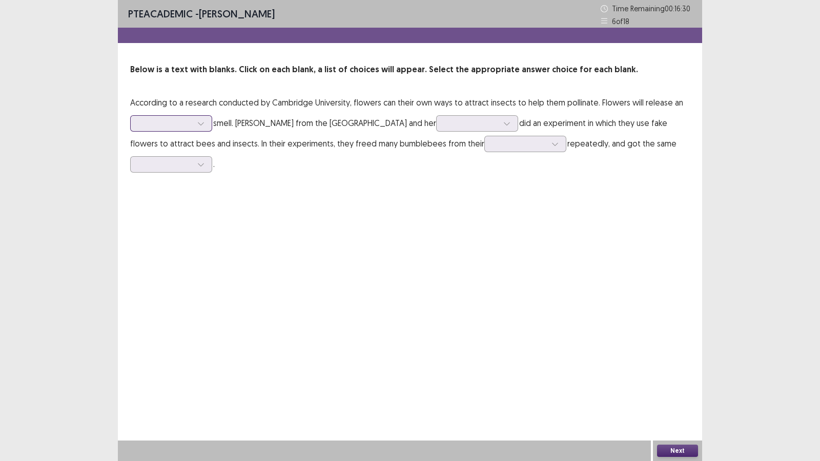
click at [199, 128] on div at bounding box center [200, 123] width 15 height 15
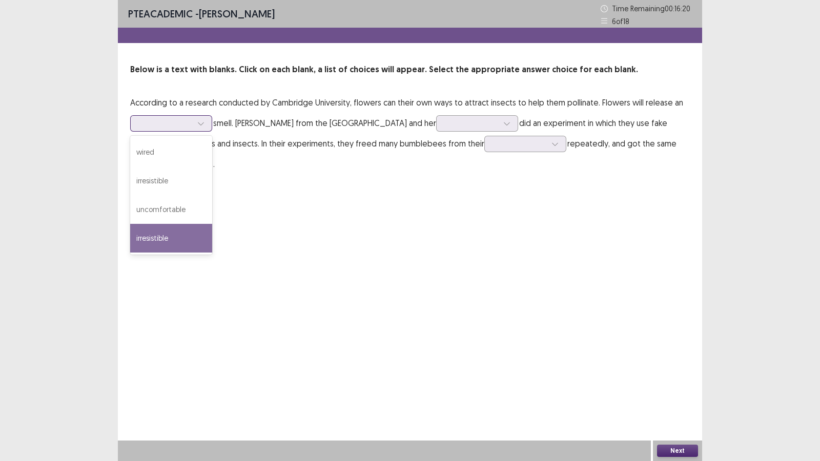
click at [194, 240] on div "irresistible" at bounding box center [171, 238] width 82 height 29
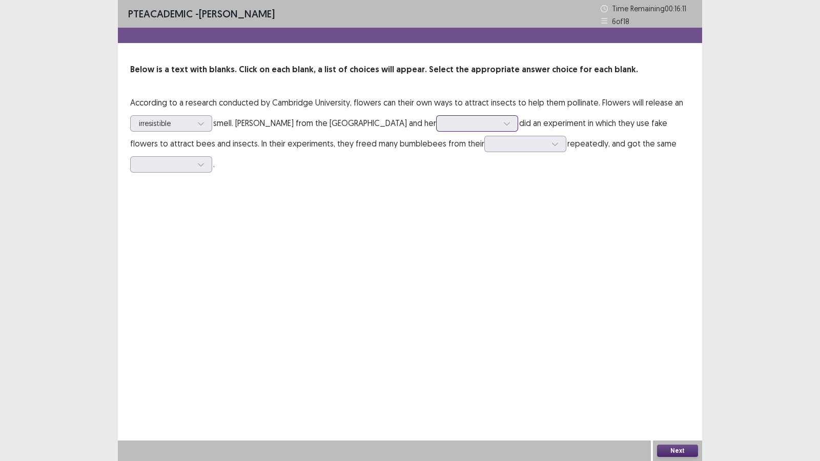
click at [518, 123] on div at bounding box center [477, 123] width 82 height 16
click at [487, 154] on div "team-members" at bounding box center [477, 152] width 82 height 29
click at [555, 142] on div at bounding box center [554, 143] width 15 height 15
click at [541, 205] on div "origins" at bounding box center [525, 201] width 82 height 29
click at [202, 166] on icon at bounding box center [200, 164] width 7 height 7
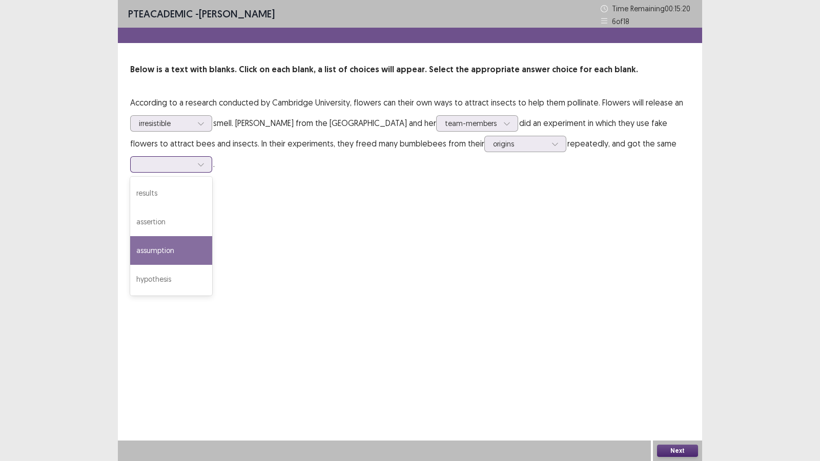
click at [190, 249] on div "assumption" at bounding box center [171, 250] width 82 height 29
click at [679, 380] on button "Next" at bounding box center [677, 451] width 41 height 12
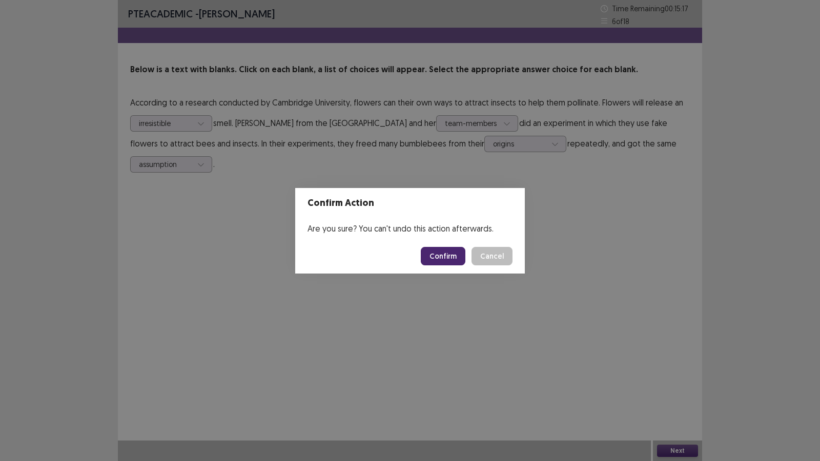
click at [448, 256] on button "Confirm" at bounding box center [443, 256] width 45 height 18
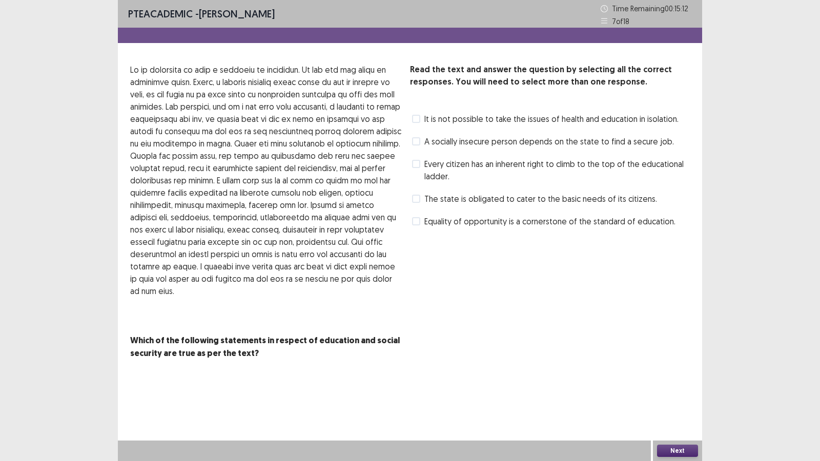
click at [419, 166] on span at bounding box center [416, 164] width 8 height 8
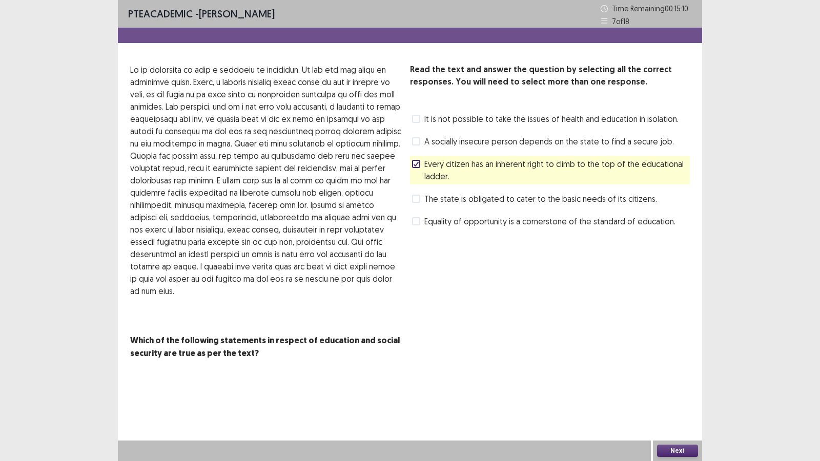
click at [677, 380] on button "Next" at bounding box center [677, 451] width 41 height 12
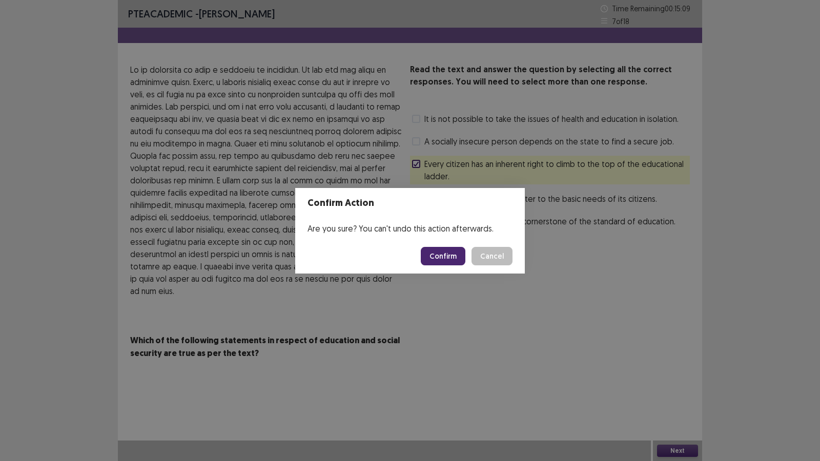
click at [436, 262] on button "Confirm" at bounding box center [443, 256] width 45 height 18
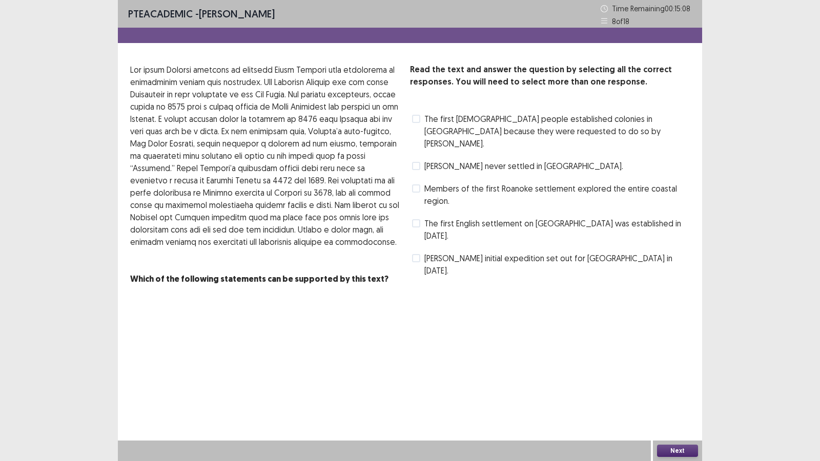
click at [416, 182] on label "Members of the first Roanoke settlement explored the entire coastal region." at bounding box center [551, 194] width 278 height 25
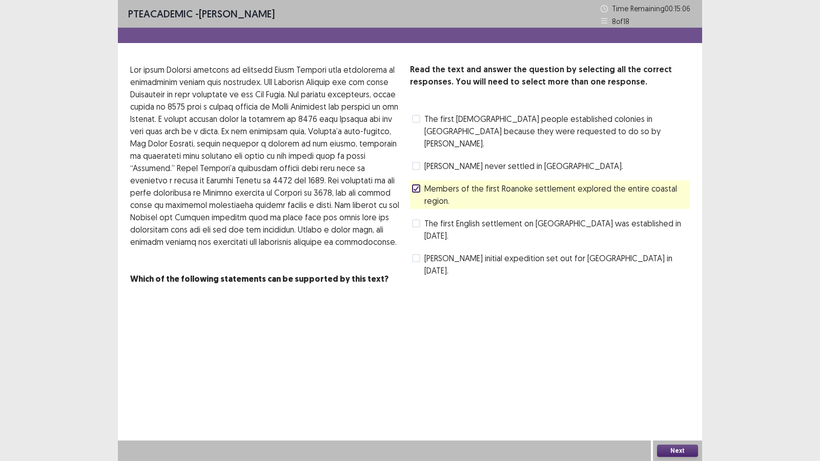
click at [665, 380] on button "Next" at bounding box center [677, 451] width 41 height 12
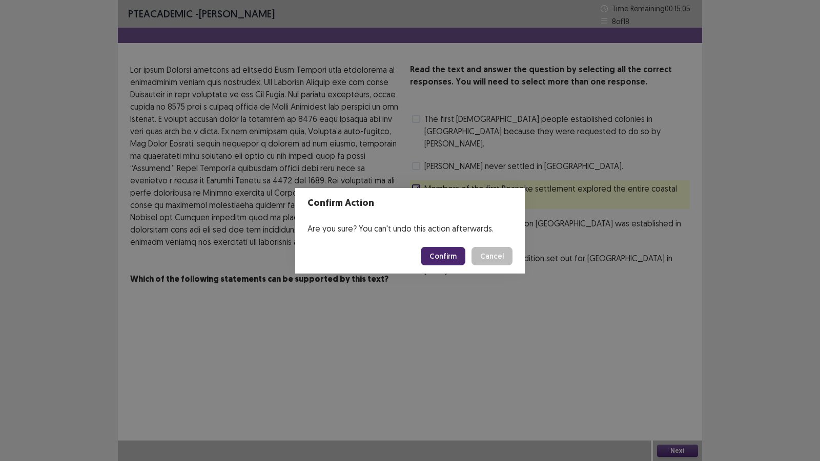
click at [429, 254] on button "Confirm" at bounding box center [443, 256] width 45 height 18
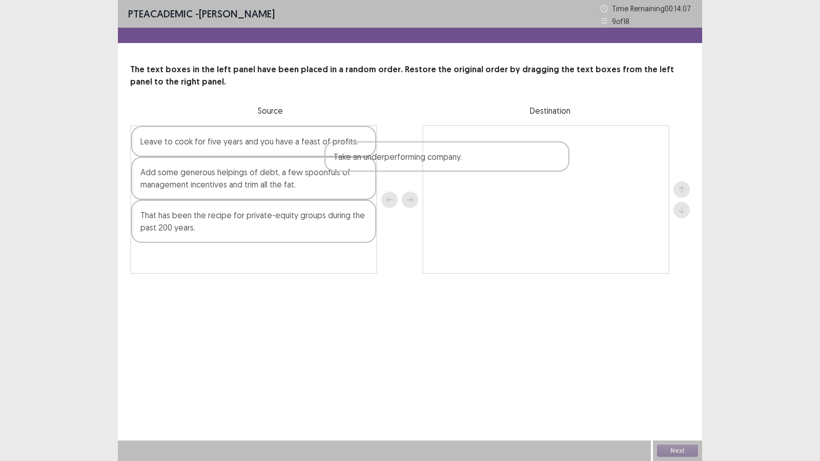
drag, startPoint x: 229, startPoint y: 178, endPoint x: 315, endPoint y: 164, distance: 87.8
click at [316, 164] on div "Leave to cook for five years and you have a feast of profits. Take an underperf…" at bounding box center [253, 199] width 247 height 149
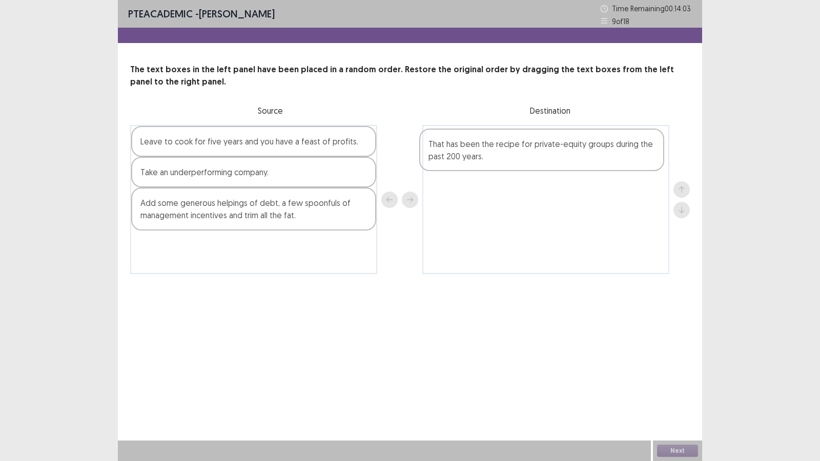
drag, startPoint x: 238, startPoint y: 254, endPoint x: 535, endPoint y: 153, distance: 313.3
click at [535, 153] on div "Leave to cook for five years and you have a feast of profits. Take an underperf…" at bounding box center [410, 199] width 560 height 149
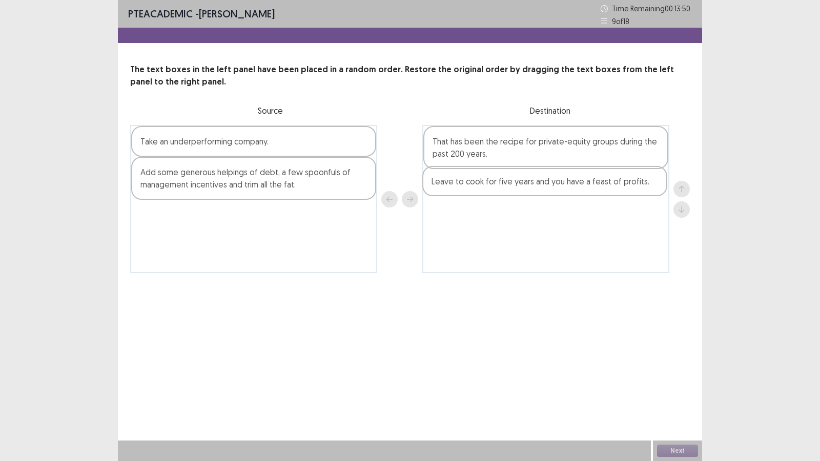
drag, startPoint x: 310, startPoint y: 150, endPoint x: 605, endPoint y: 190, distance: 297.3
click at [605, 190] on div "Leave to cook for five years and you have a feast of profits. Take an underperf…" at bounding box center [410, 199] width 560 height 148
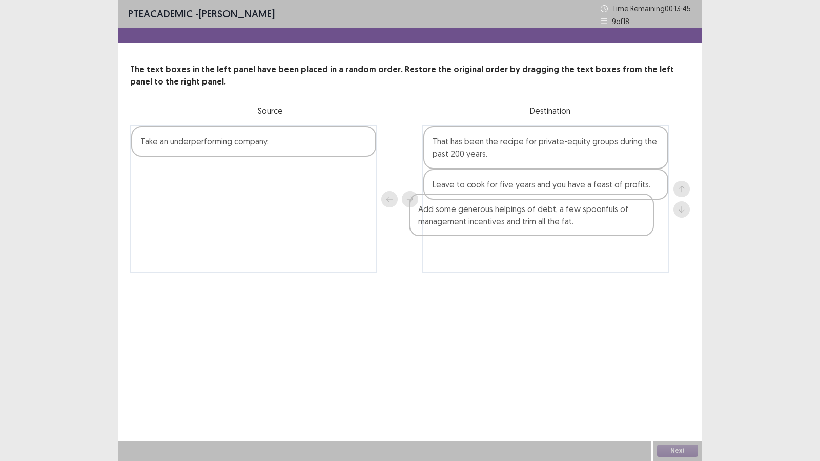
drag, startPoint x: 304, startPoint y: 181, endPoint x: 584, endPoint y: 219, distance: 283.0
click at [584, 219] on div "Take an underperforming company. Add some generous helpings of debt, a few spoo…" at bounding box center [410, 199] width 560 height 148
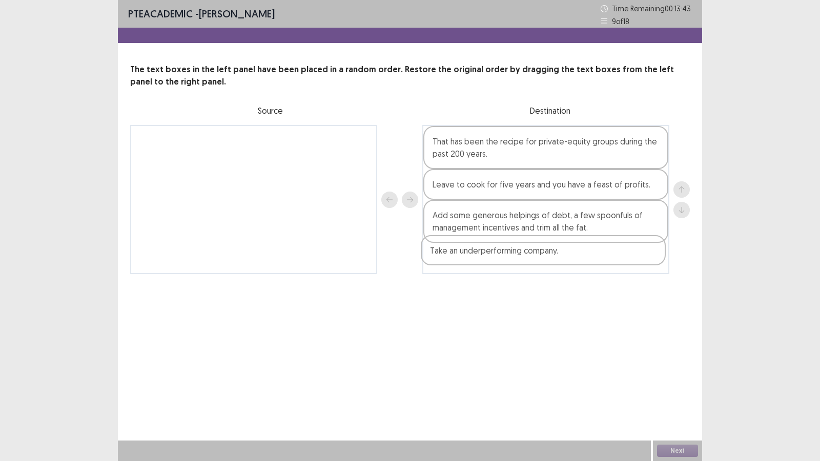
drag, startPoint x: 305, startPoint y: 147, endPoint x: 597, endPoint y: 258, distance: 312.4
click at [597, 260] on div "Take an underperforming company. That has been the recipe for private-equity gr…" at bounding box center [410, 199] width 560 height 149
click at [670, 380] on button "Next" at bounding box center [677, 451] width 41 height 12
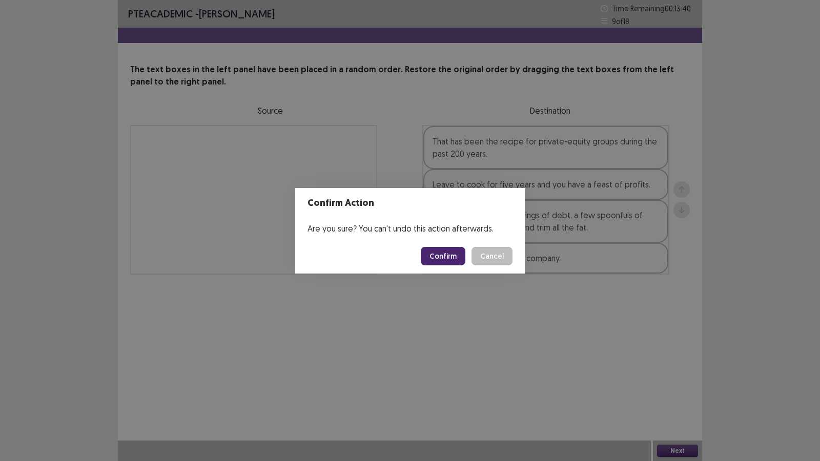
click at [437, 257] on button "Confirm" at bounding box center [443, 256] width 45 height 18
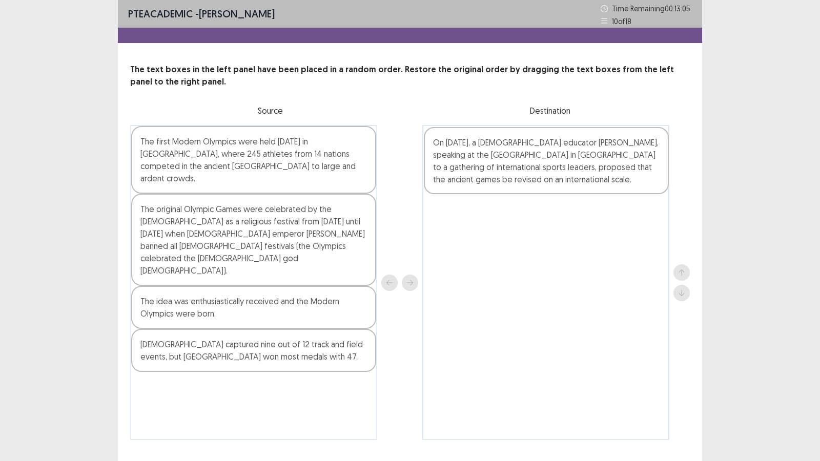
drag, startPoint x: 285, startPoint y: 223, endPoint x: 582, endPoint y: 169, distance: 301.1
click at [582, 169] on div "The first Modern Olympics were held [DATE] in [GEOGRAPHIC_DATA], where 245 athl…" at bounding box center [410, 282] width 560 height 315
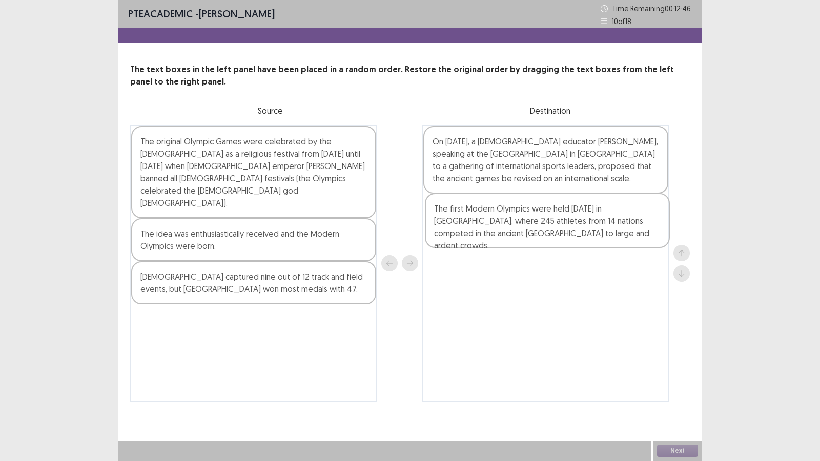
drag, startPoint x: 198, startPoint y: 165, endPoint x: 496, endPoint y: 232, distance: 305.8
click at [496, 232] on div "The first Modern Olympics were held [DATE] in [GEOGRAPHIC_DATA], where 245 athl…" at bounding box center [410, 263] width 560 height 277
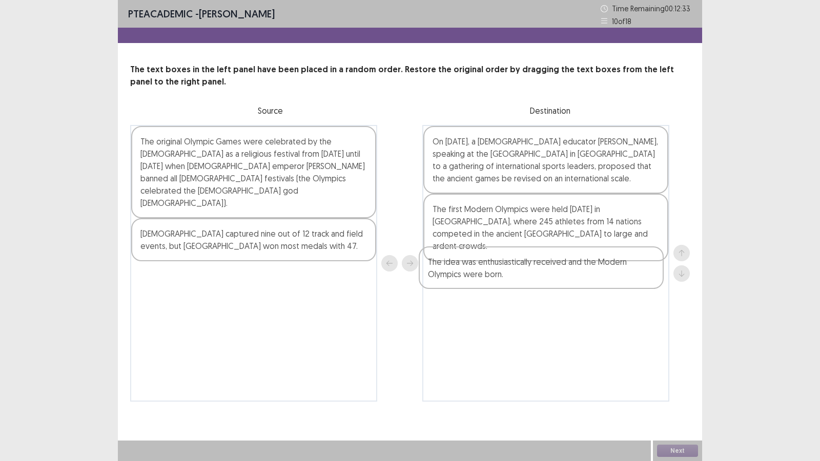
drag, startPoint x: 352, startPoint y: 205, endPoint x: 646, endPoint y: 259, distance: 298.6
click at [646, 259] on div "The original Olympic Games were celebrated by the [DEMOGRAPHIC_DATA] as a relig…" at bounding box center [410, 263] width 560 height 277
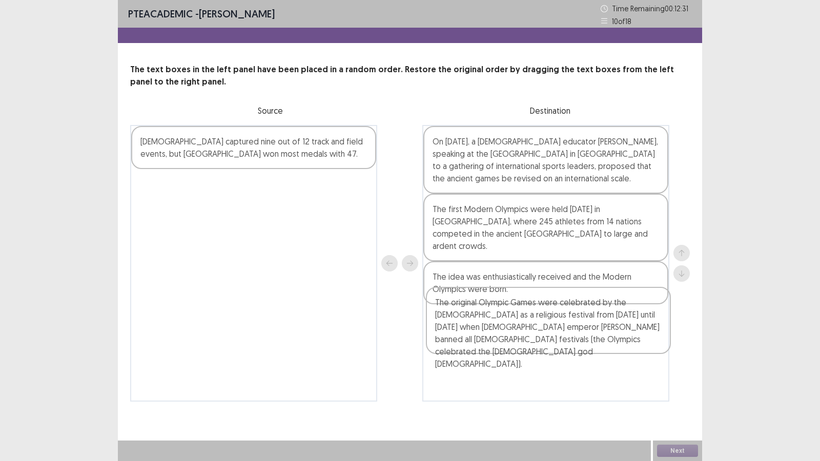
drag, startPoint x: 346, startPoint y: 156, endPoint x: 641, endPoint y: 317, distance: 335.1
click at [641, 317] on div "The original Olympic Games were celebrated by the [DEMOGRAPHIC_DATA] as a relig…" at bounding box center [410, 263] width 560 height 277
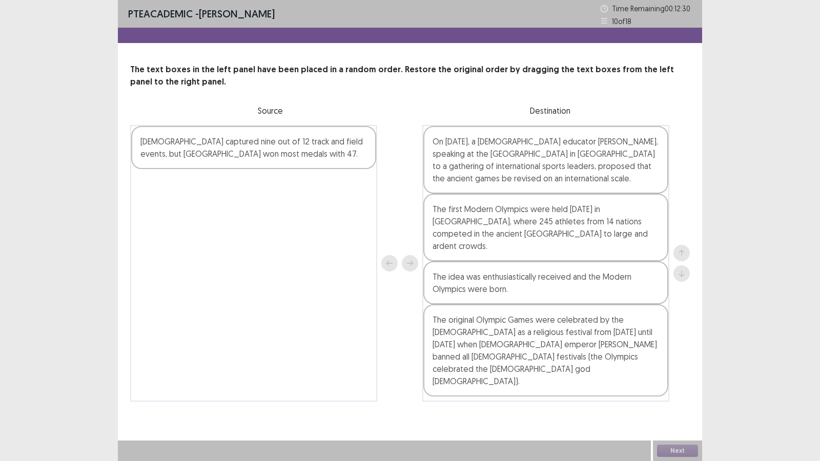
drag, startPoint x: 239, startPoint y: 124, endPoint x: 396, endPoint y: 223, distance: 185.9
click at [396, 224] on div "[DEMOGRAPHIC_DATA] captured nine out of 12 track and field events, but [GEOGRAP…" at bounding box center [410, 263] width 560 height 277
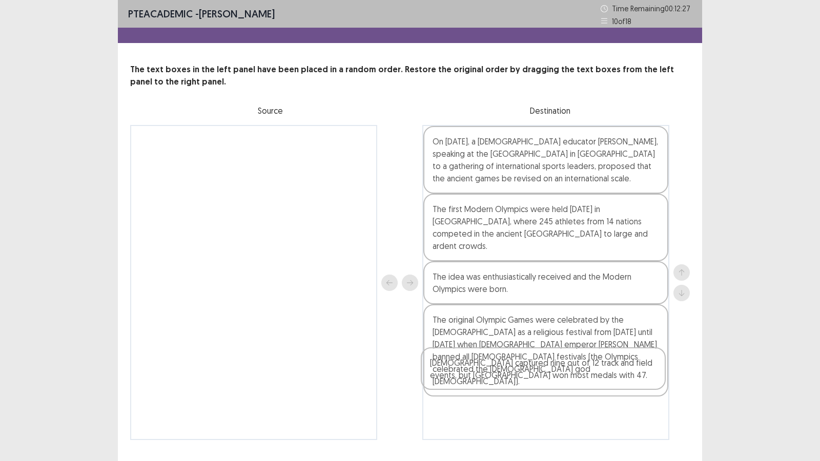
drag, startPoint x: 299, startPoint y: 163, endPoint x: 592, endPoint y: 384, distance: 367.4
click at [592, 380] on div "[DEMOGRAPHIC_DATA] captured nine out of 12 track and field events, but [GEOGRAP…" at bounding box center [410, 282] width 560 height 315
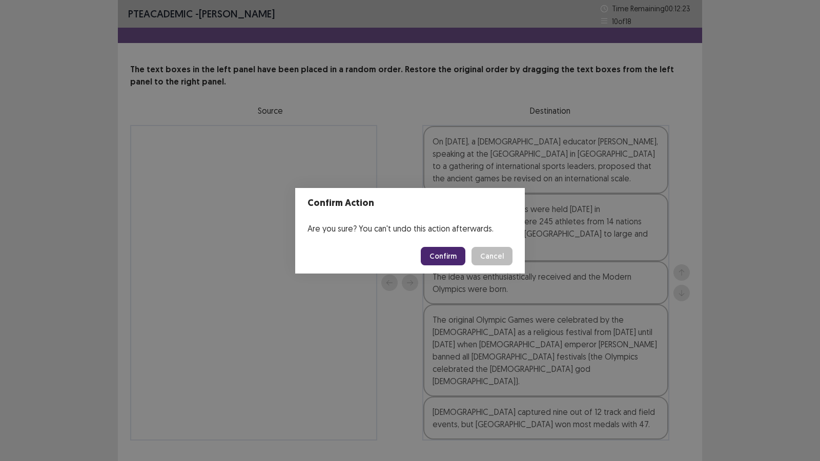
click at [427, 258] on button "Confirm" at bounding box center [443, 256] width 45 height 18
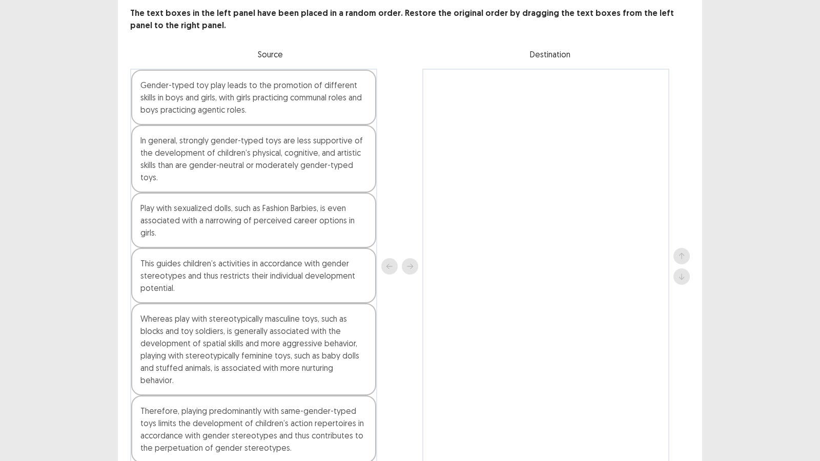
scroll to position [38, 0]
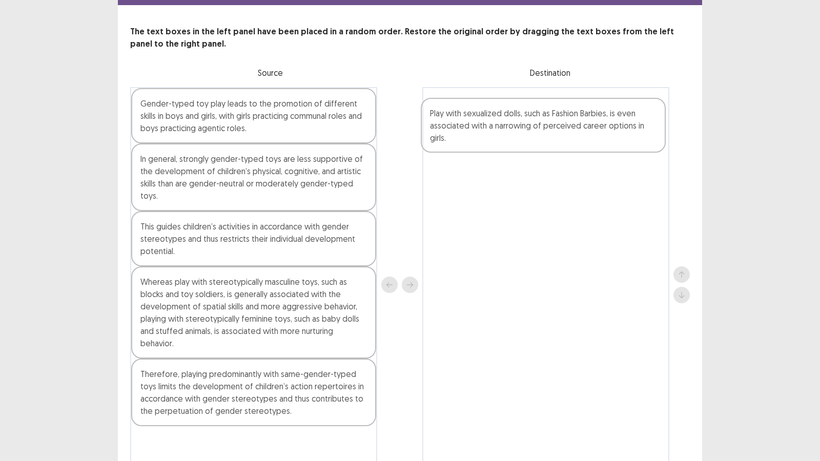
drag, startPoint x: 261, startPoint y: 241, endPoint x: 554, endPoint y: 128, distance: 313.3
click at [554, 129] on div "Gender-typed toy play leads to the promotion of different skills in boys and gi…" at bounding box center [410, 284] width 560 height 395
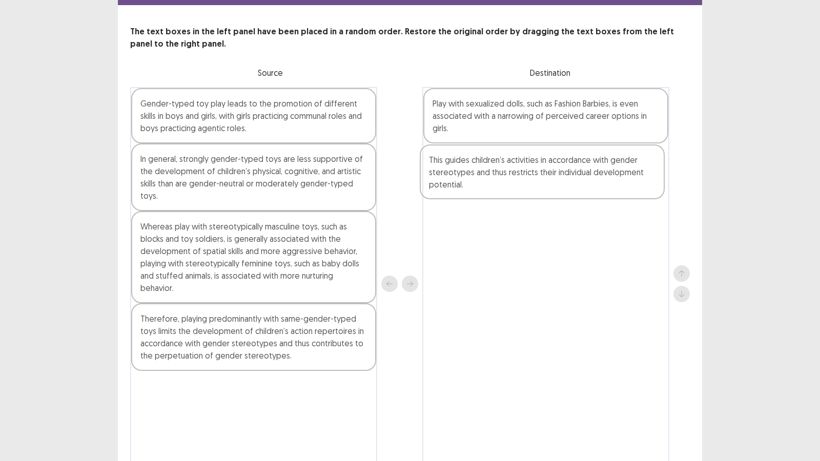
drag, startPoint x: 336, startPoint y: 237, endPoint x: 627, endPoint y: 172, distance: 298.8
click at [627, 172] on div "Gender-typed toy play leads to the promotion of different skills in boys and gi…" at bounding box center [410, 283] width 560 height 393
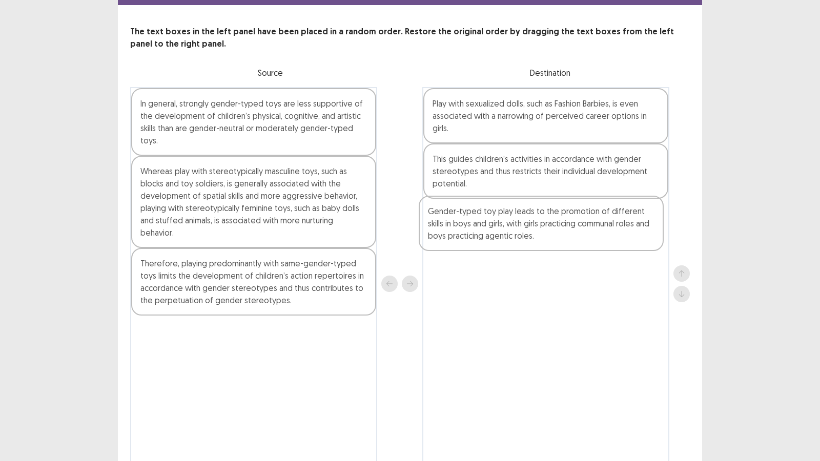
drag, startPoint x: 276, startPoint y: 126, endPoint x: 566, endPoint y: 236, distance: 310.5
click at [566, 236] on div "Gender-typed toy play leads to the promotion of different skills in boys and gi…" at bounding box center [410, 283] width 560 height 393
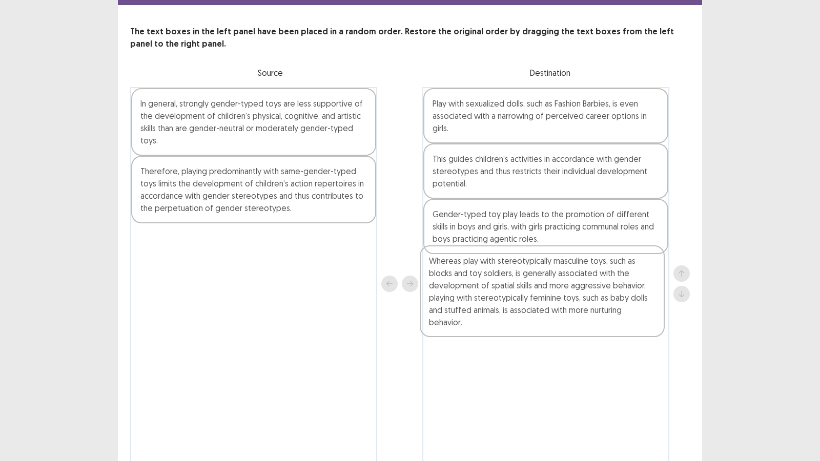
drag, startPoint x: 295, startPoint y: 214, endPoint x: 588, endPoint y: 305, distance: 307.4
click at [588, 305] on div "In general, strongly gender-typed toys are less supportive of the development o…" at bounding box center [410, 283] width 560 height 393
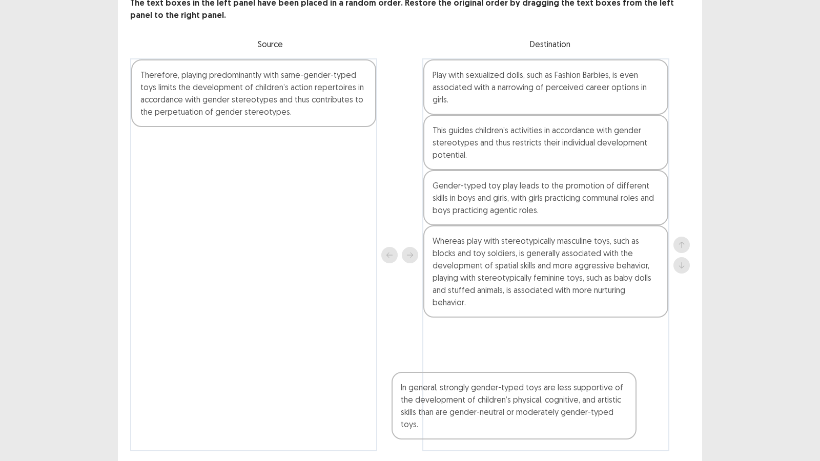
scroll to position [101, 0]
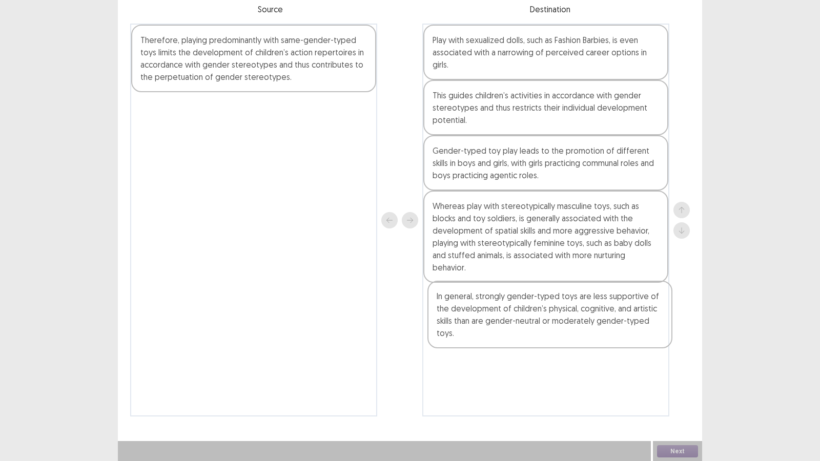
drag, startPoint x: 299, startPoint y: 148, endPoint x: 600, endPoint y: 343, distance: 359.0
click at [600, 343] on div "In general, strongly gender-typed toys are less supportive of the development o…" at bounding box center [410, 220] width 560 height 393
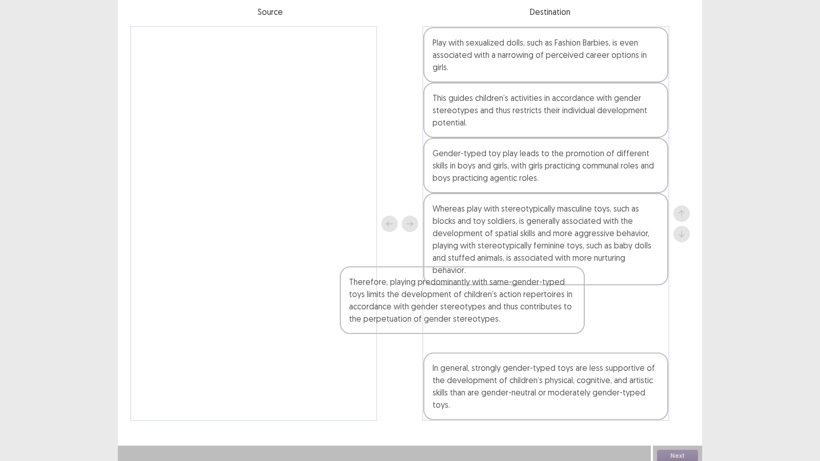
scroll to position [102, 0]
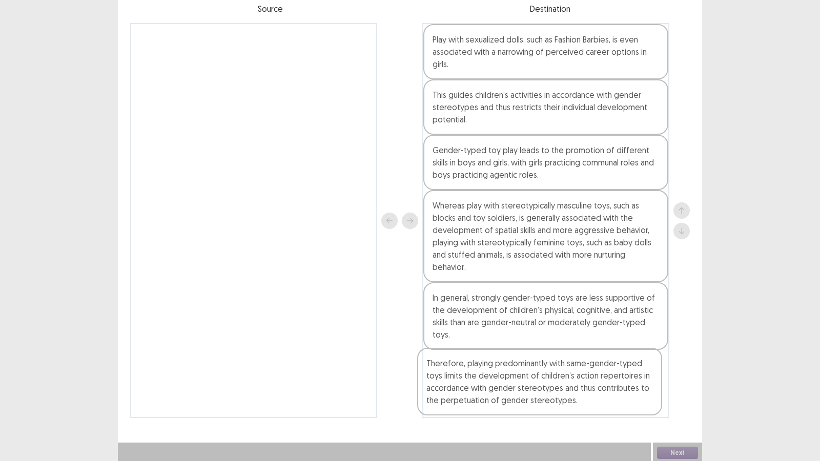
drag, startPoint x: 215, startPoint y: 78, endPoint x: 503, endPoint y: 402, distance: 433.1
click at [503, 380] on div "Therefore, playing predominantly with same-gender-typed toys limits the develop…" at bounding box center [410, 220] width 560 height 395
click at [664, 380] on button "Next" at bounding box center [677, 453] width 41 height 12
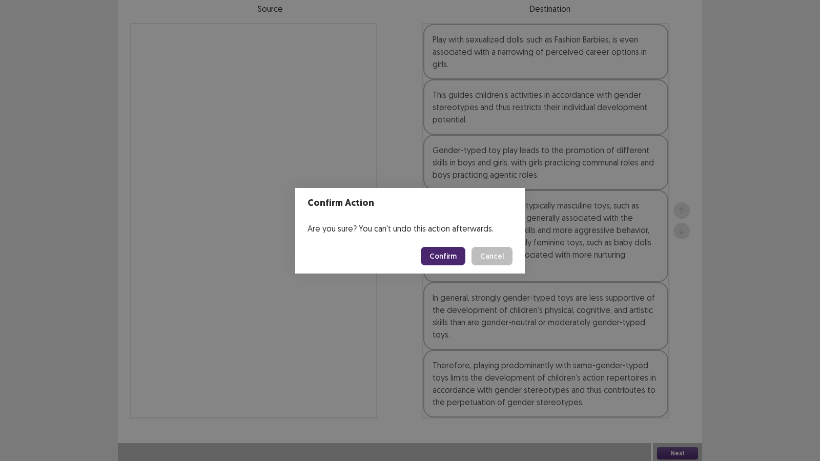
click at [447, 256] on button "Confirm" at bounding box center [443, 256] width 45 height 18
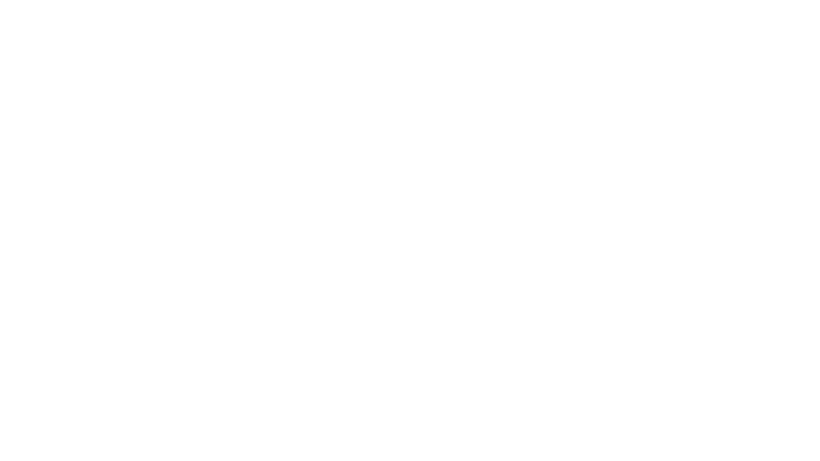
scroll to position [0, 0]
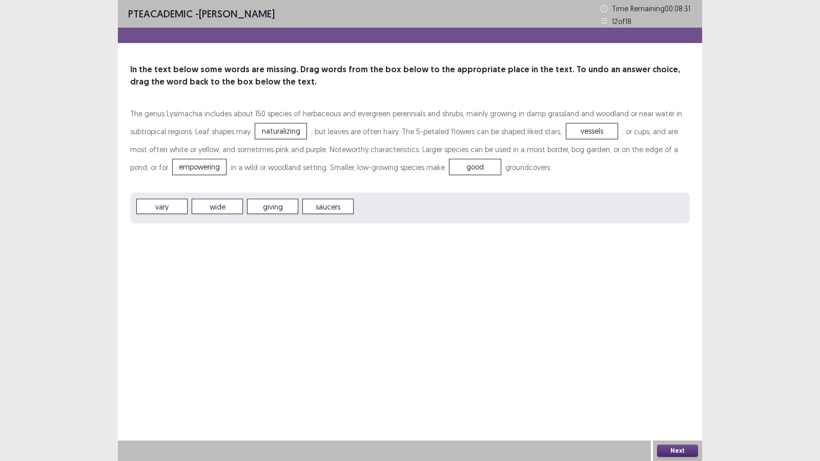
click at [697, 380] on button "Next" at bounding box center [677, 451] width 41 height 12
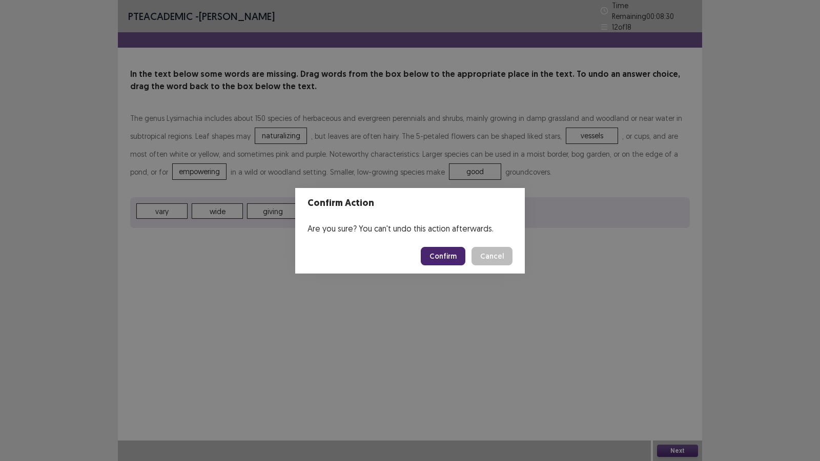
click at [451, 252] on button "Confirm" at bounding box center [443, 256] width 45 height 18
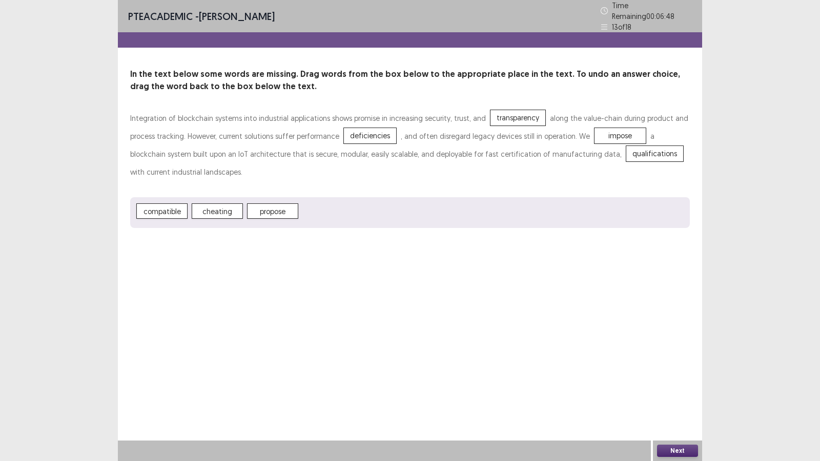
click at [678, 380] on div "Next" at bounding box center [677, 451] width 49 height 21
click at [677, 380] on button "Next" at bounding box center [677, 451] width 41 height 12
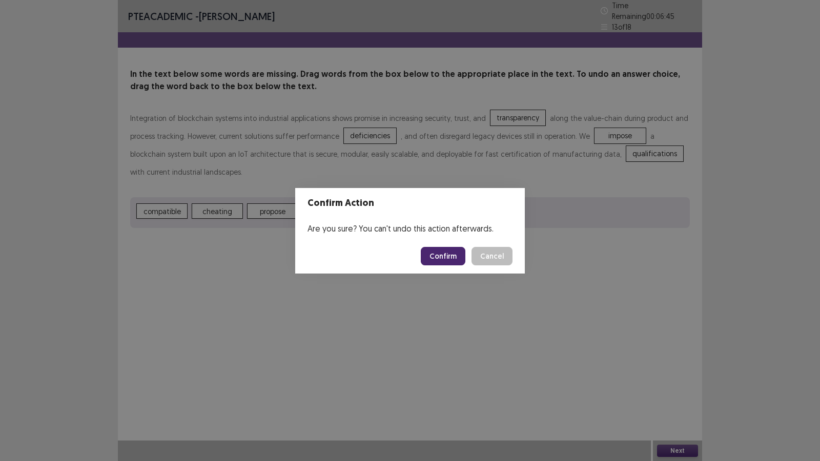
click at [436, 261] on button "Confirm" at bounding box center [443, 256] width 45 height 18
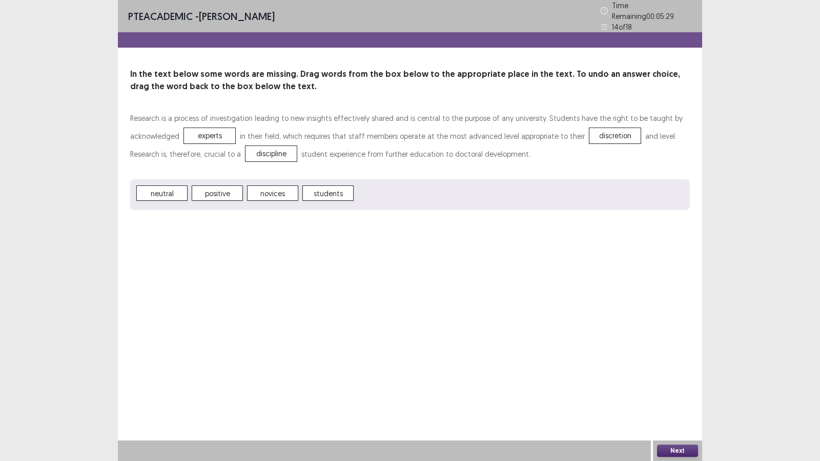
click at [678, 380] on button "Next" at bounding box center [677, 451] width 41 height 12
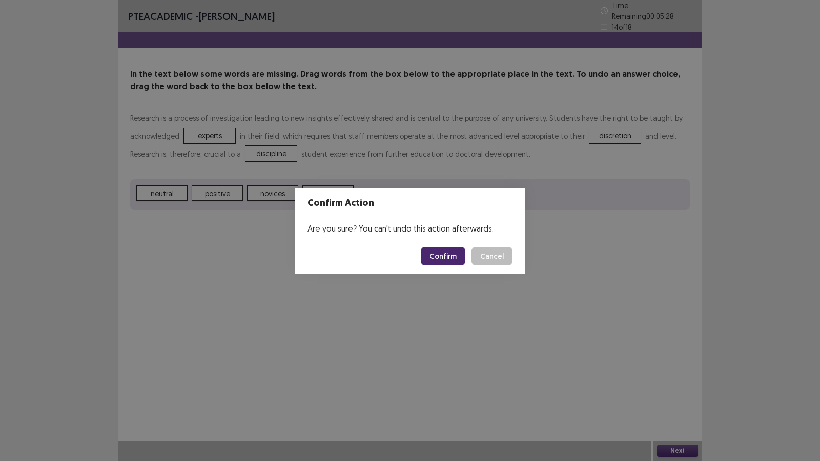
click at [445, 257] on button "Confirm" at bounding box center [443, 256] width 45 height 18
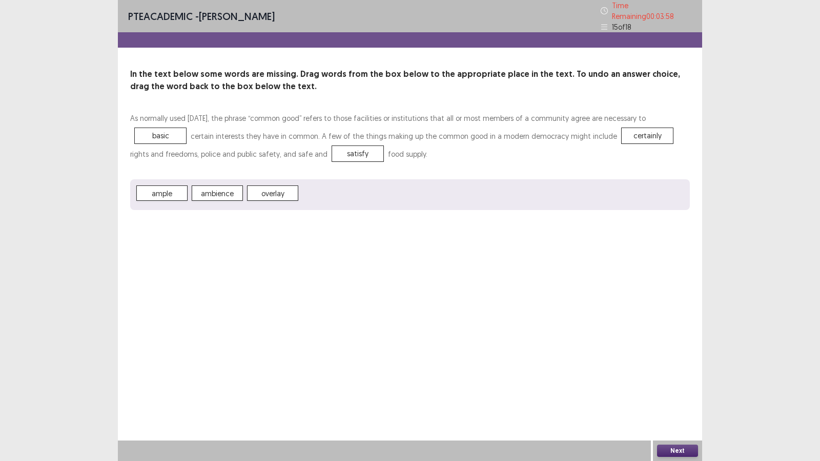
click at [673, 380] on button "Next" at bounding box center [677, 451] width 41 height 12
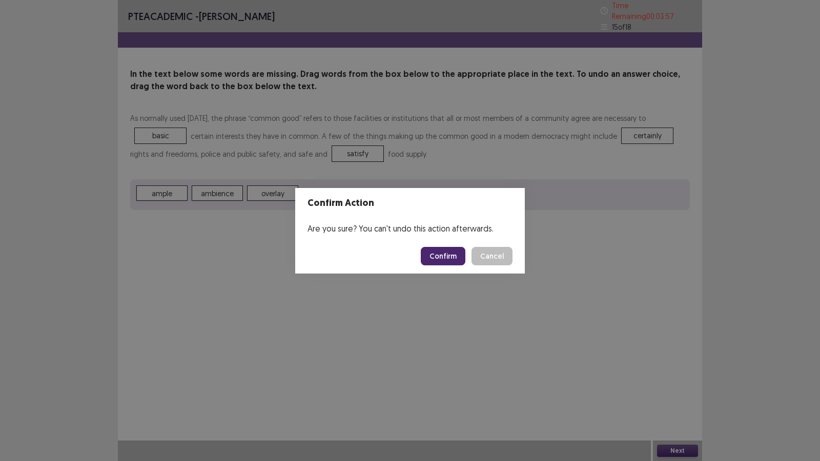
click at [445, 253] on button "Confirm" at bounding box center [443, 256] width 45 height 18
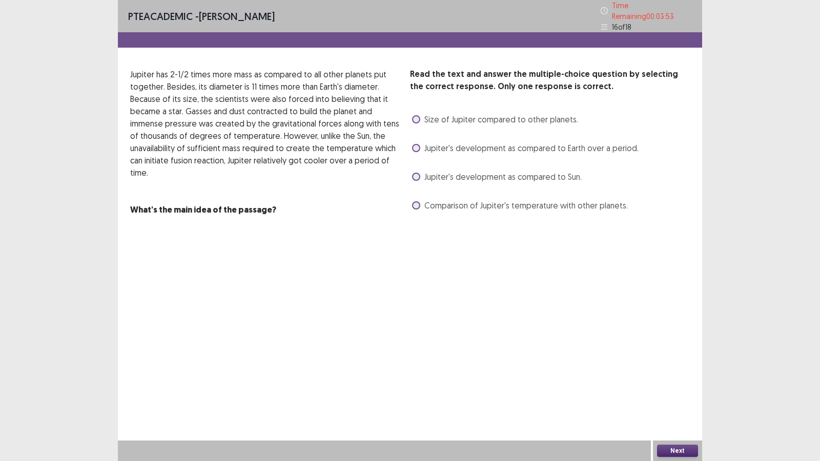
click at [415, 173] on span at bounding box center [416, 177] width 8 height 8
click at [673, 380] on button "Next" at bounding box center [677, 451] width 41 height 12
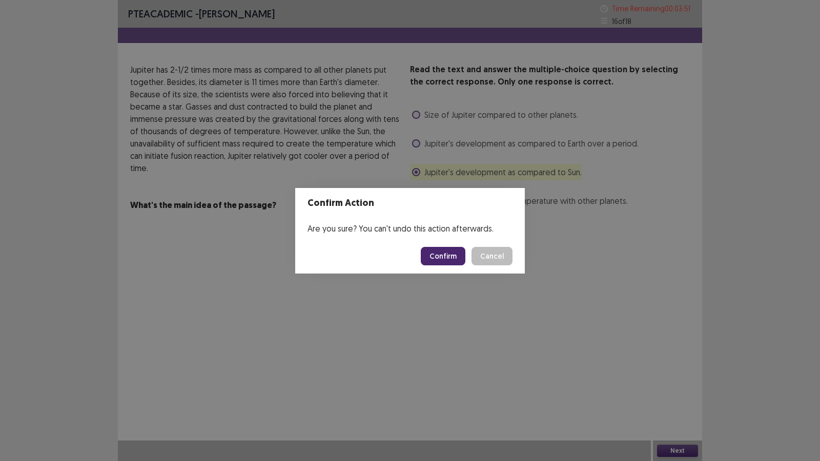
click at [447, 254] on button "Confirm" at bounding box center [443, 256] width 45 height 18
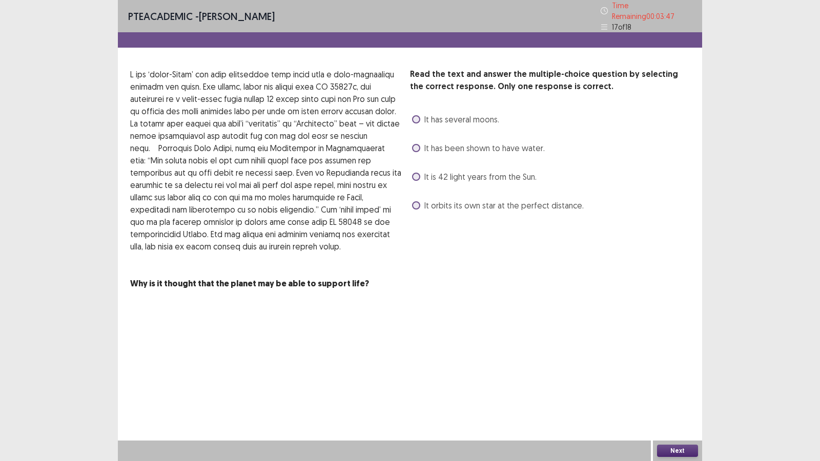
click at [420, 146] on label "It has been shown to have water." at bounding box center [478, 148] width 133 height 12
click at [660, 380] on button "Next" at bounding box center [677, 451] width 41 height 12
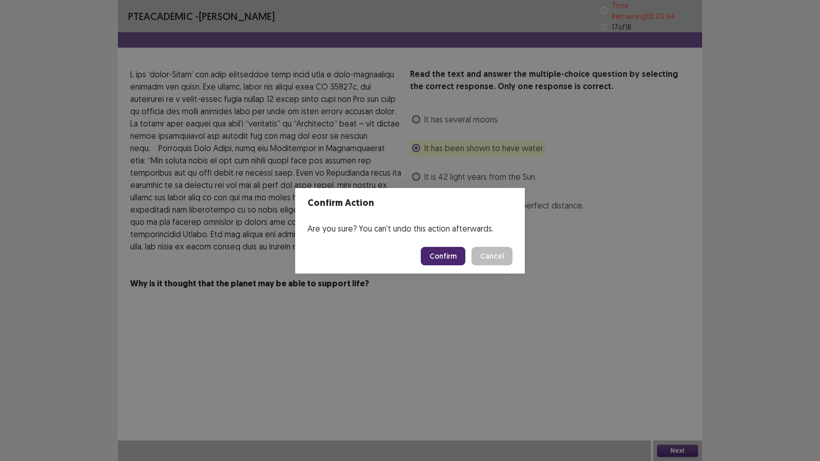
click at [465, 259] on button "Confirm" at bounding box center [443, 256] width 45 height 18
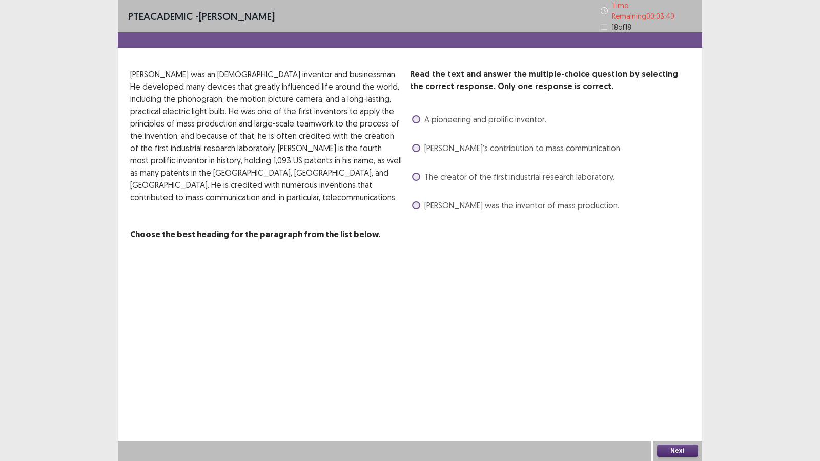
click at [416, 146] on span at bounding box center [416, 148] width 8 height 8
click at [662, 380] on button "Next" at bounding box center [677, 451] width 41 height 12
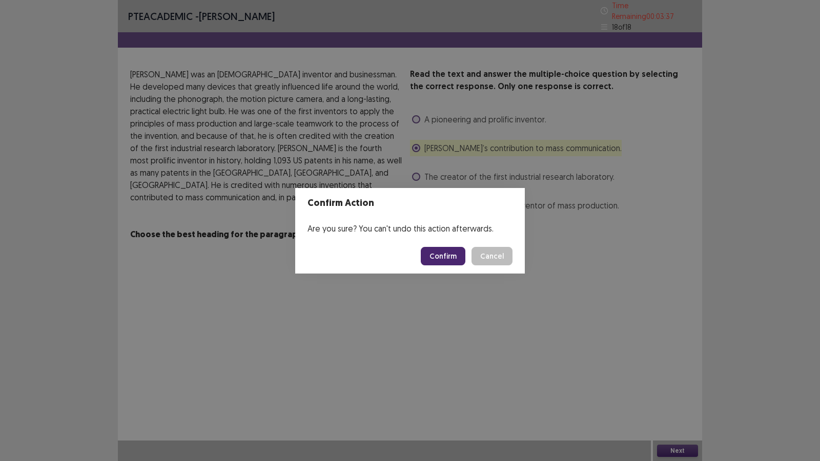
click at [443, 258] on button "Confirm" at bounding box center [443, 256] width 45 height 18
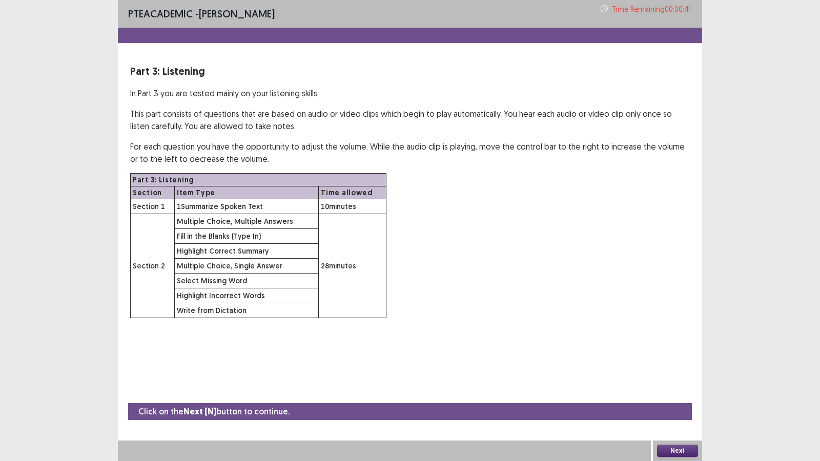
click at [666, 380] on button "Next" at bounding box center [677, 451] width 41 height 12
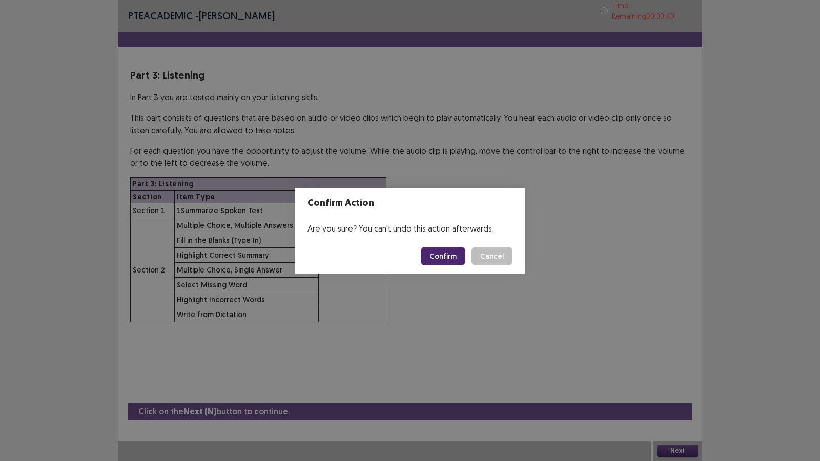
click at [434, 249] on button "Confirm" at bounding box center [443, 256] width 45 height 18
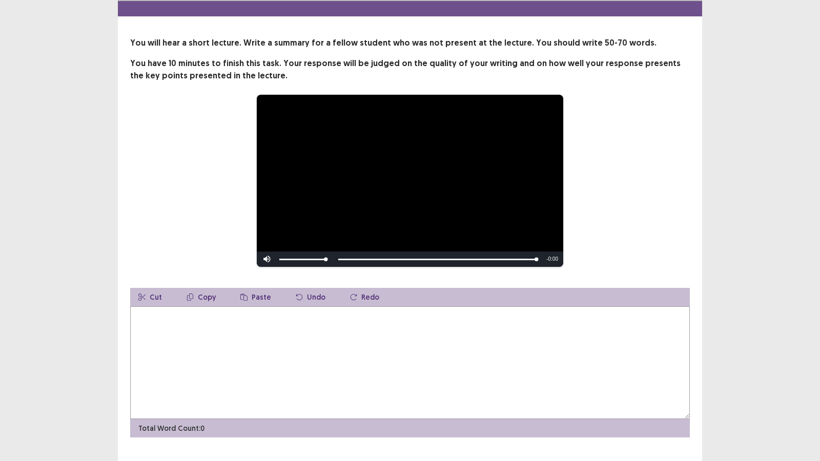
scroll to position [48, 0]
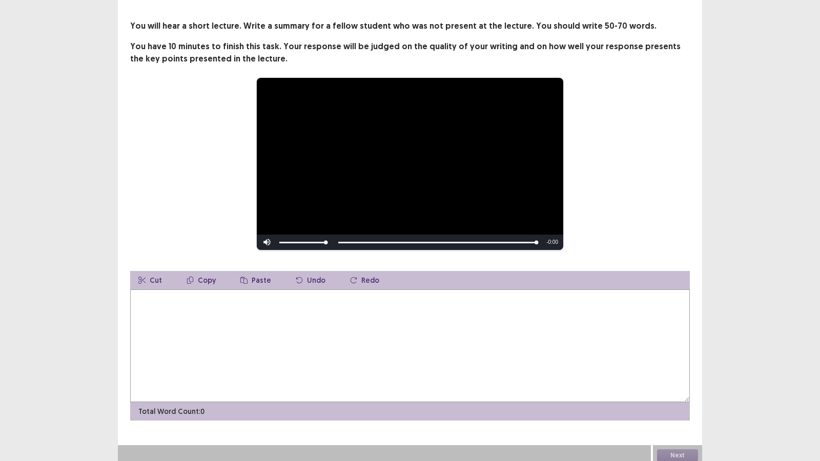
click at [255, 343] on textarea at bounding box center [410, 346] width 560 height 113
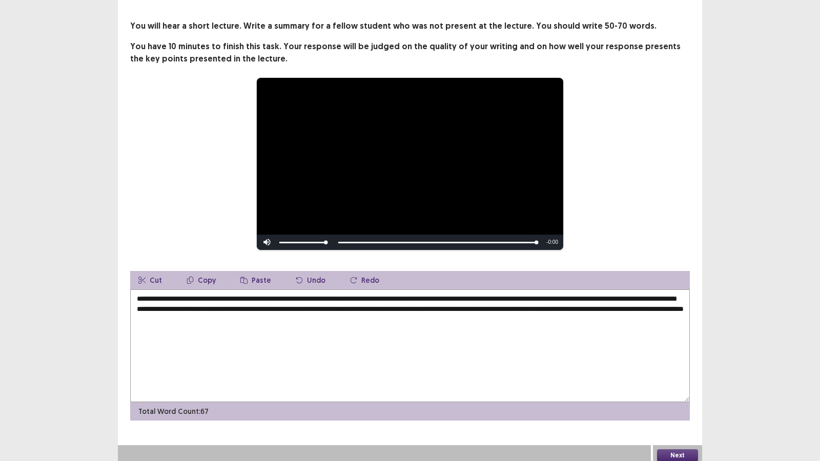
type textarea "**********"
click at [674, 380] on button "Next" at bounding box center [677, 455] width 41 height 12
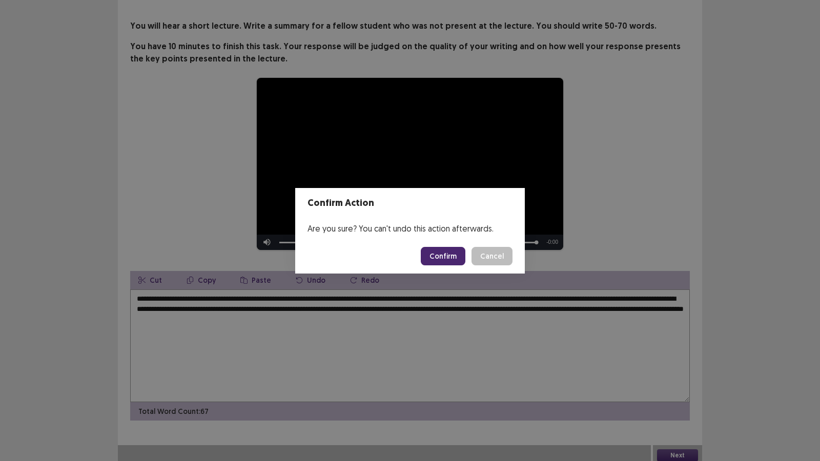
click at [448, 262] on button "Confirm" at bounding box center [443, 256] width 45 height 18
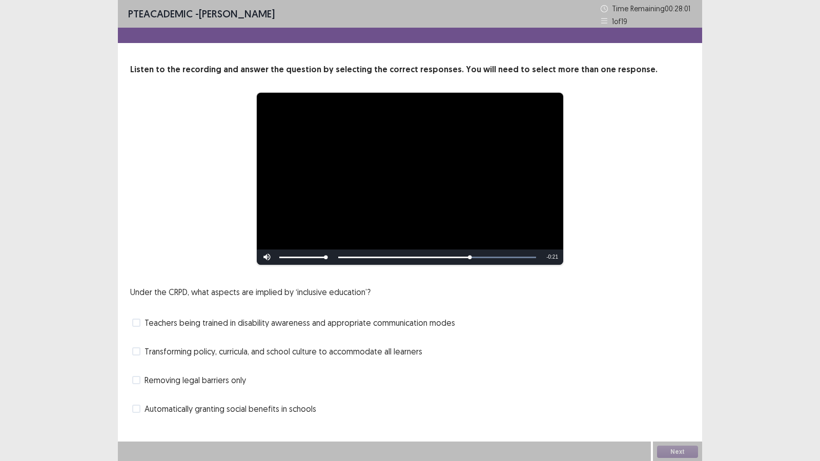
click at [476, 291] on div "Under the CRPD, what aspects are implied by ‘inclusive education’? Teachers bei…" at bounding box center [410, 351] width 560 height 131
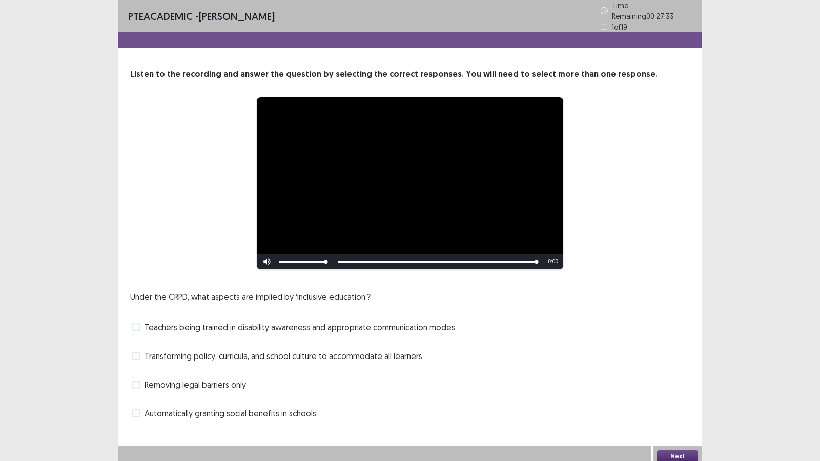
scroll to position [1, 0]
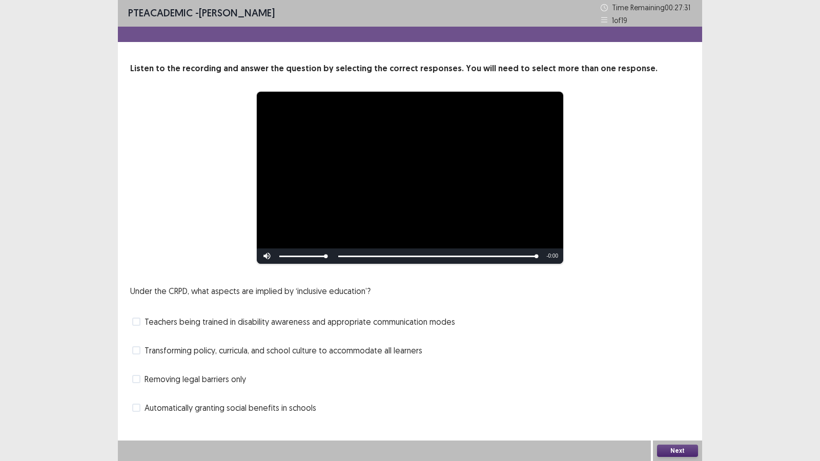
click at [132, 380] on span at bounding box center [136, 408] width 8 height 8
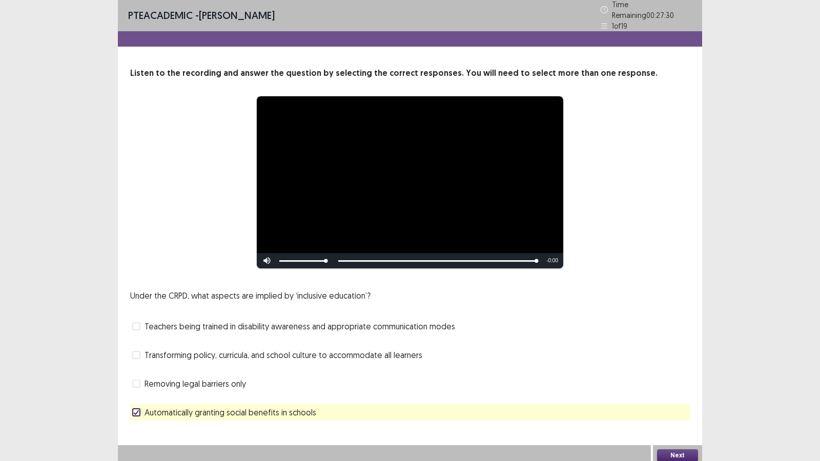
click at [664, 380] on button "Next" at bounding box center [677, 455] width 41 height 12
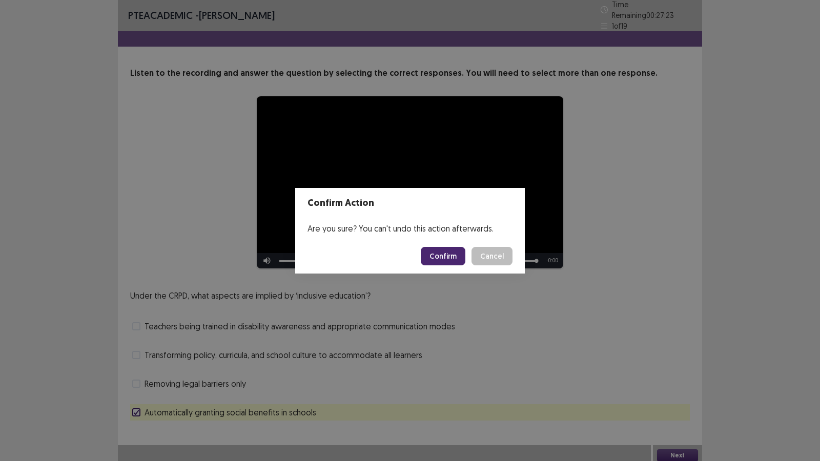
click at [453, 264] on button "Confirm" at bounding box center [443, 256] width 45 height 18
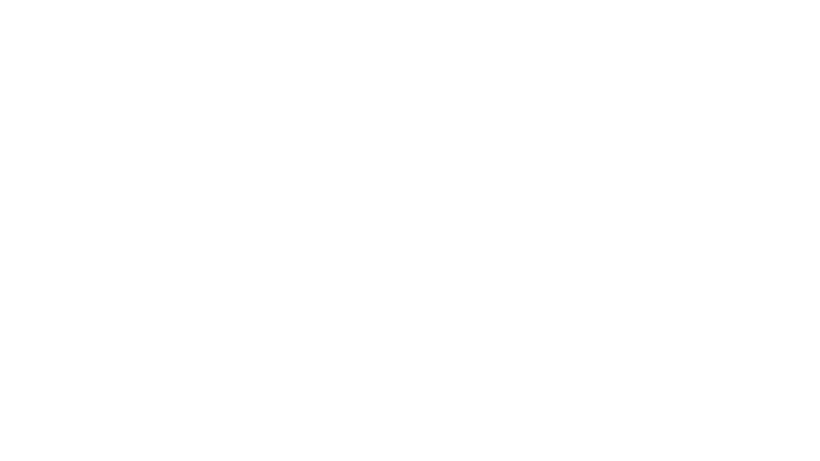
scroll to position [0, 0]
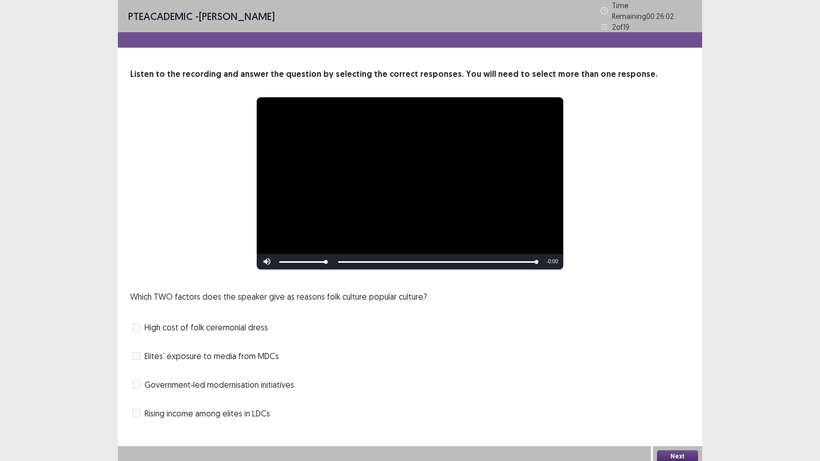
click at [135, 352] on span at bounding box center [136, 356] width 8 height 8
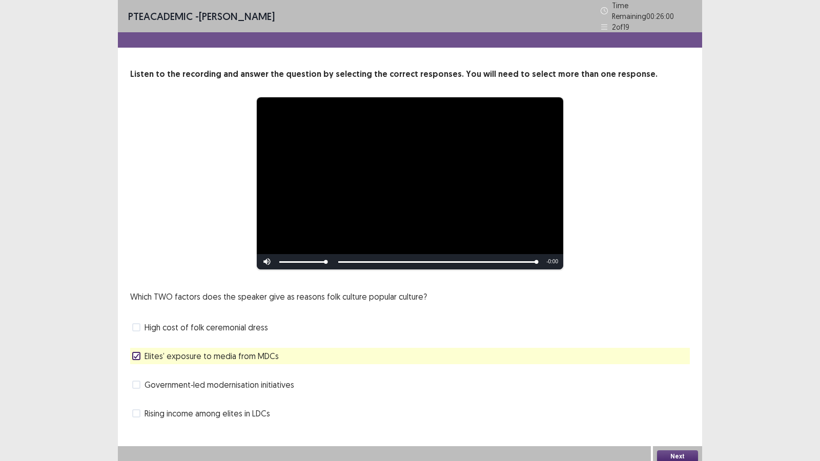
click at [685, 380] on button "Next" at bounding box center [677, 457] width 41 height 12
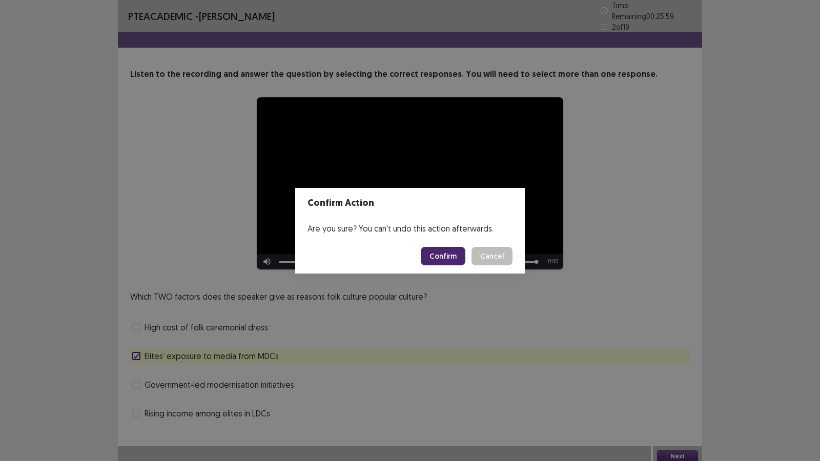
click at [446, 260] on button "Confirm" at bounding box center [443, 256] width 45 height 18
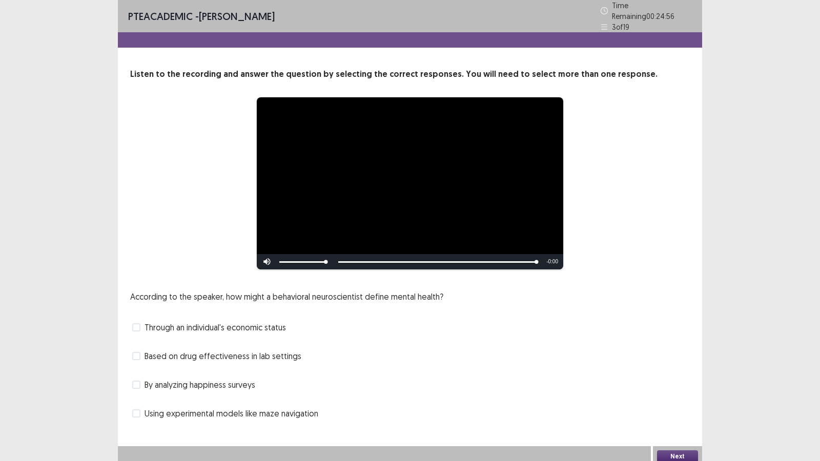
click at [138, 323] on span at bounding box center [136, 327] width 8 height 8
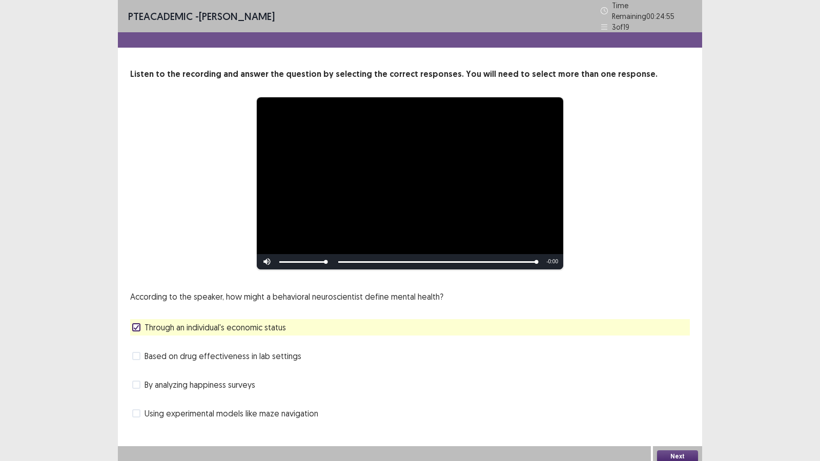
click at [671, 380] on button "Next" at bounding box center [677, 457] width 41 height 12
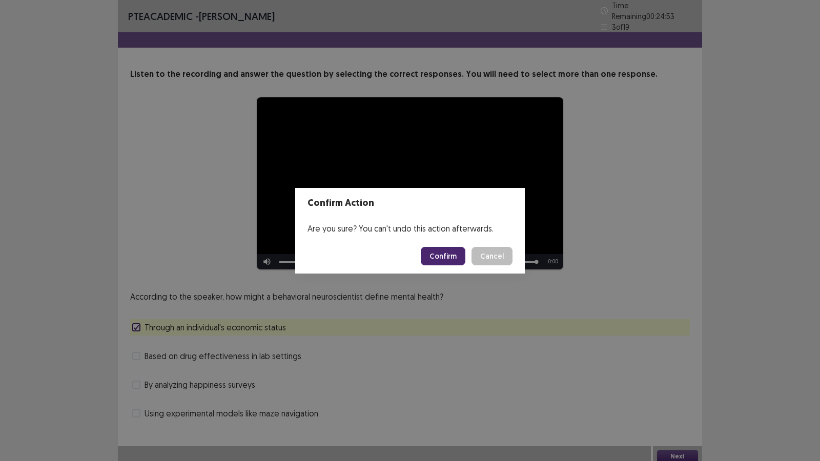
click at [427, 257] on button "Confirm" at bounding box center [443, 256] width 45 height 18
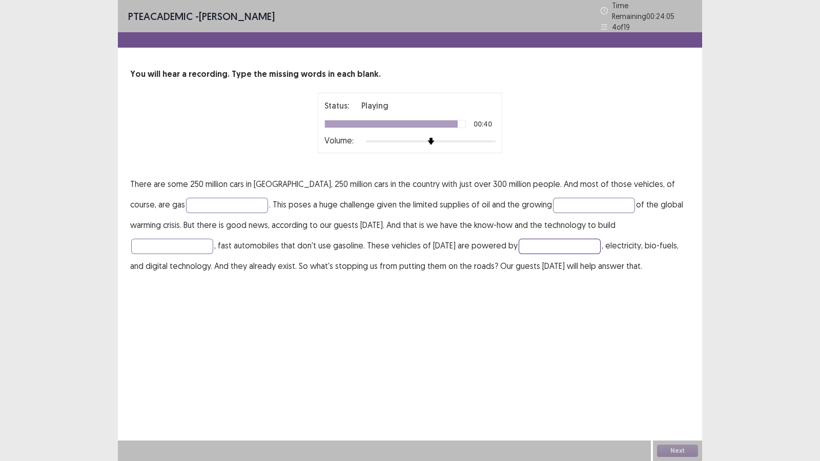
click at [519, 239] on input "text" at bounding box center [560, 246] width 82 height 15
type input "********"
click at [195, 198] on input "text" at bounding box center [227, 205] width 82 height 15
type input "*******"
click at [553, 202] on input "text" at bounding box center [594, 205] width 82 height 15
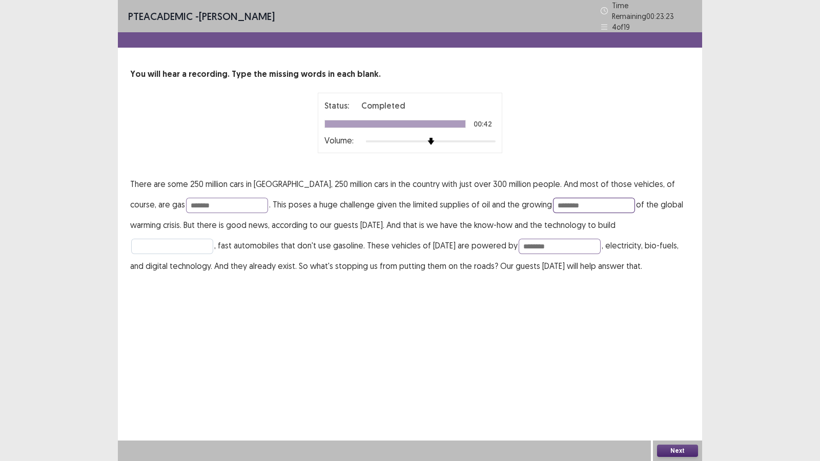
type input "********"
click at [213, 239] on input "text" at bounding box center [172, 246] width 82 height 15
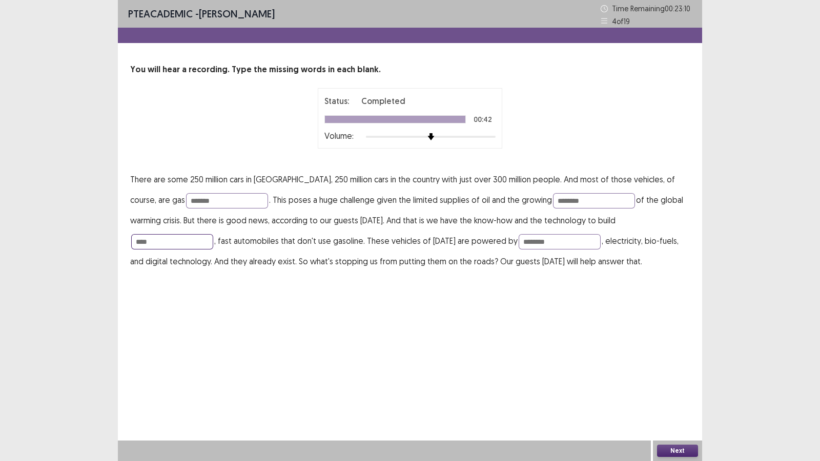
type input "****"
click at [667, 380] on button "Next" at bounding box center [677, 451] width 41 height 12
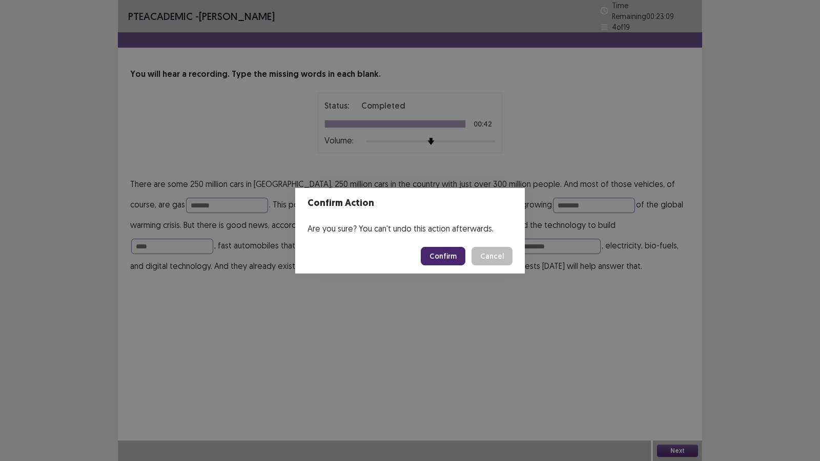
click at [446, 256] on button "Confirm" at bounding box center [443, 256] width 45 height 18
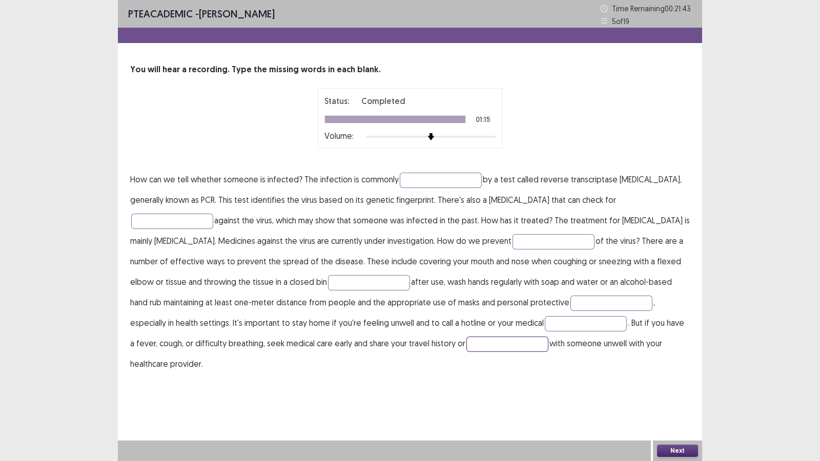
click at [466, 343] on input "text" at bounding box center [507, 344] width 82 height 15
type input "*******"
click at [545, 323] on input "text" at bounding box center [586, 323] width 82 height 15
type input "**********"
click at [570, 301] on input "text" at bounding box center [611, 303] width 82 height 15
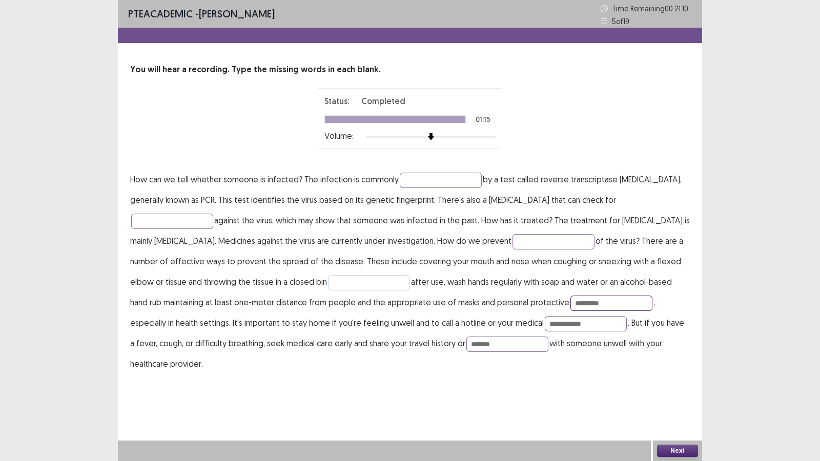
type input "*********"
click at [328, 284] on input "text" at bounding box center [369, 282] width 82 height 15
type input "*****"
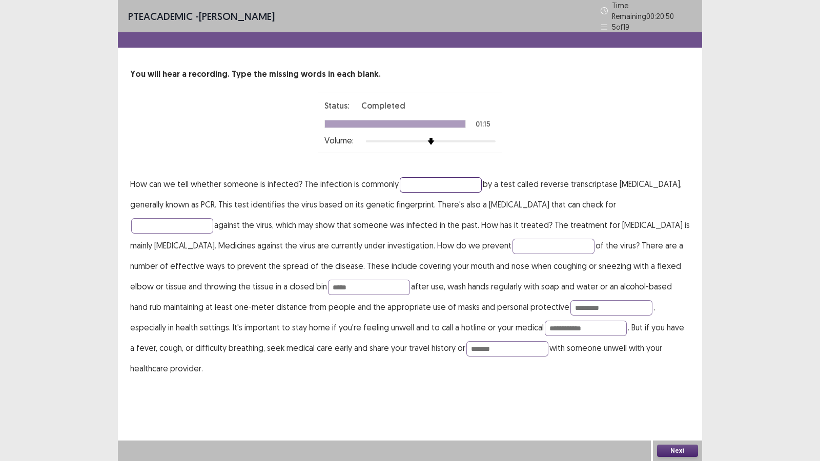
click at [442, 180] on input "text" at bounding box center [441, 184] width 82 height 15
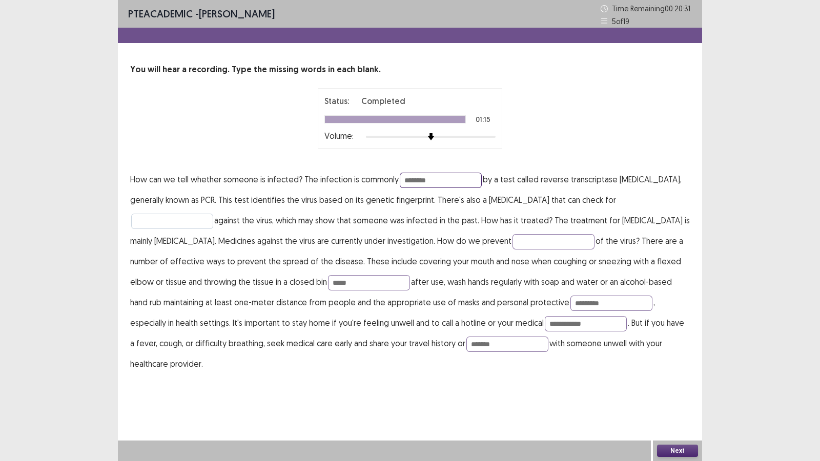
type input "********"
click at [177, 226] on input "text" at bounding box center [172, 221] width 82 height 15
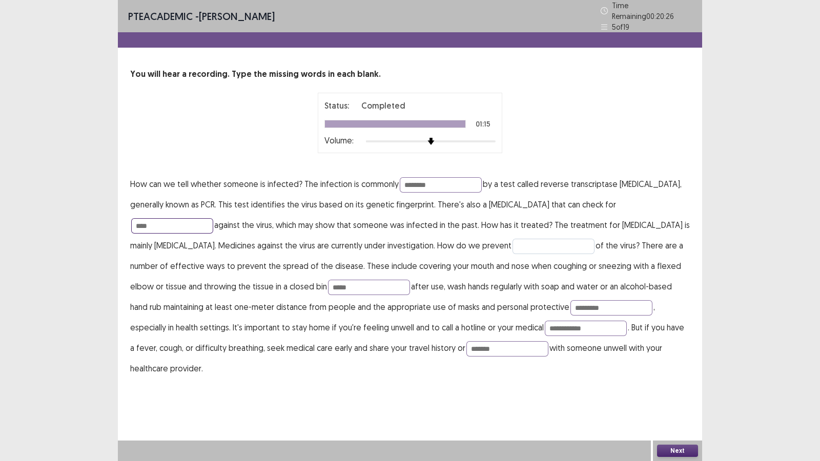
type input "****"
click at [530, 244] on input "text" at bounding box center [554, 246] width 82 height 15
type input "**********"
click at [353, 282] on input "*****" at bounding box center [369, 287] width 82 height 15
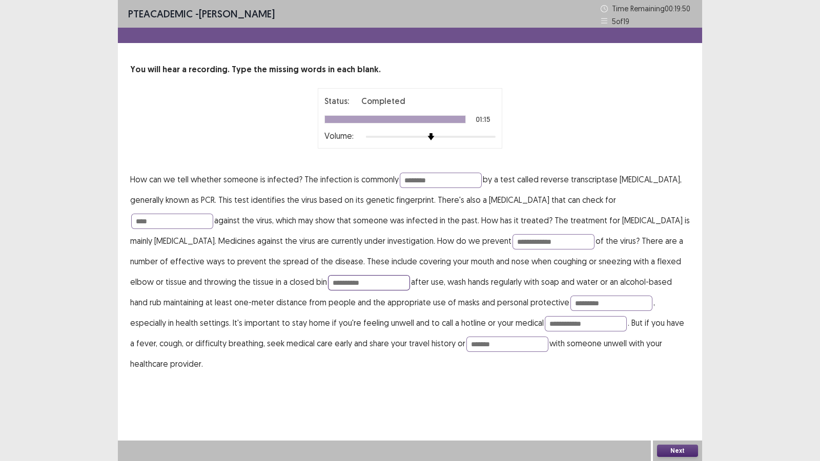
type input "**********"
click at [660, 380] on button "Next" at bounding box center [677, 451] width 41 height 12
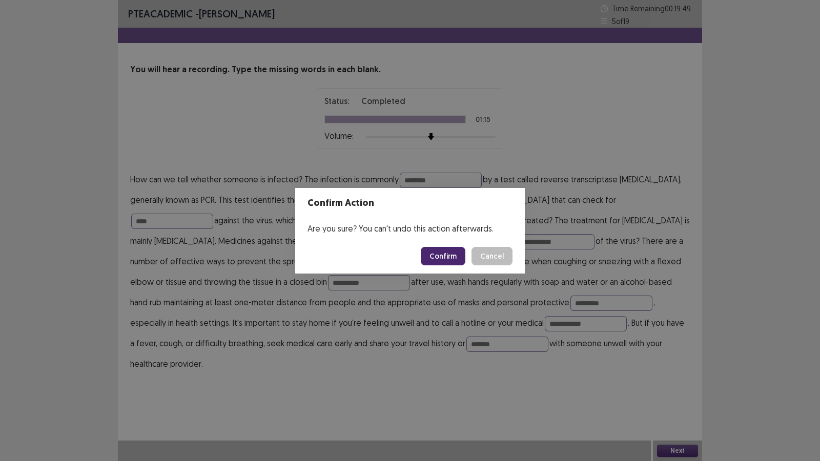
click at [431, 258] on button "Confirm" at bounding box center [443, 256] width 45 height 18
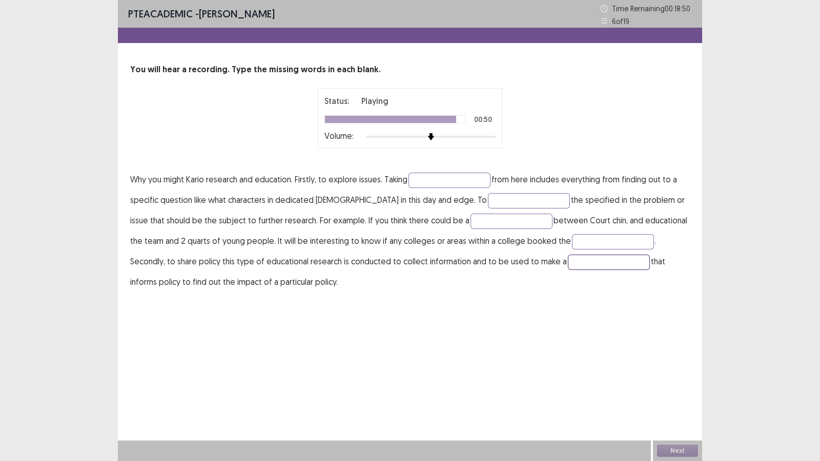
click at [568, 261] on input "text" at bounding box center [609, 262] width 82 height 15
type input "*********"
click at [465, 177] on input "text" at bounding box center [449, 180] width 82 height 15
type input "********"
click at [492, 202] on input "text" at bounding box center [529, 200] width 82 height 15
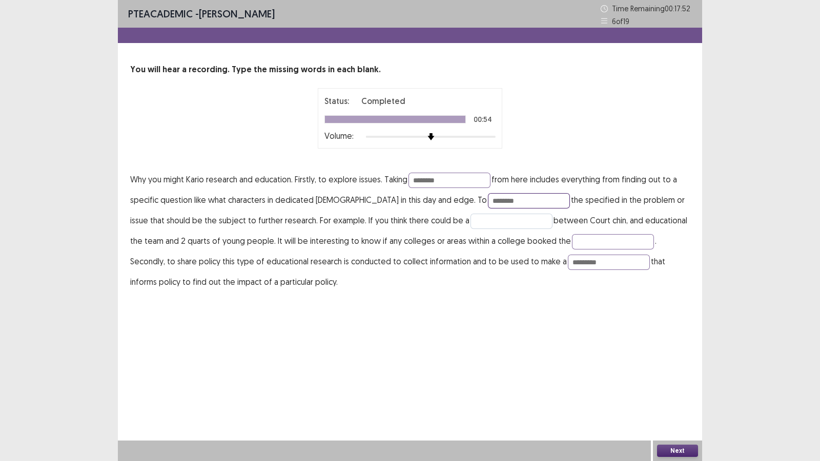
type input "********"
click at [481, 220] on input "text" at bounding box center [512, 221] width 82 height 15
type input "**********"
click at [577, 240] on input "text" at bounding box center [613, 241] width 82 height 15
type input "*****"
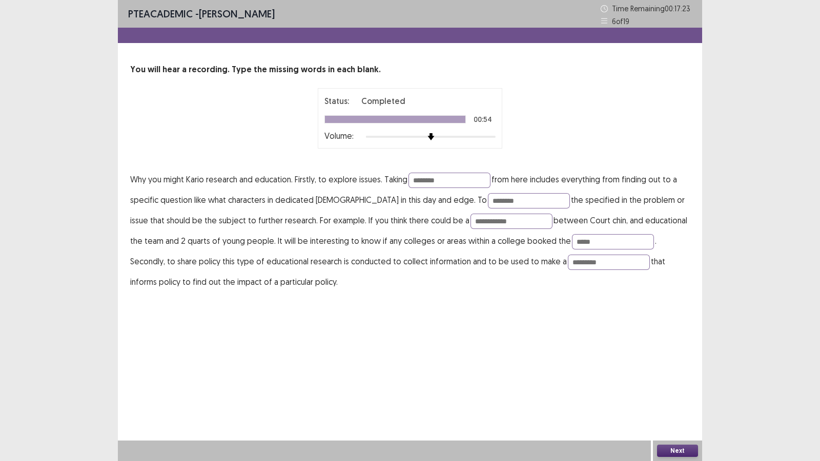
click at [664, 380] on button "Next" at bounding box center [677, 451] width 41 height 12
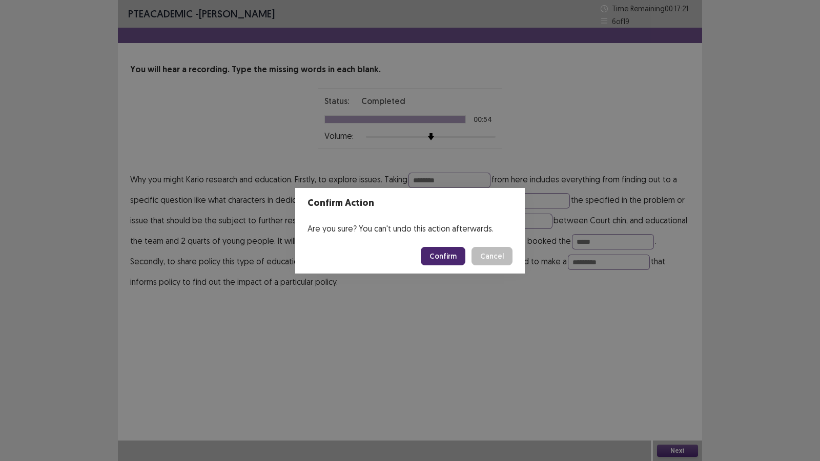
click at [452, 262] on button "Confirm" at bounding box center [443, 256] width 45 height 18
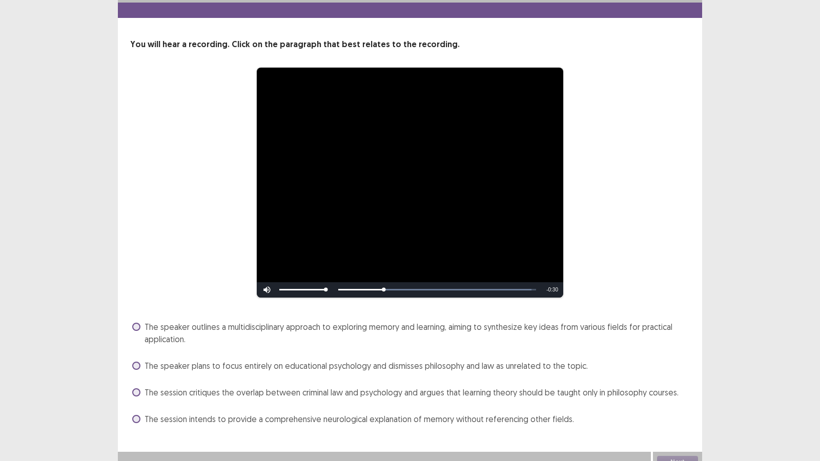
scroll to position [36, 0]
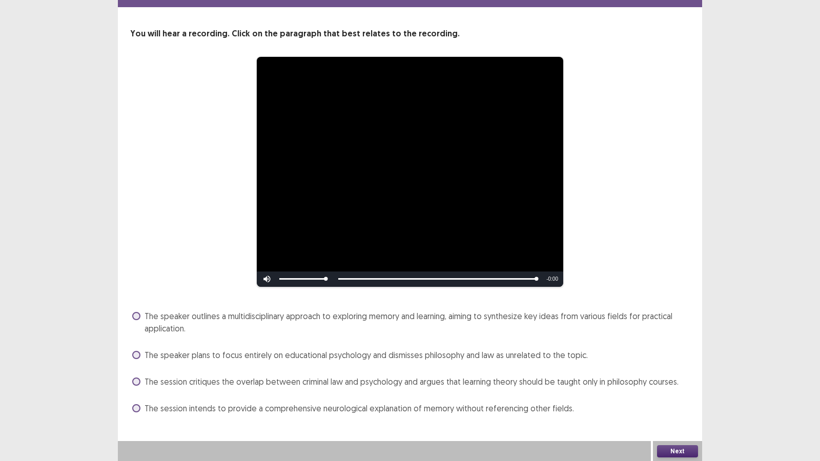
click at [140, 311] on label "The speaker outlines a multidisciplinary approach to exploring memory and learn…" at bounding box center [411, 322] width 558 height 25
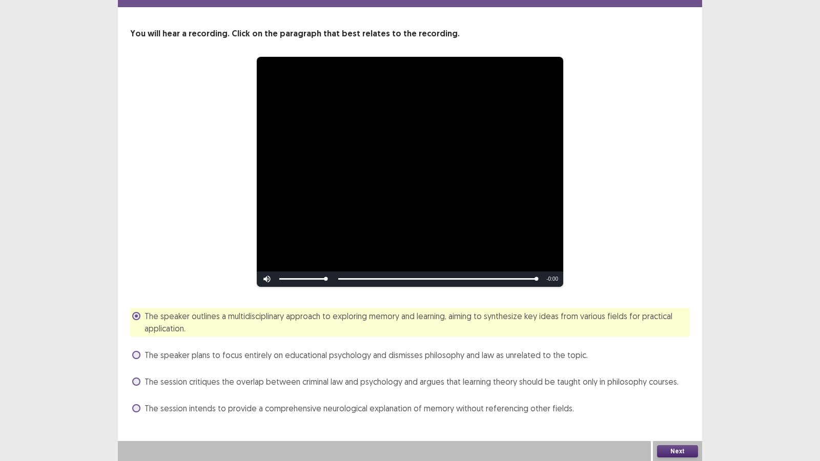
click at [681, 380] on button "Next" at bounding box center [677, 451] width 41 height 12
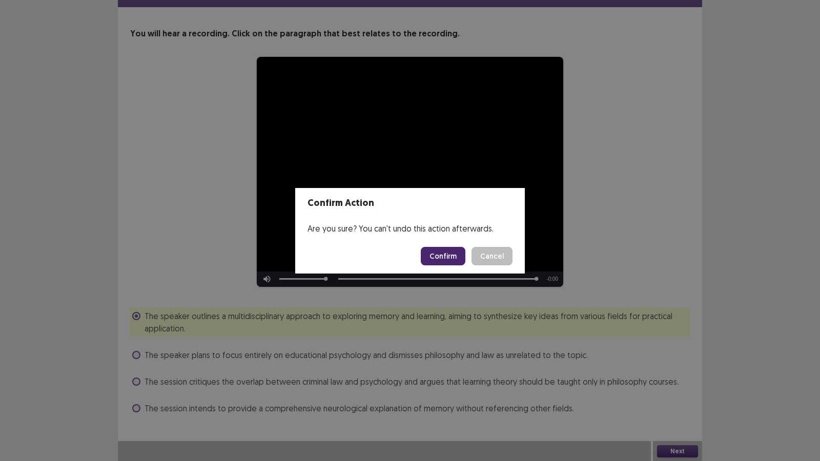
click at [441, 261] on button "Confirm" at bounding box center [443, 256] width 45 height 18
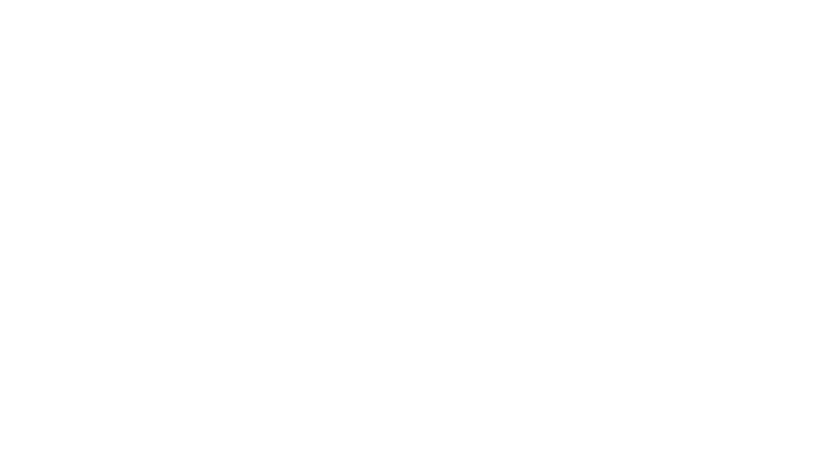
scroll to position [0, 0]
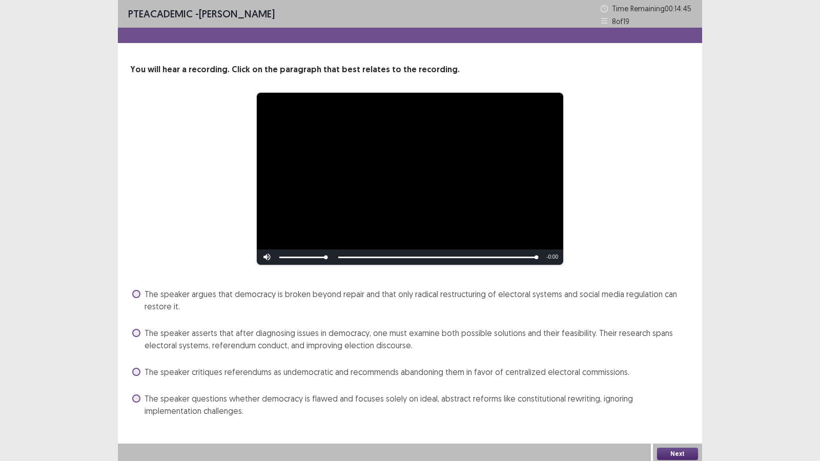
click at [134, 333] on span at bounding box center [136, 333] width 8 height 8
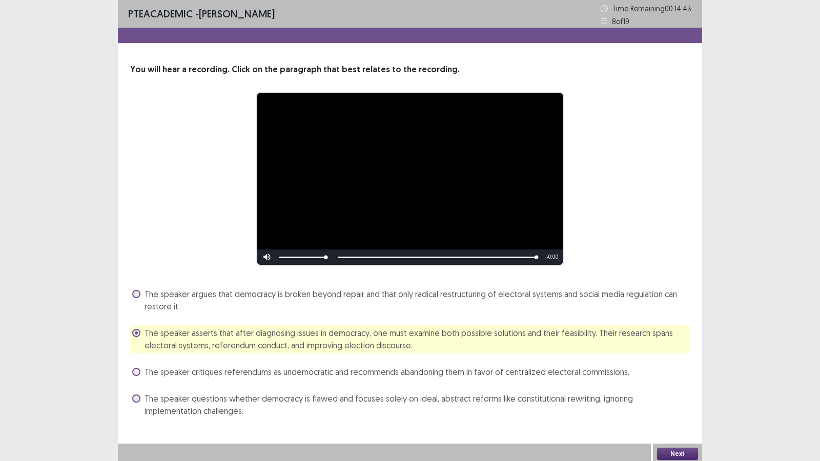
click at [661, 380] on button "Next" at bounding box center [677, 454] width 41 height 12
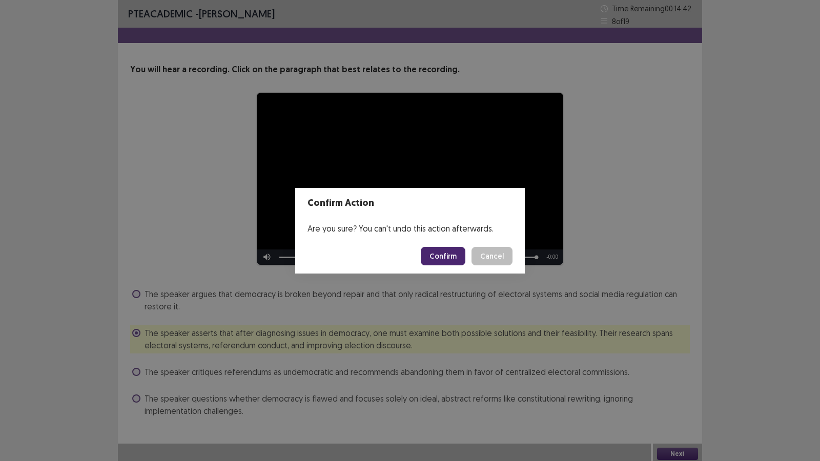
click at [433, 261] on button "Confirm" at bounding box center [443, 256] width 45 height 18
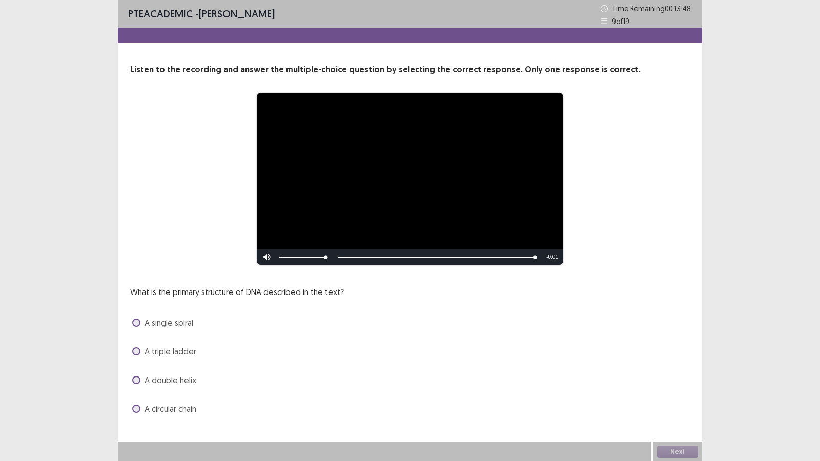
click at [136, 379] on span at bounding box center [136, 380] width 8 height 8
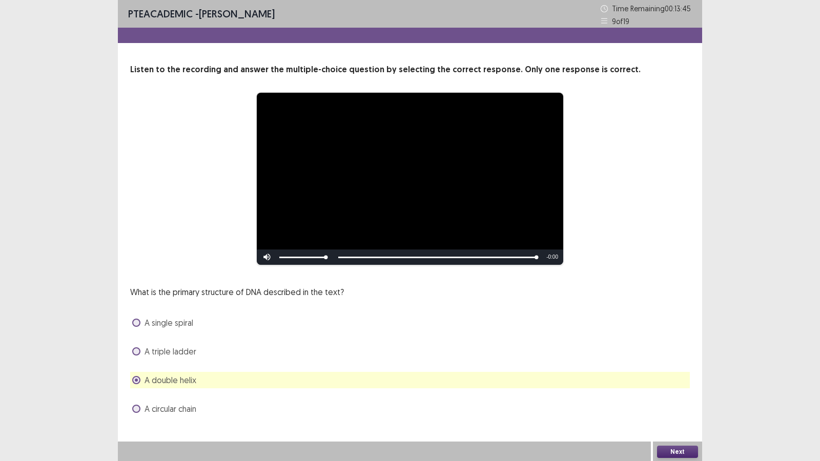
click at [669, 380] on button "Next" at bounding box center [677, 452] width 41 height 12
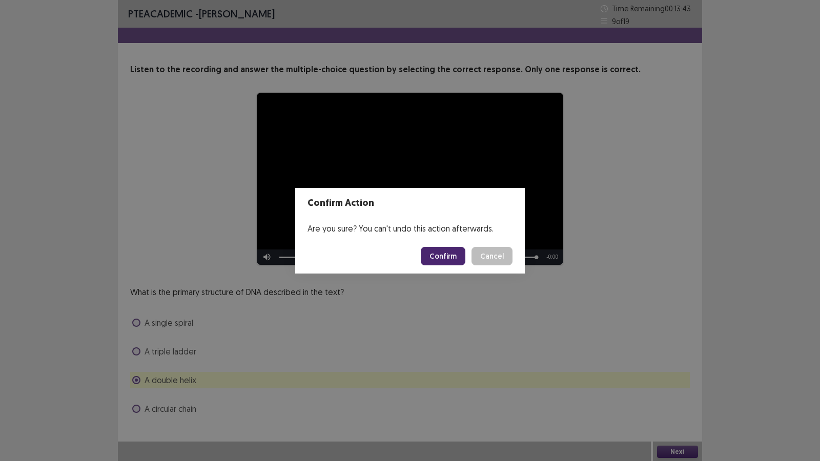
click at [443, 256] on button "Confirm" at bounding box center [443, 256] width 45 height 18
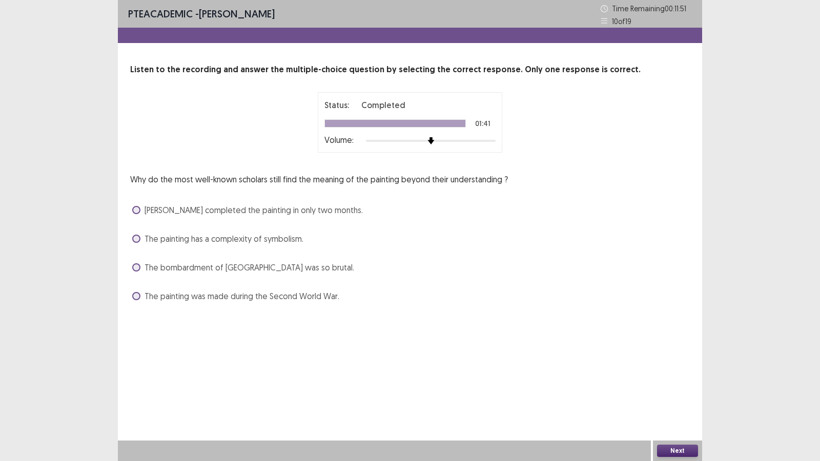
click at [135, 292] on label "The painting was made during the Second World War." at bounding box center [235, 296] width 207 height 12
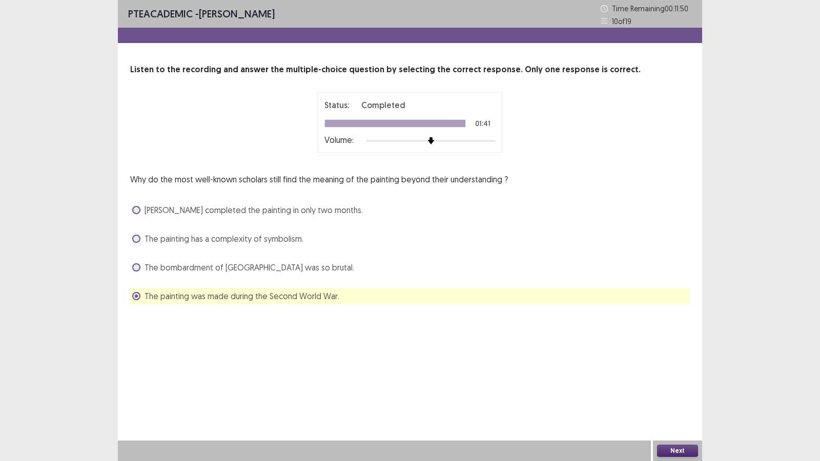
click at [679, 380] on button "Next" at bounding box center [677, 451] width 41 height 12
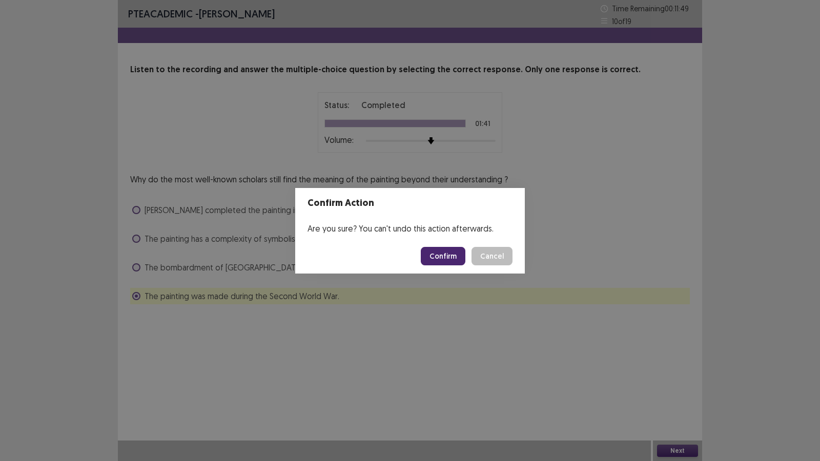
click at [451, 253] on button "Confirm" at bounding box center [443, 256] width 45 height 18
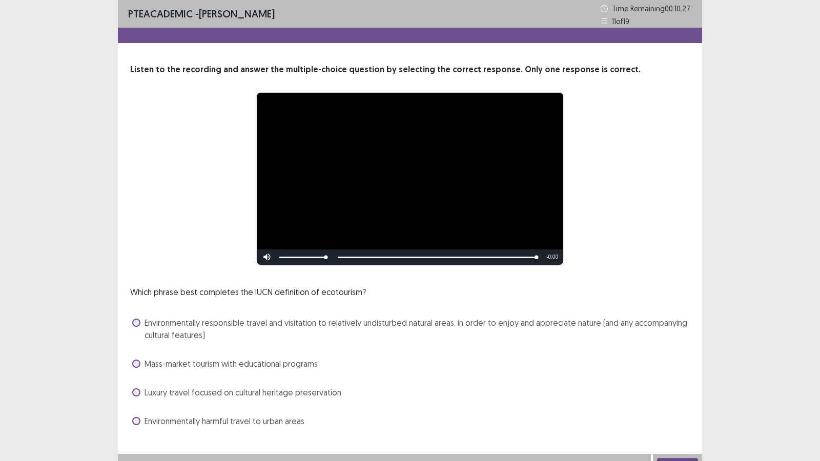
click at [137, 323] on span at bounding box center [136, 323] width 8 height 8
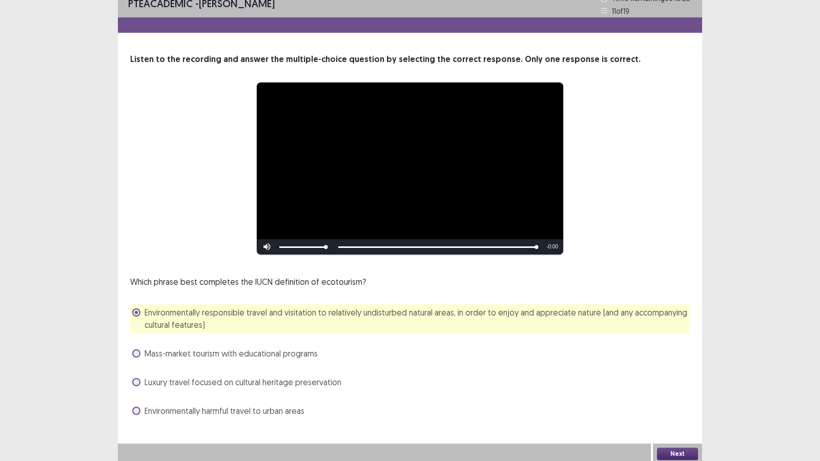
scroll to position [13, 0]
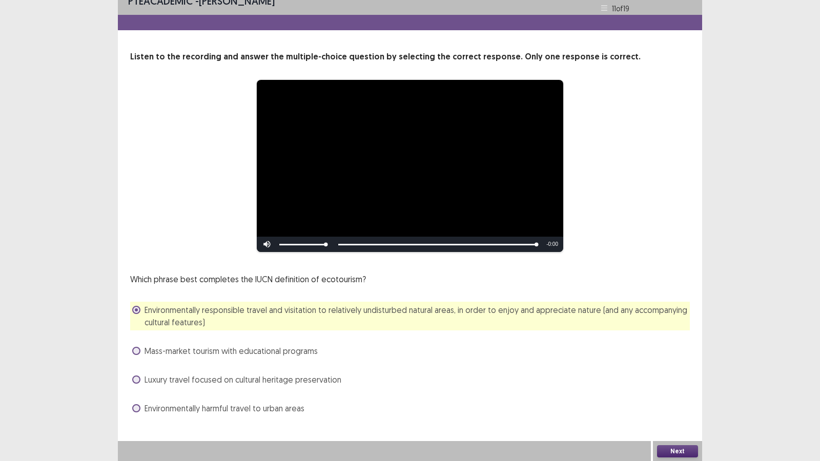
click at [668, 380] on button "Next" at bounding box center [677, 451] width 41 height 12
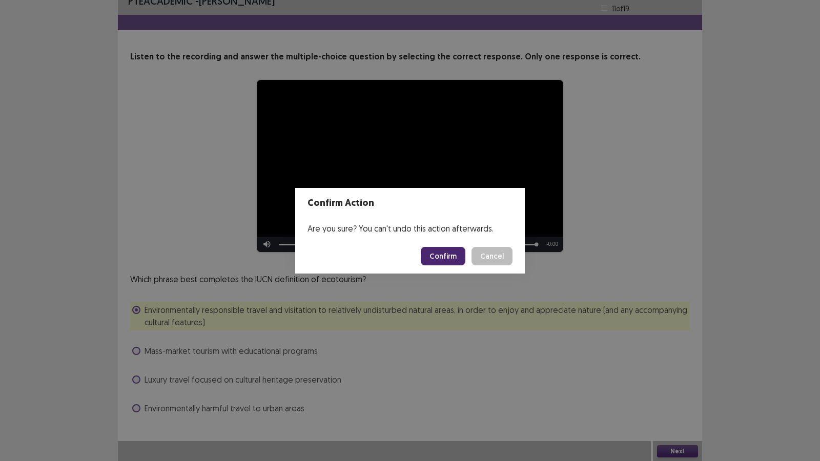
click at [438, 266] on footer "Confirm Cancel" at bounding box center [410, 256] width 230 height 35
click at [441, 260] on button "Confirm" at bounding box center [443, 256] width 45 height 18
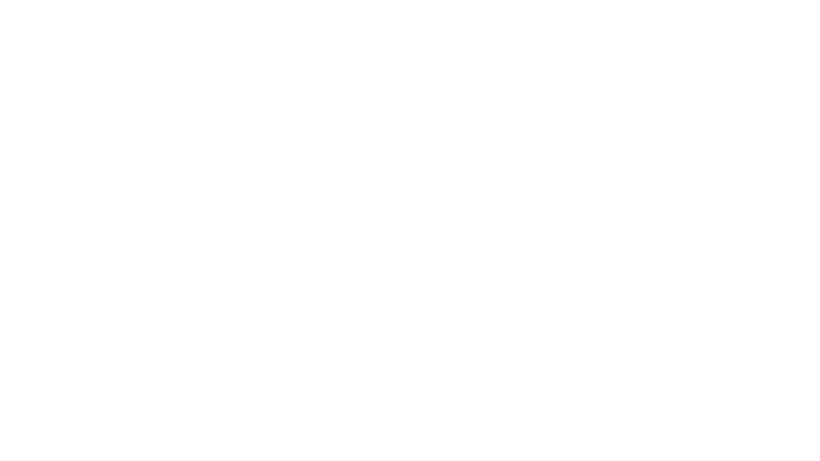
scroll to position [0, 0]
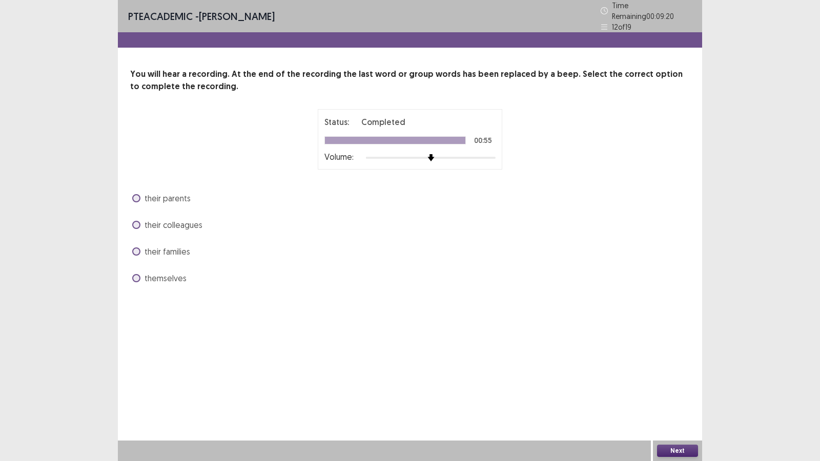
click at [135, 274] on span at bounding box center [136, 278] width 8 height 8
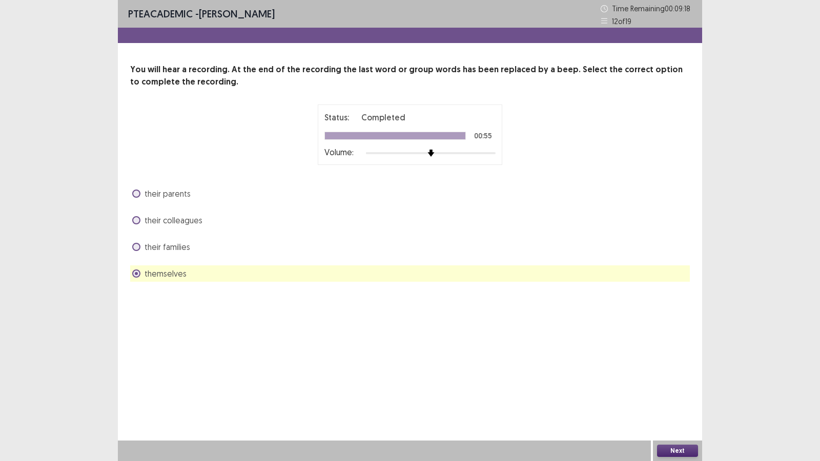
click at [682, 380] on button "Next" at bounding box center [677, 451] width 41 height 12
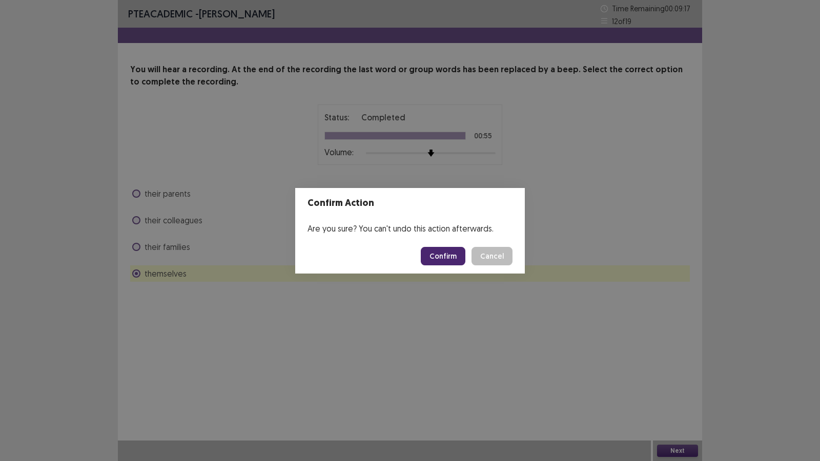
click at [438, 257] on button "Confirm" at bounding box center [443, 256] width 45 height 18
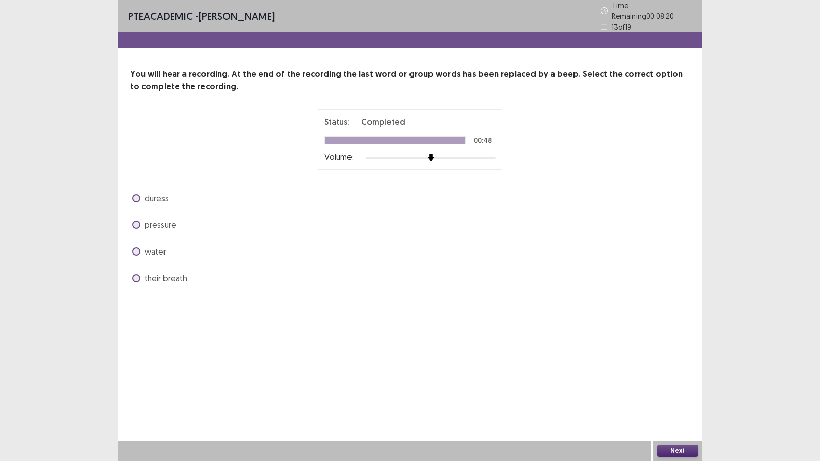
click at [136, 221] on span at bounding box center [136, 225] width 8 height 8
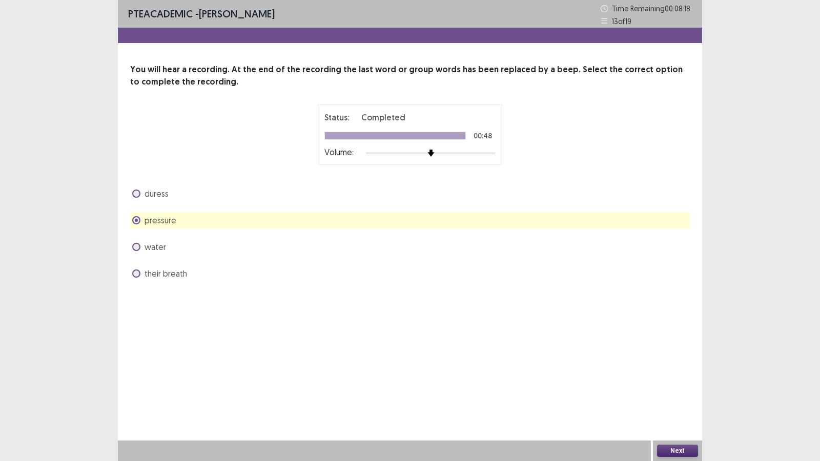
click at [677, 380] on button "Next" at bounding box center [677, 451] width 41 height 12
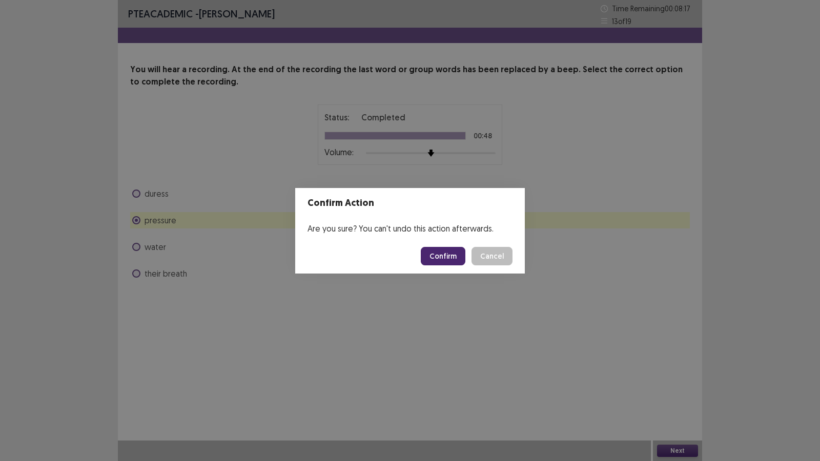
click at [439, 259] on button "Confirm" at bounding box center [443, 256] width 45 height 18
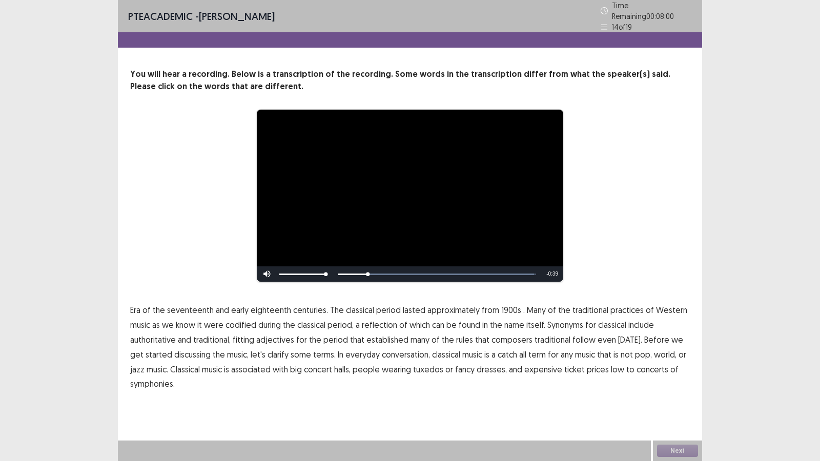
click at [501, 304] on span "1900s" at bounding box center [511, 310] width 20 height 12
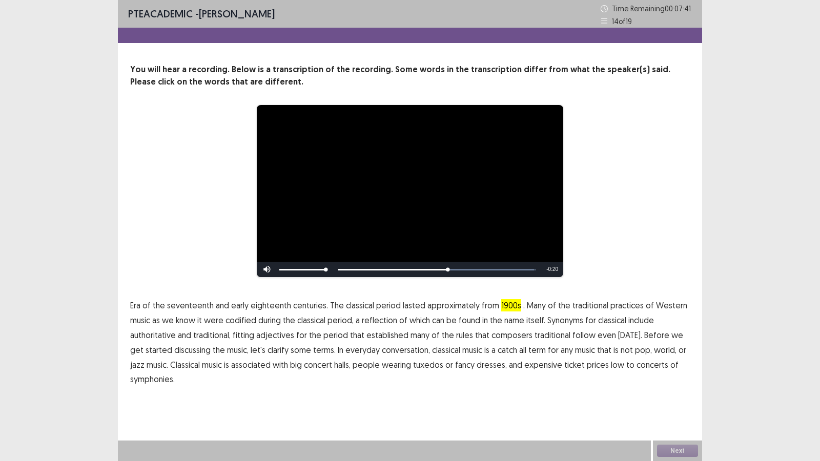
click at [553, 336] on span "traditional" at bounding box center [553, 335] width 36 height 12
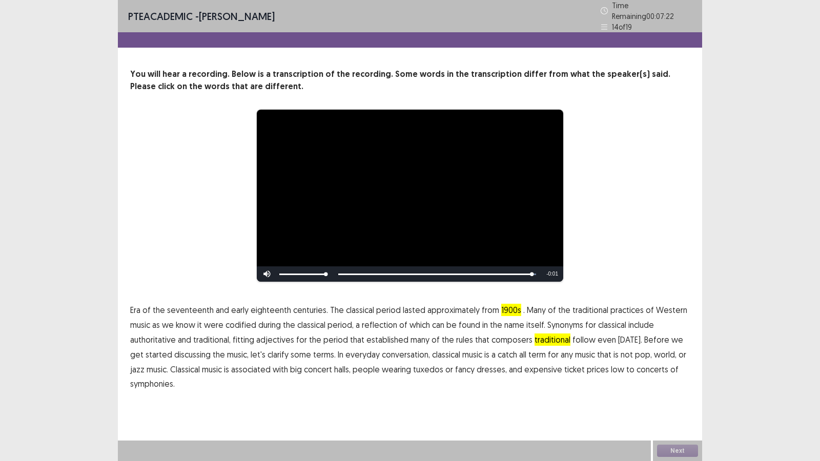
click at [626, 367] on span "to" at bounding box center [630, 369] width 8 height 12
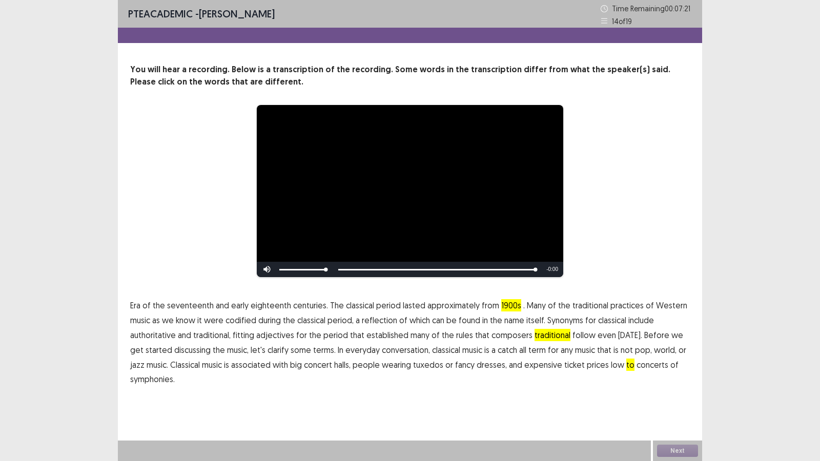
click at [611, 366] on span "low" at bounding box center [617, 365] width 13 height 12
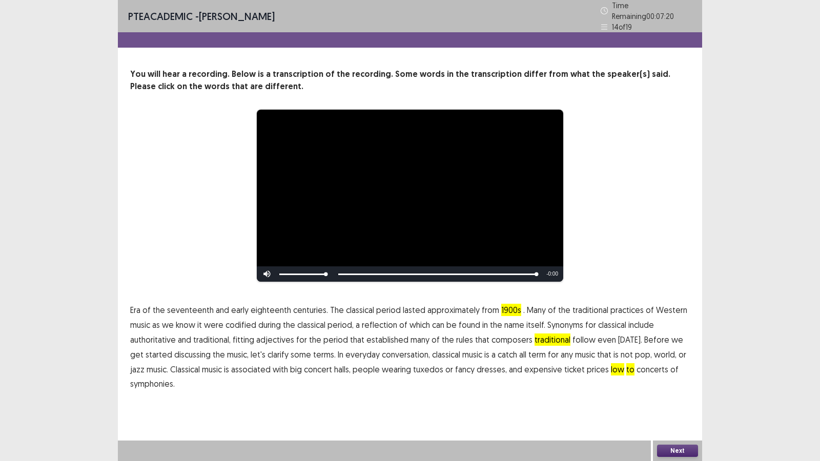
click at [626, 366] on span "to" at bounding box center [630, 369] width 8 height 12
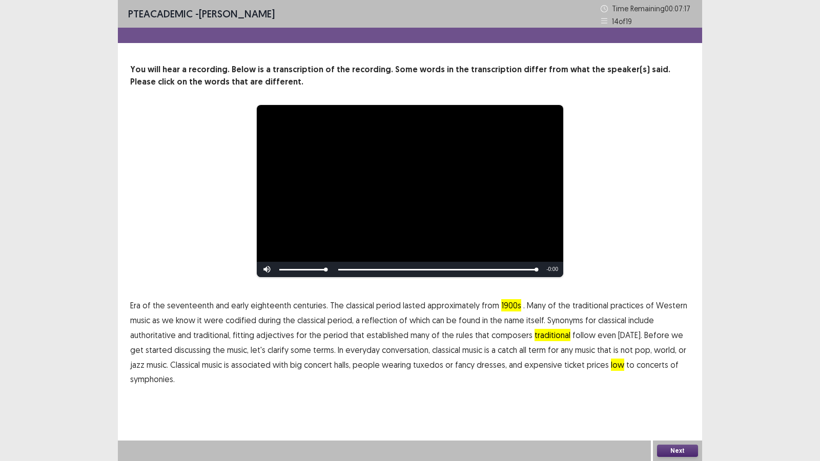
click at [138, 308] on span "Era" at bounding box center [135, 305] width 10 height 12
click at [672, 380] on button "Next" at bounding box center [677, 451] width 41 height 12
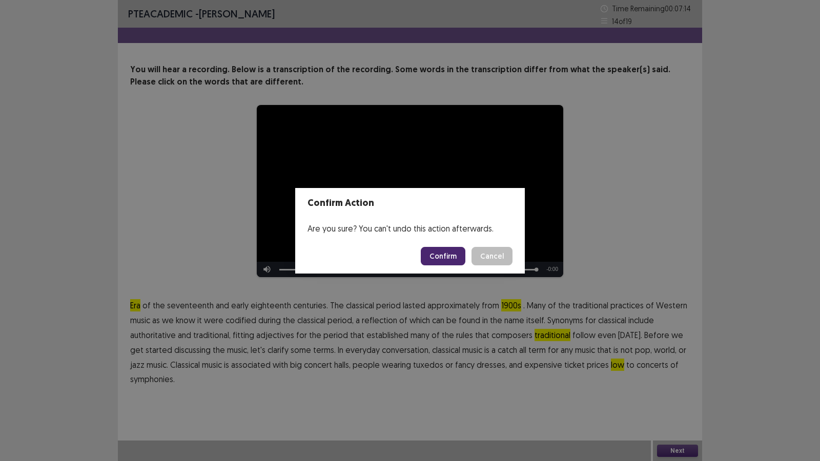
click at [441, 263] on button "Confirm" at bounding box center [443, 256] width 45 height 18
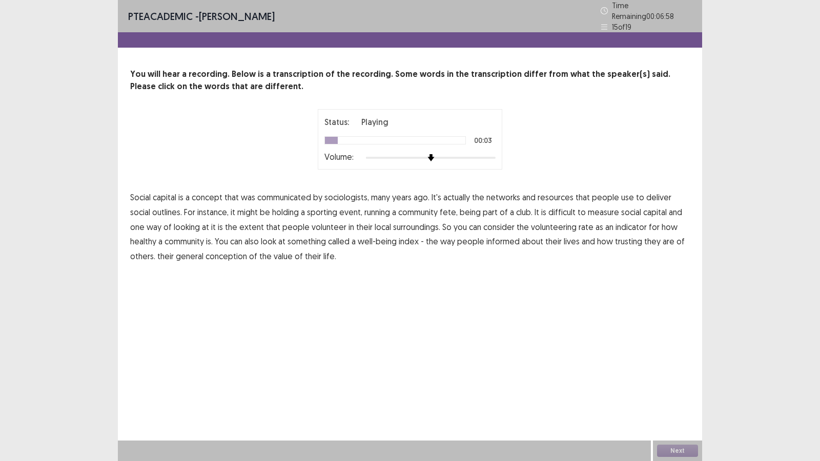
click at [288, 195] on span "communicated" at bounding box center [284, 197] width 54 height 12
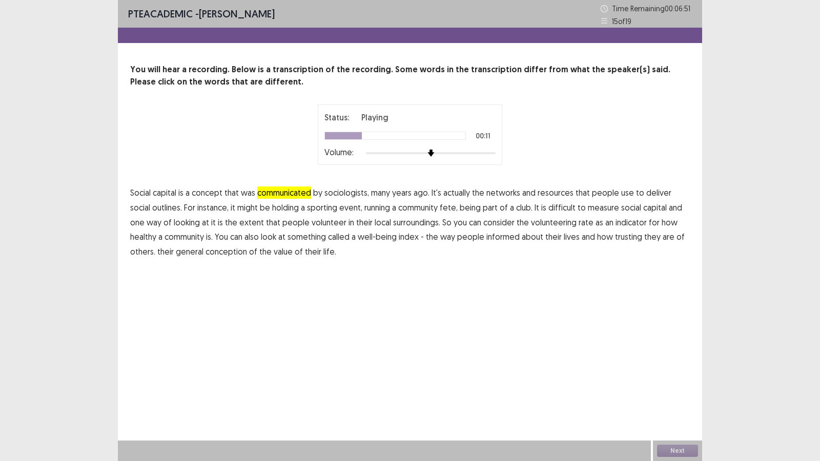
click at [152, 208] on span "outlines." at bounding box center [167, 207] width 30 height 12
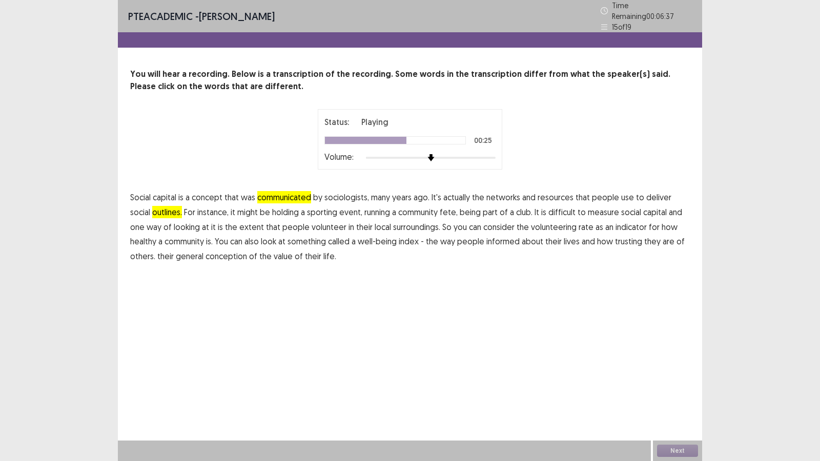
click at [393, 223] on span "surroundings." at bounding box center [416, 227] width 47 height 12
click at [486, 236] on span "informed" at bounding box center [502, 241] width 33 height 12
click at [206, 254] on span "conception" at bounding box center [227, 256] width 42 height 12
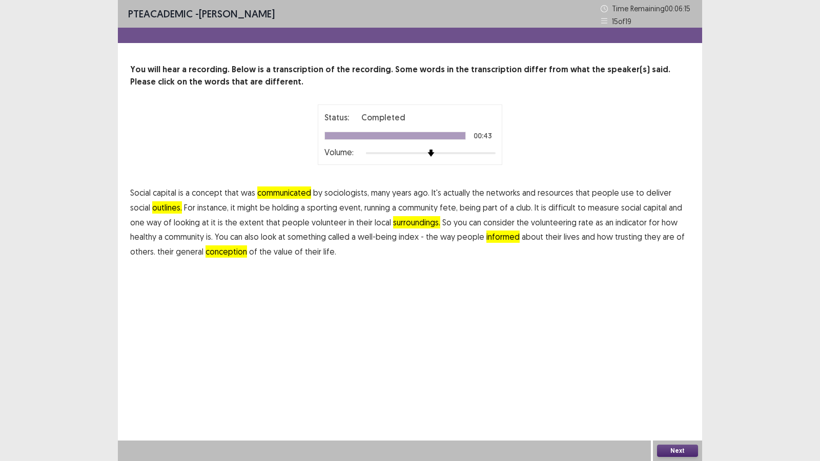
click at [689, 380] on button "Next" at bounding box center [677, 451] width 41 height 12
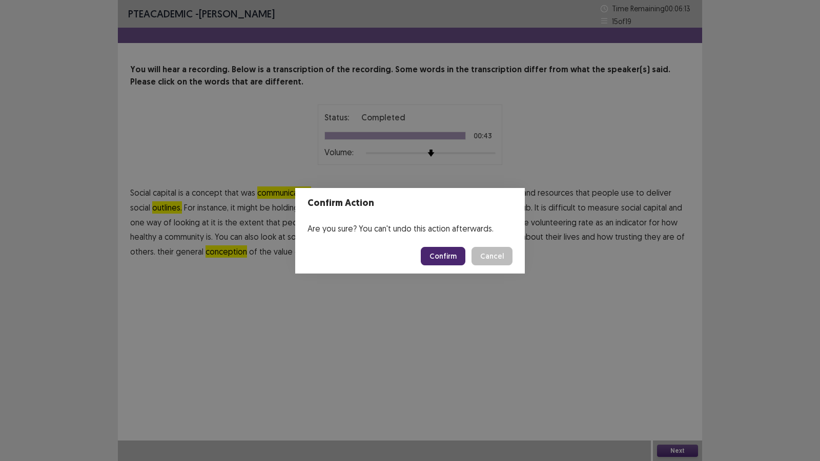
click at [456, 258] on button "Confirm" at bounding box center [443, 256] width 45 height 18
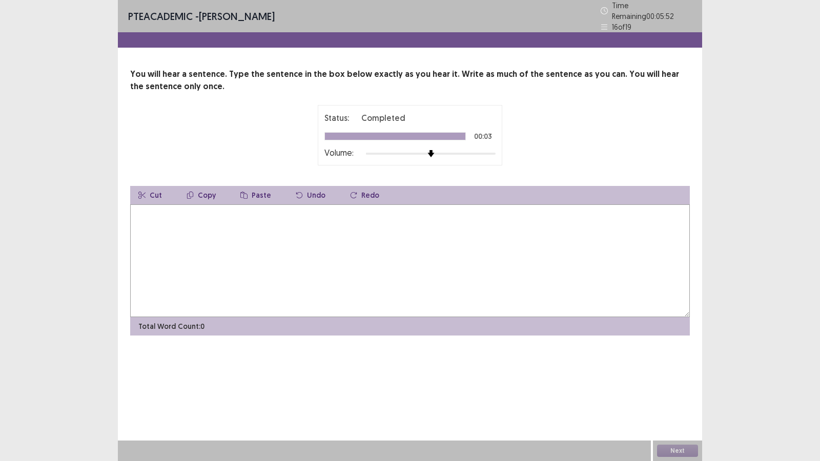
click at [205, 269] on textarea at bounding box center [410, 261] width 560 height 113
click at [402, 380] on div "**********" at bounding box center [410, 230] width 584 height 461
click at [258, 247] on textarea "**********" at bounding box center [410, 261] width 560 height 113
click at [231, 208] on textarea "**********" at bounding box center [410, 261] width 560 height 113
click at [190, 209] on textarea "**********" at bounding box center [410, 261] width 560 height 113
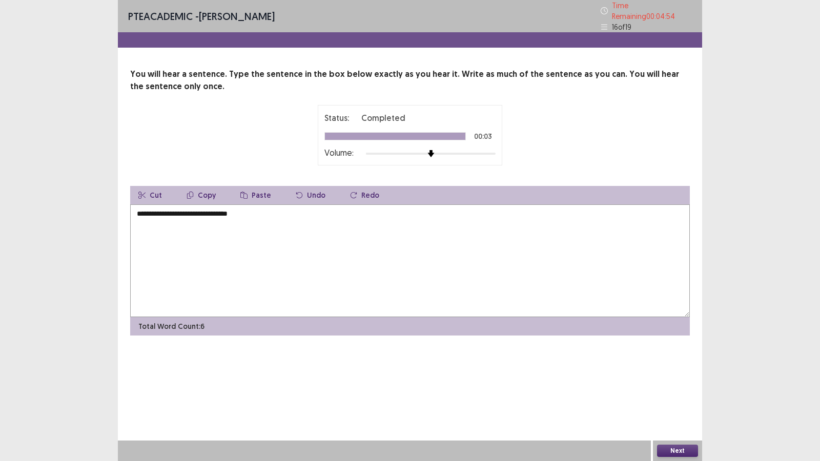
click at [279, 212] on textarea "**********" at bounding box center [410, 261] width 560 height 113
type textarea "**********"
click at [681, 380] on button "Next" at bounding box center [677, 451] width 41 height 12
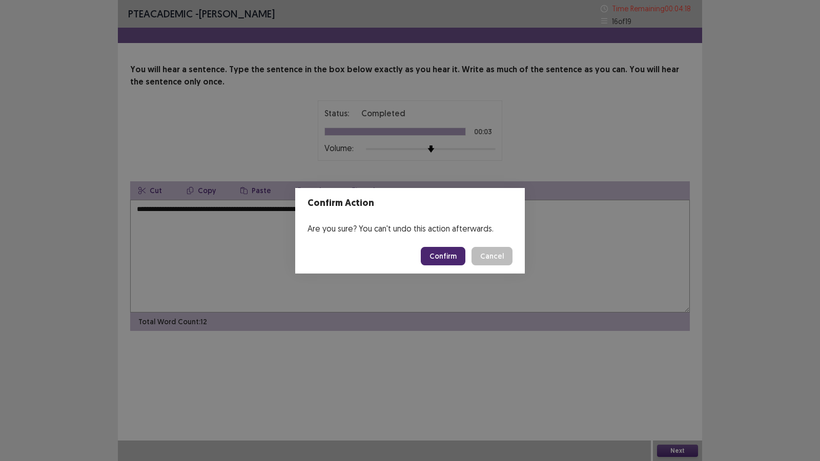
click at [438, 252] on button "Confirm" at bounding box center [443, 256] width 45 height 18
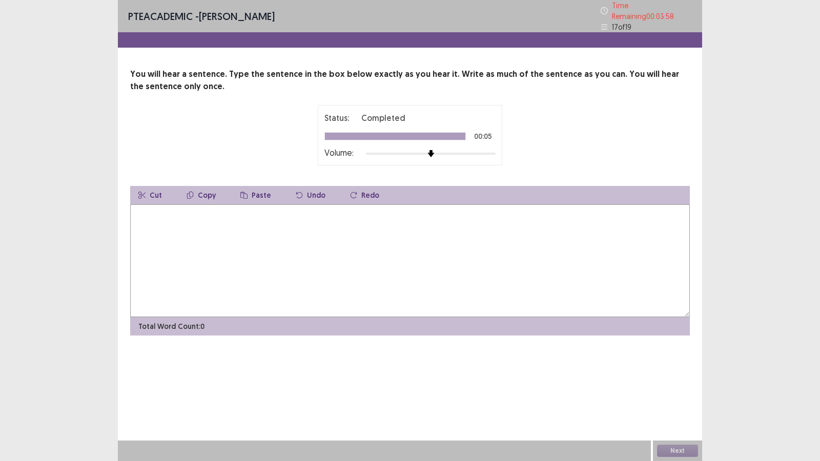
click at [438, 252] on textarea at bounding box center [410, 261] width 560 height 113
type textarea "**********"
click at [671, 380] on button "Next" at bounding box center [677, 451] width 41 height 12
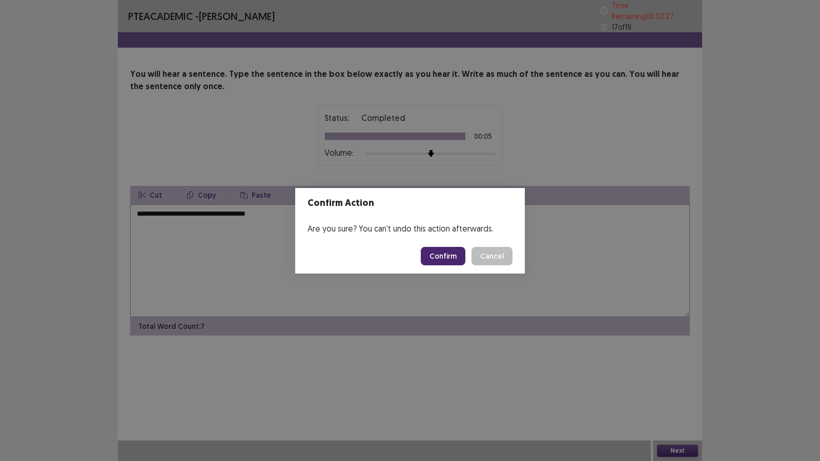
click at [433, 259] on button "Confirm" at bounding box center [443, 256] width 45 height 18
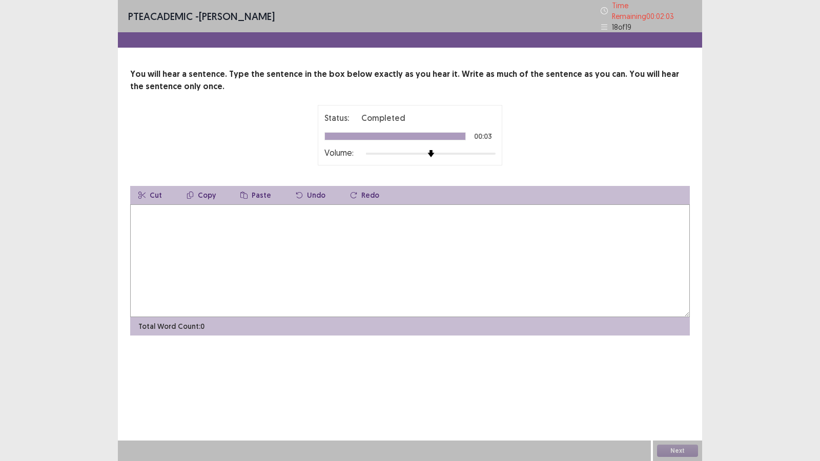
click at [231, 236] on textarea at bounding box center [410, 261] width 560 height 113
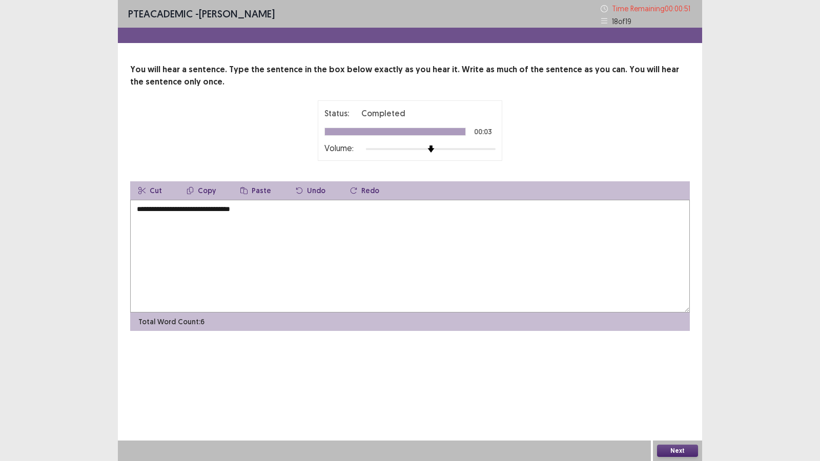
type textarea "**********"
click at [686, 380] on button "Next" at bounding box center [677, 451] width 41 height 12
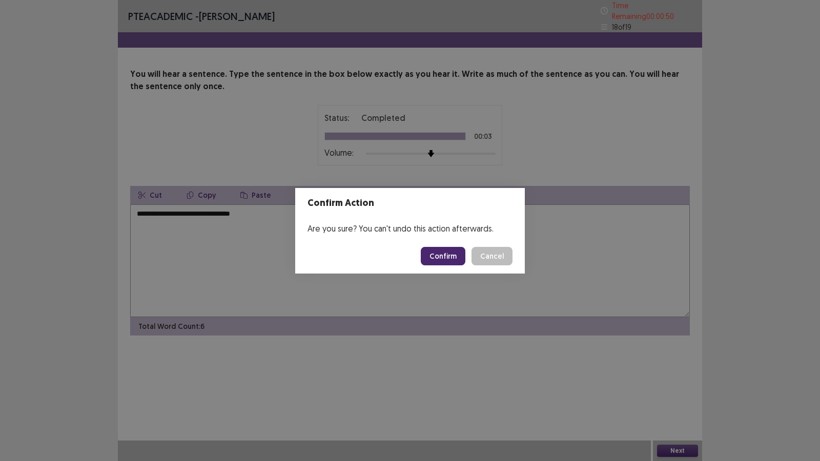
click at [451, 252] on button "Confirm" at bounding box center [443, 256] width 45 height 18
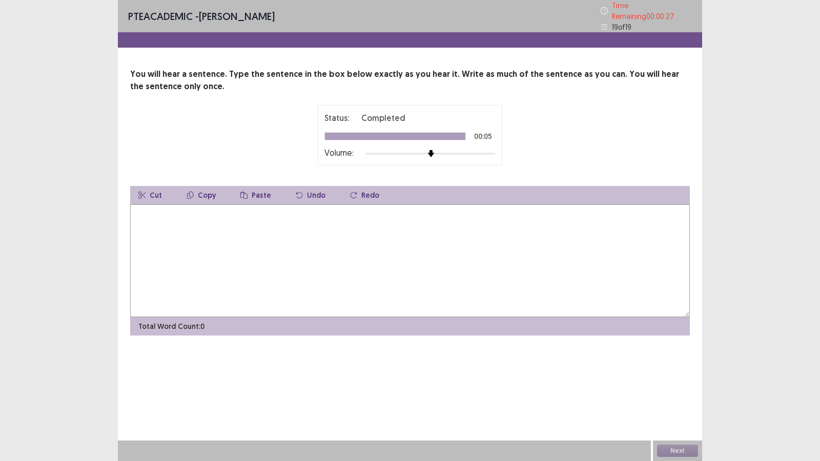
click at [420, 231] on textarea at bounding box center [410, 261] width 560 height 113
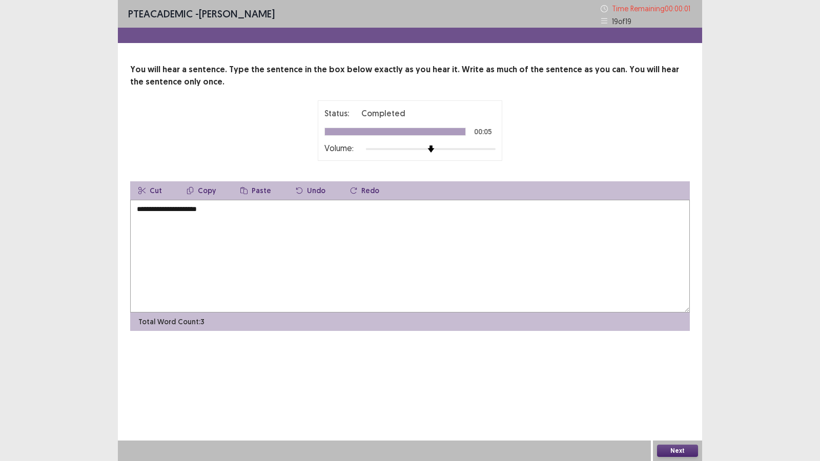
type textarea "**********"
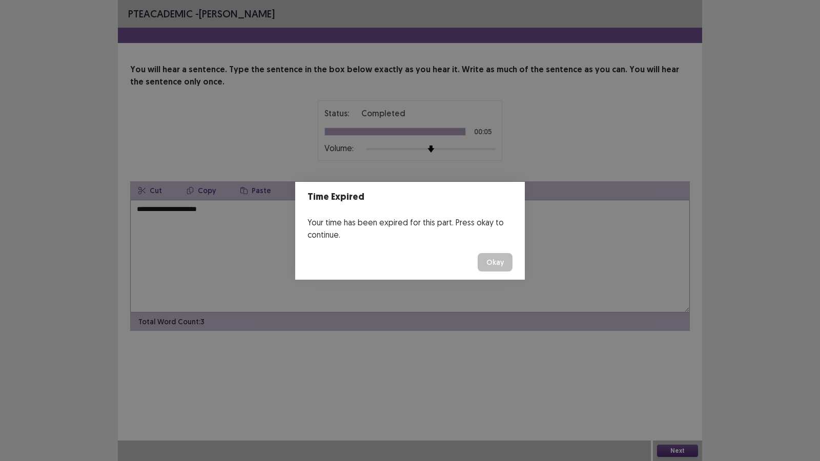
click at [506, 269] on button "Okay" at bounding box center [495, 262] width 35 height 18
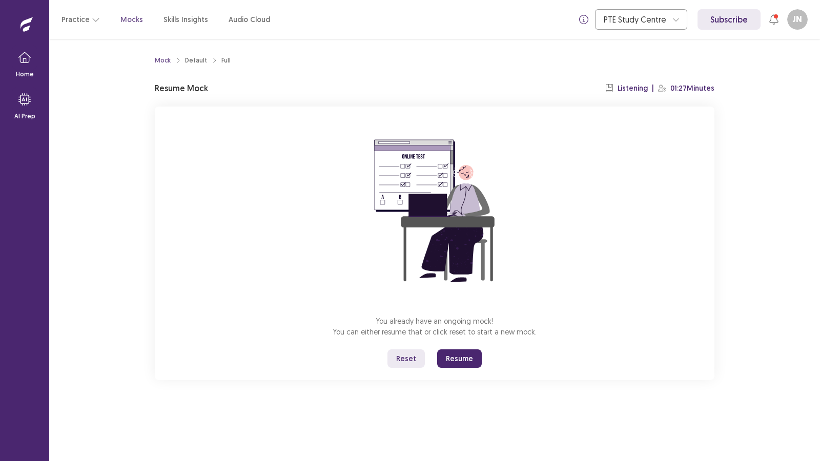
click at [473, 358] on button "Resume" at bounding box center [459, 359] width 45 height 18
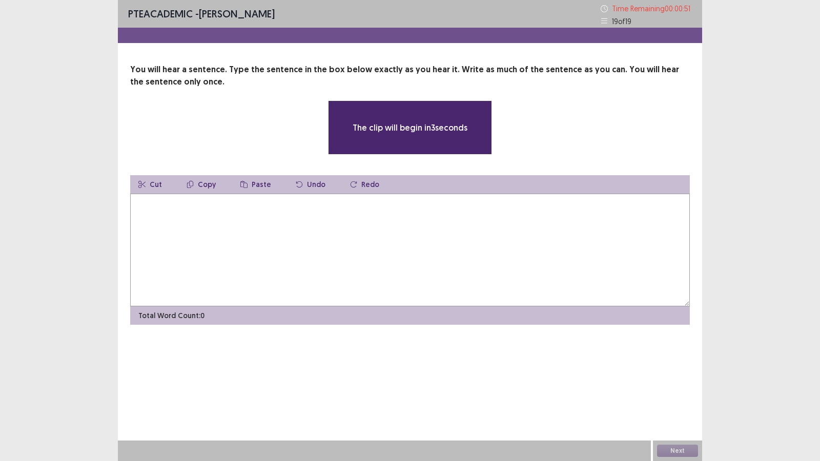
click at [202, 223] on textarea at bounding box center [410, 250] width 560 height 113
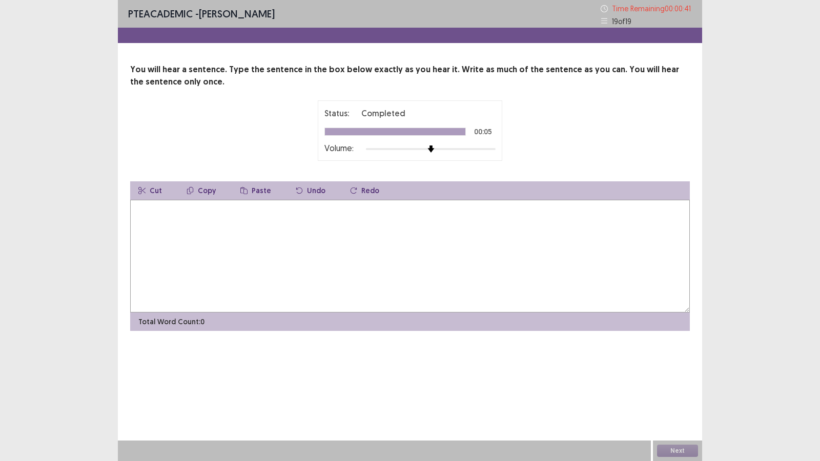
type textarea "*"
type textarea "**********"
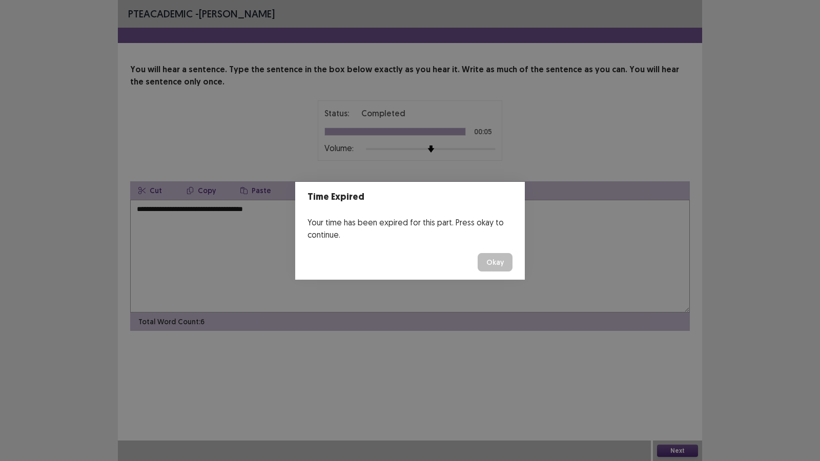
click at [498, 270] on button "Okay" at bounding box center [495, 262] width 35 height 18
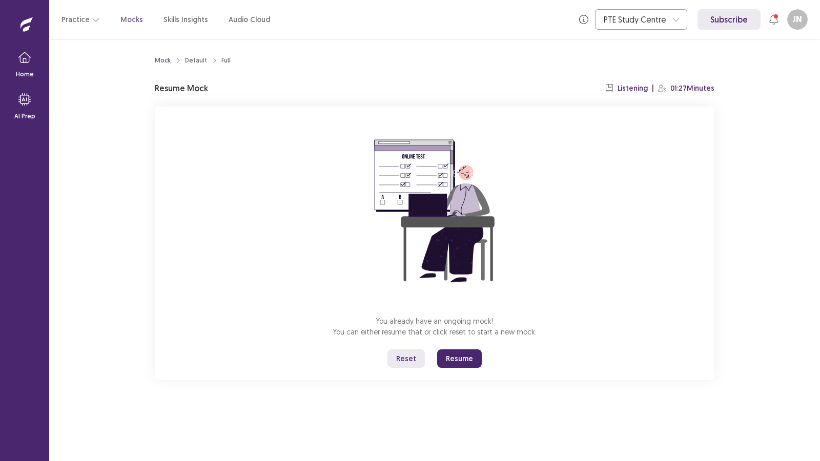
click at [464, 361] on button "Resume" at bounding box center [459, 359] width 45 height 18
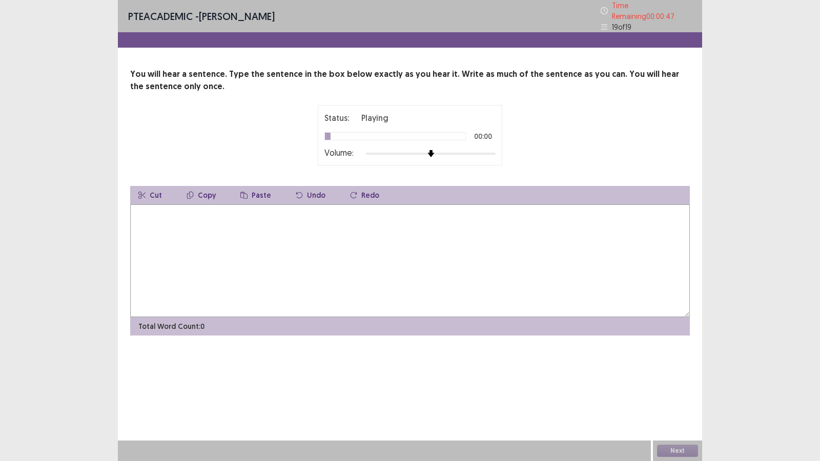
click at [366, 269] on textarea at bounding box center [410, 261] width 560 height 113
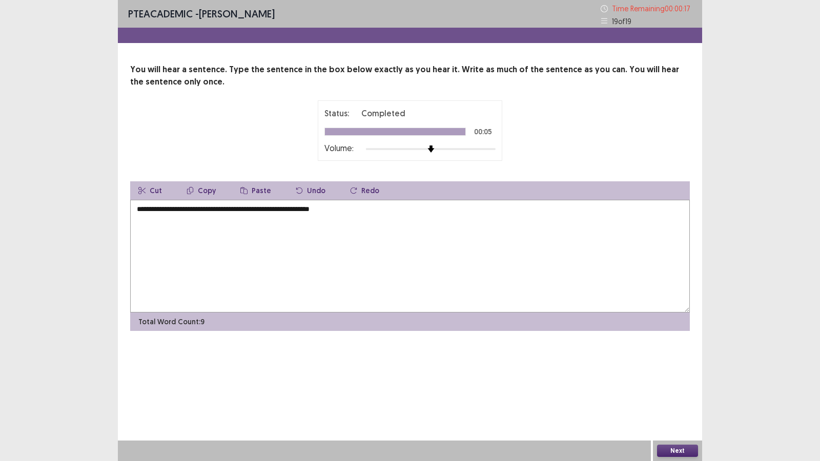
type textarea "**********"
click at [678, 380] on button "Next" at bounding box center [677, 451] width 41 height 12
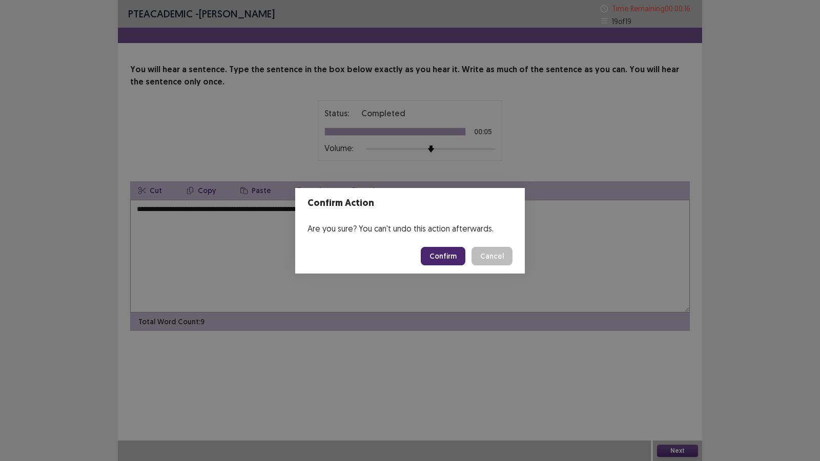
click at [447, 253] on button "Confirm" at bounding box center [443, 256] width 45 height 18
